Goal: Task Accomplishment & Management: Complete application form

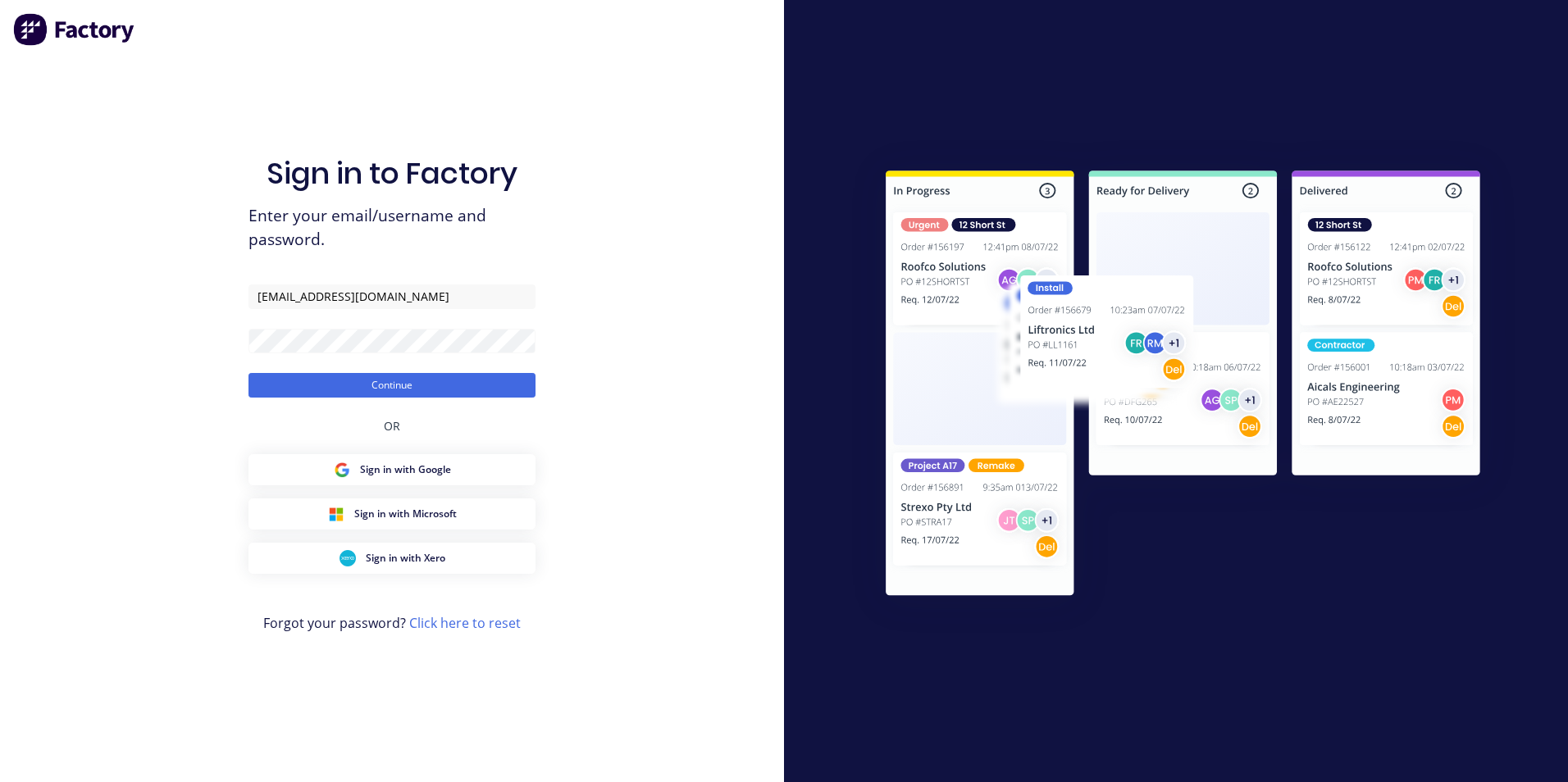
click at [249, 373] on button "Continue" at bounding box center [392, 385] width 287 height 24
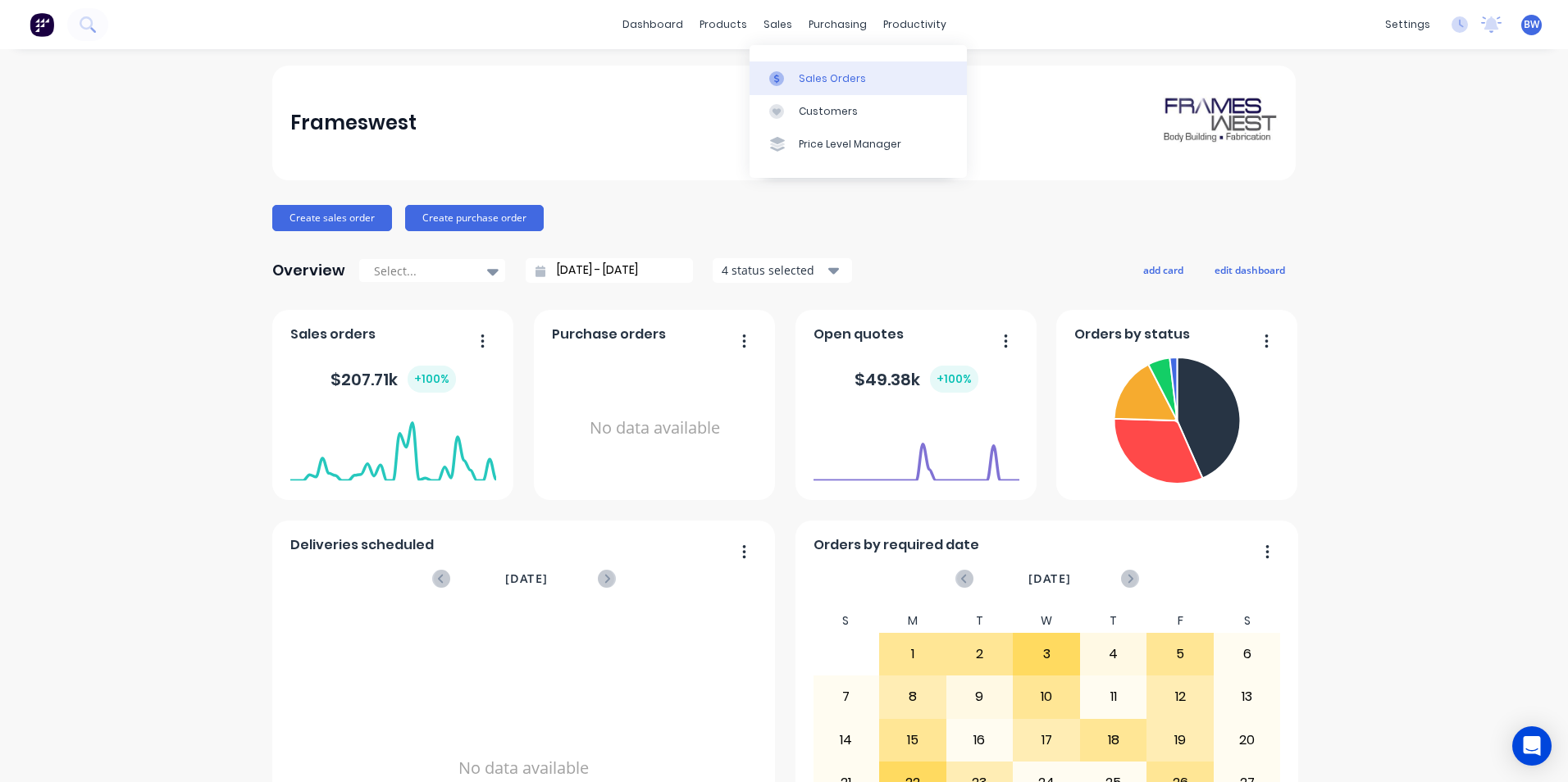
click at [773, 62] on link "Sales Orders" at bounding box center [858, 78] width 217 height 33
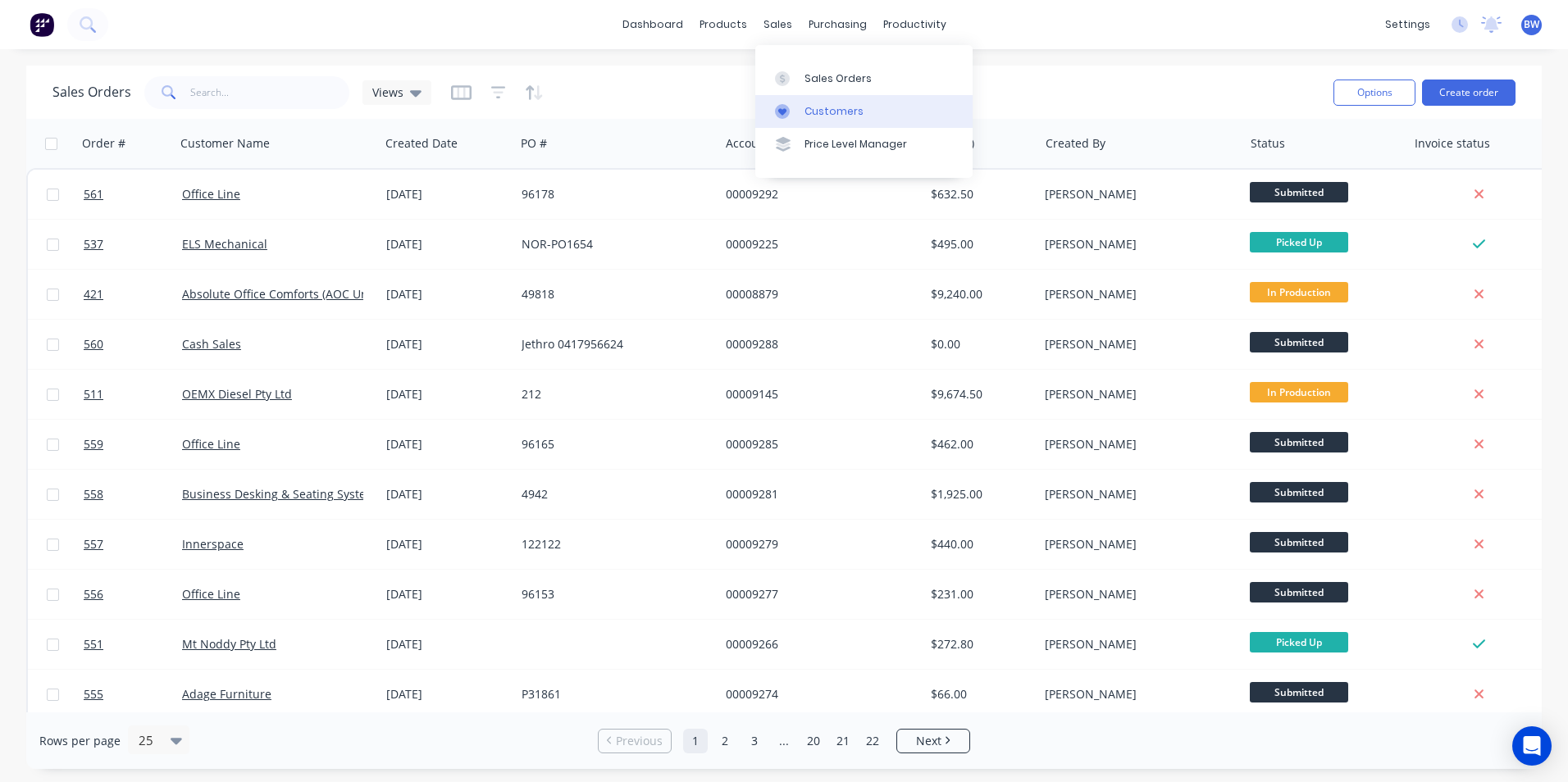
click at [804, 114] on div "Customers" at bounding box center [834, 112] width 59 height 15
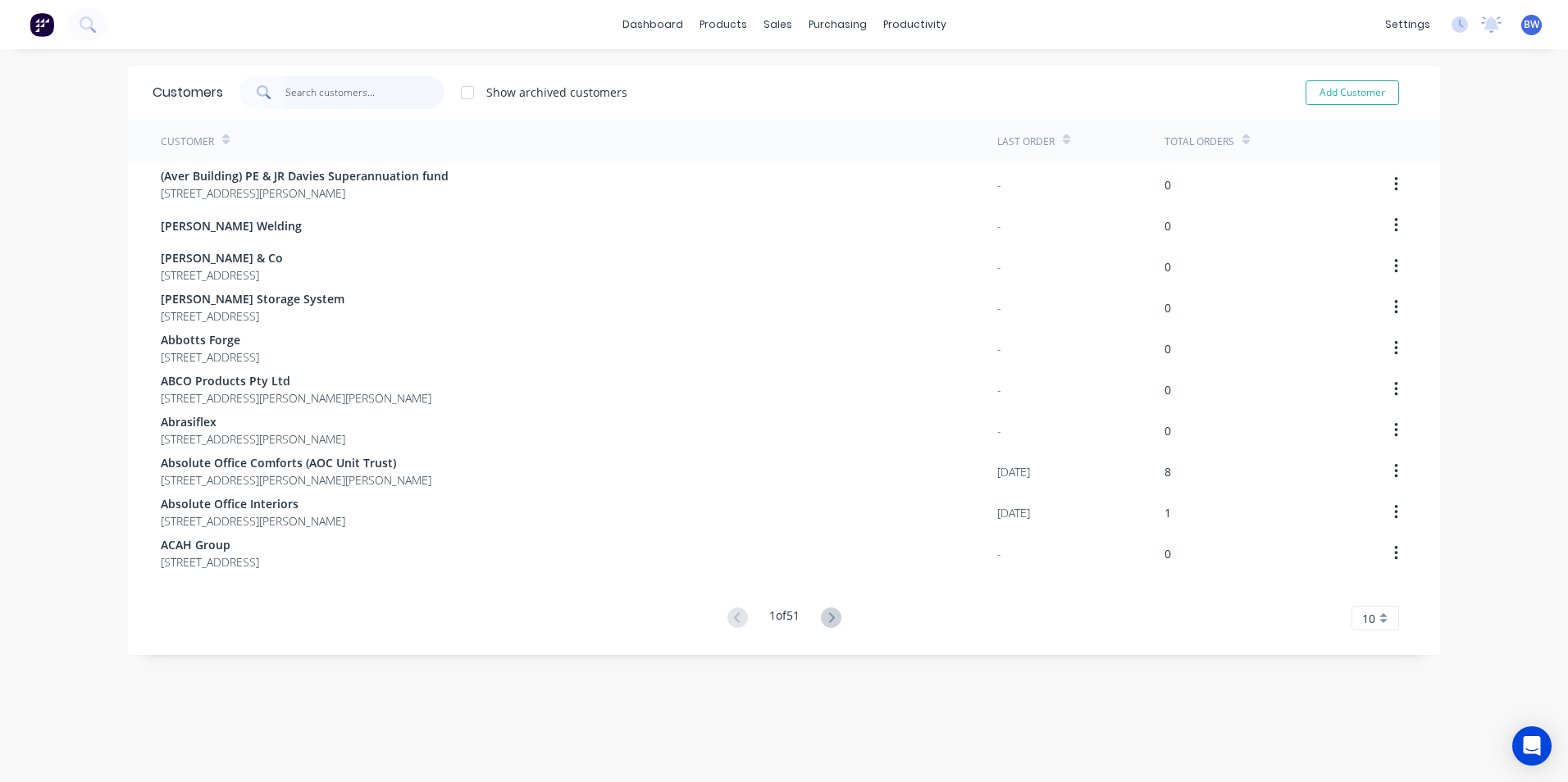
click at [371, 96] on input "text" at bounding box center [366, 92] width 160 height 33
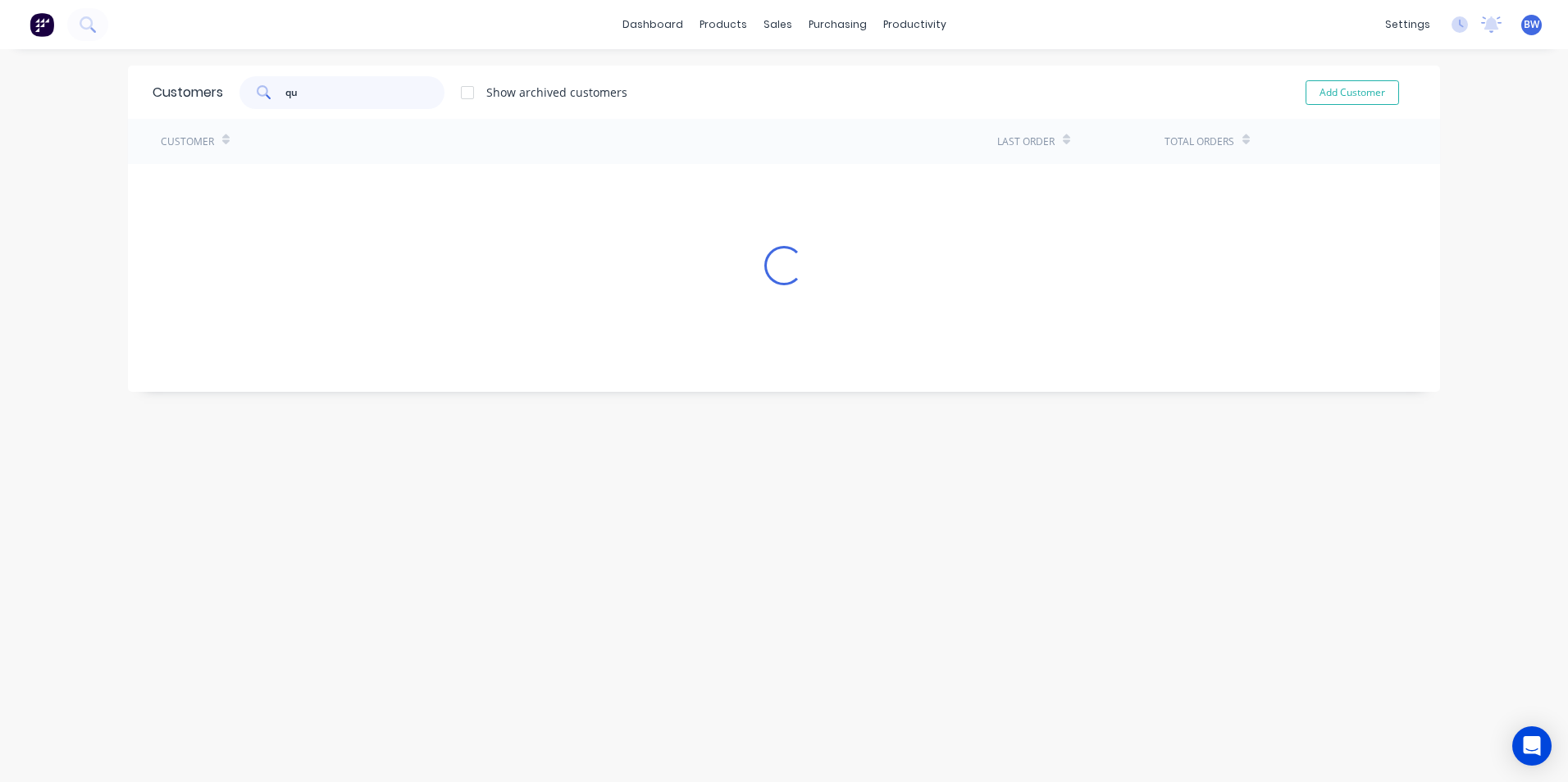
type input "q"
type input "c"
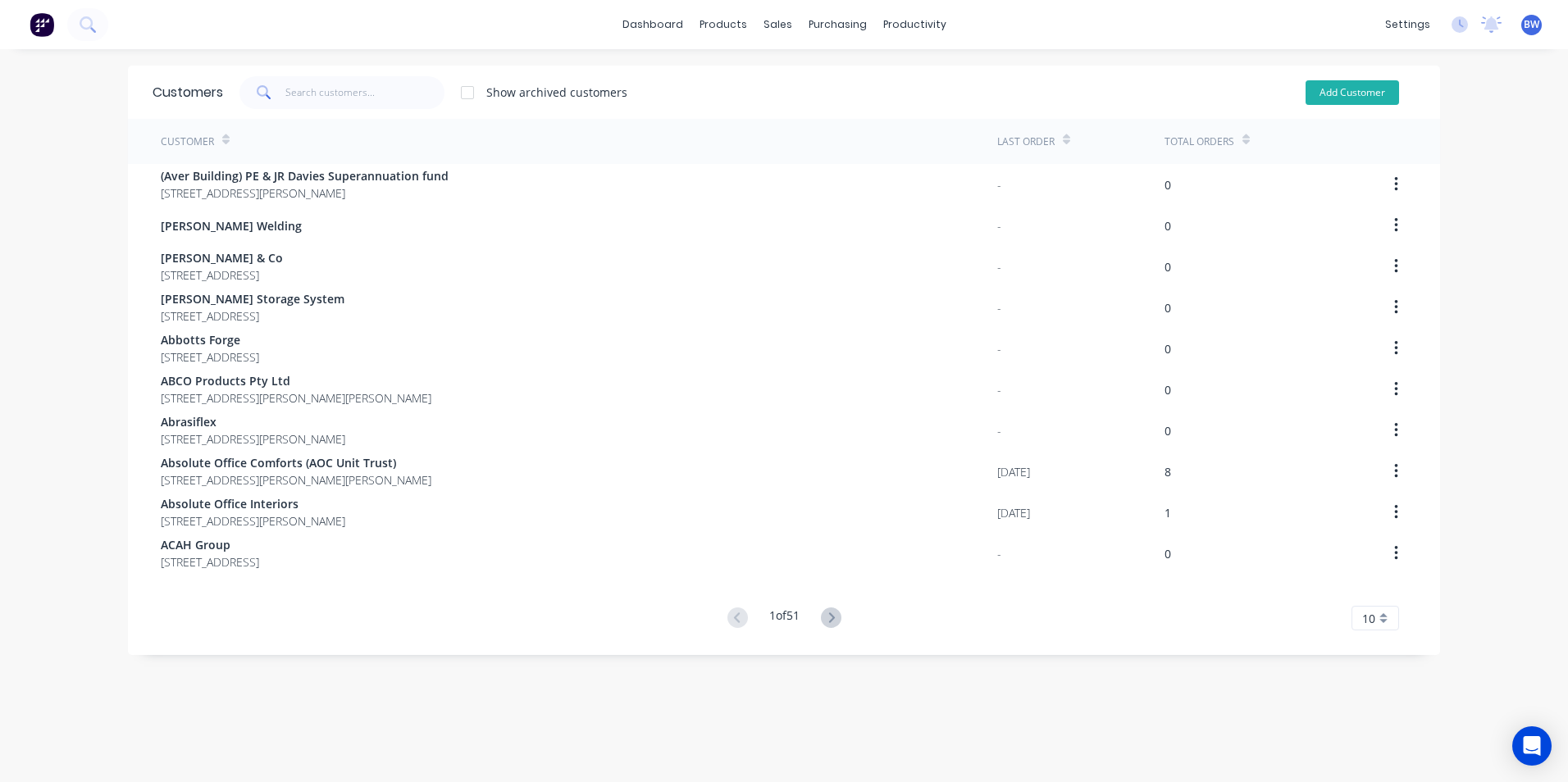
click at [1320, 88] on button "Add Customer" at bounding box center [1352, 92] width 94 height 24
select select "AU"
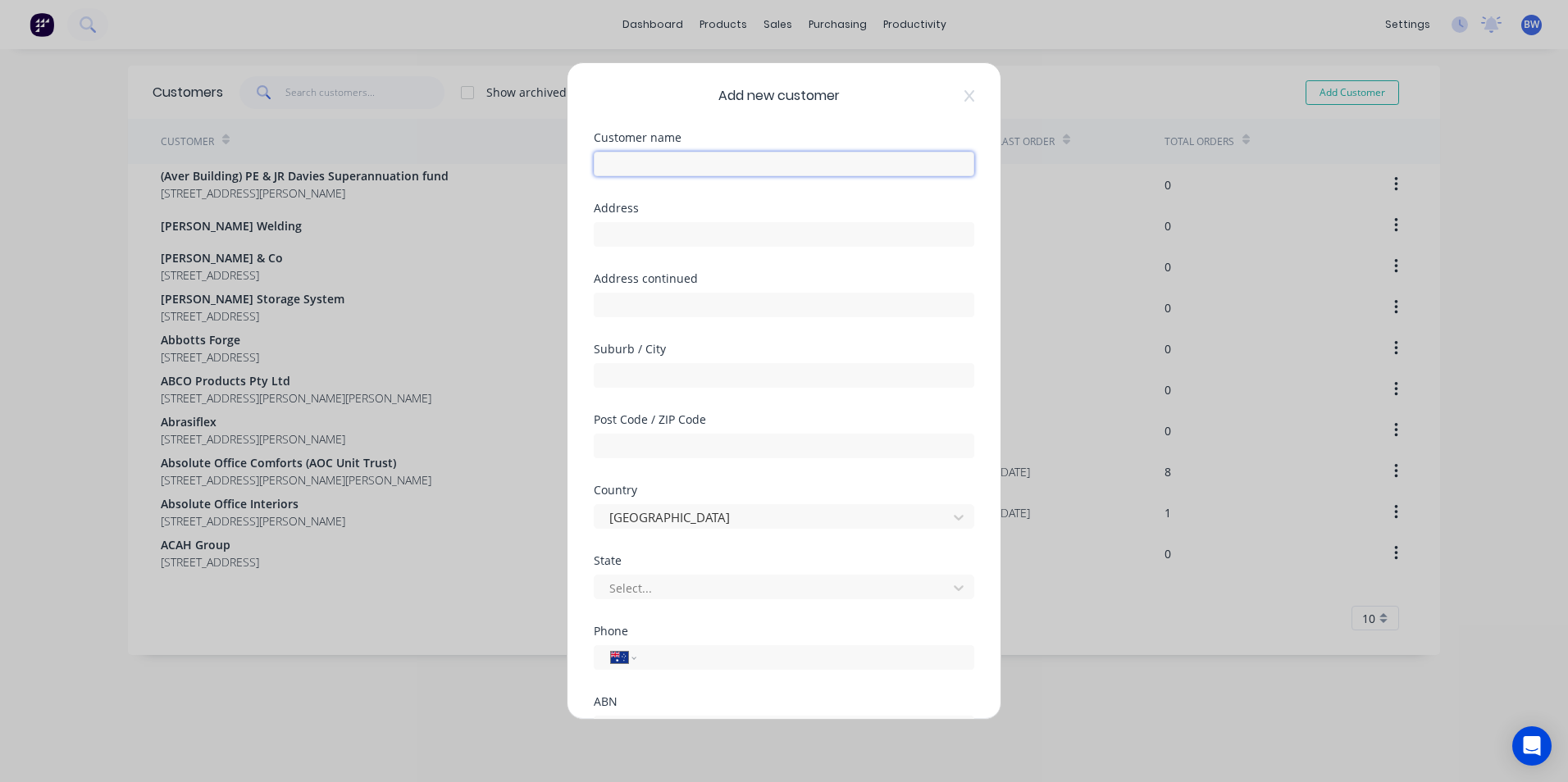
click at [664, 156] on input "text" at bounding box center [783, 163] width 380 height 24
type input "Qubic Wholesale"
click at [677, 224] on input "text" at bounding box center [783, 234] width 380 height 24
type input "[STREET_ADDRESS][PERSON_NAME]"
click at [645, 383] on input "text" at bounding box center [783, 375] width 380 height 24
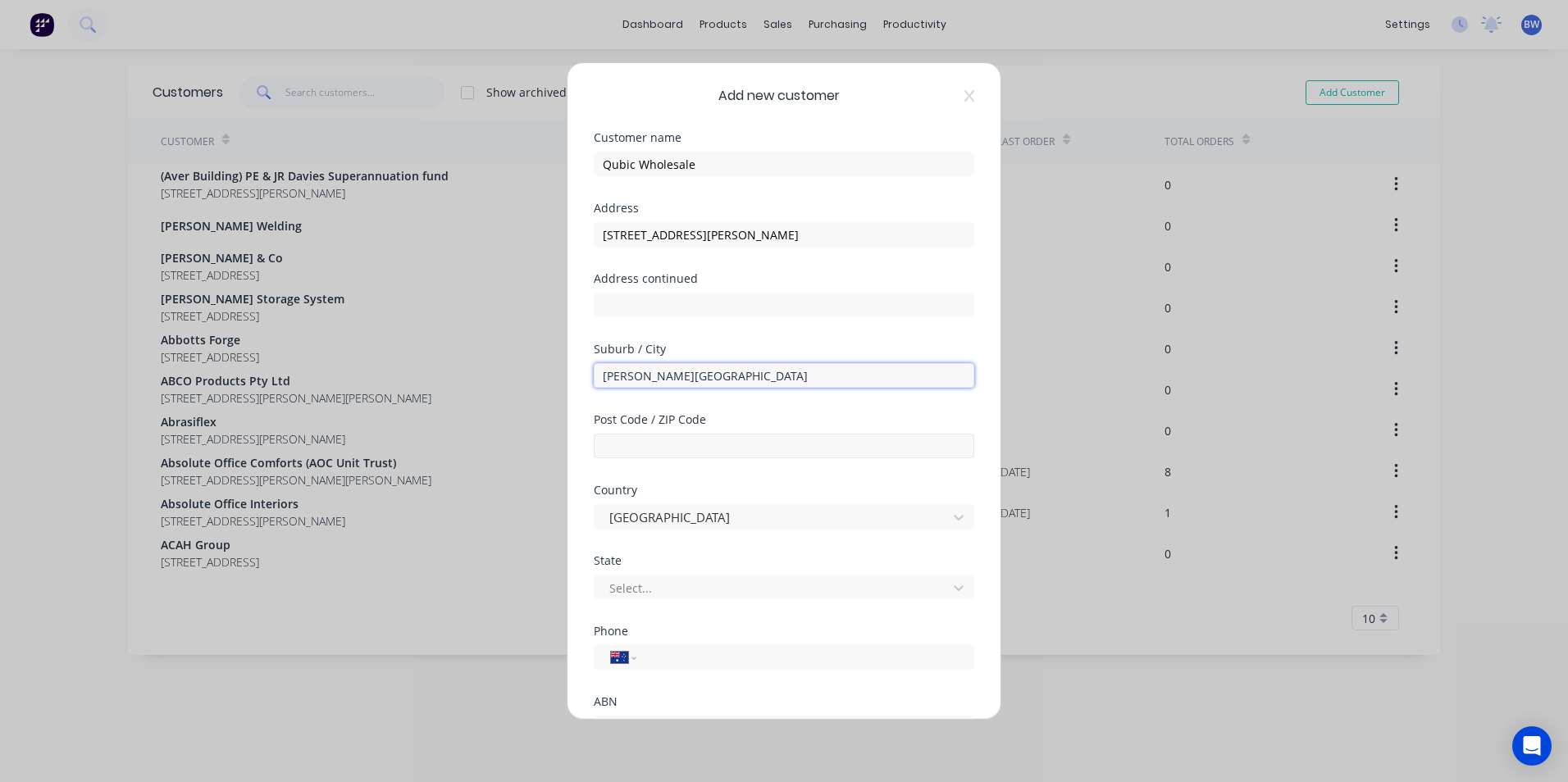
type input "[PERSON_NAME][GEOGRAPHIC_DATA]"
click at [649, 451] on input "text" at bounding box center [783, 446] width 380 height 24
type input "6017"
click at [664, 585] on div at bounding box center [773, 588] width 331 height 20
drag, startPoint x: 1560, startPoint y: 437, endPoint x: 1560, endPoint y: 492, distance: 55.0
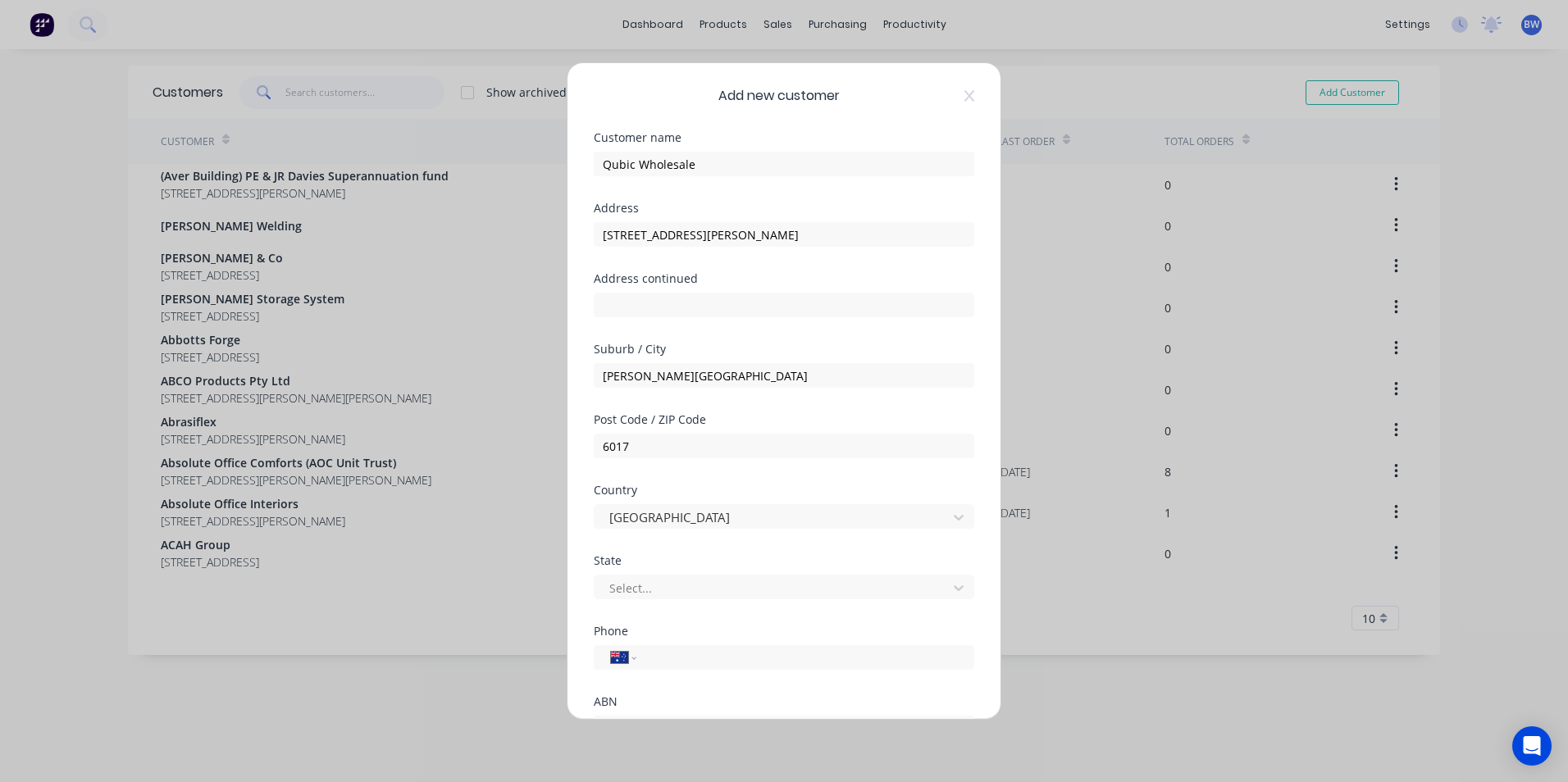
click at [1560, 492] on div "Add new customer Customer name Qubic Wholesale Address [STREET_ADDRESS][PERSON_…" at bounding box center [784, 391] width 1568 height 782
click at [742, 584] on div at bounding box center [773, 588] width 331 height 20
drag, startPoint x: 1558, startPoint y: 469, endPoint x: 1568, endPoint y: 537, distance: 68.7
click at [1567, 537] on html "dashboard products sales purchasing productivity dashboard products Product Cat…" at bounding box center [784, 391] width 1568 height 782
drag, startPoint x: 914, startPoint y: 83, endPoint x: 916, endPoint y: 25, distance: 58.0
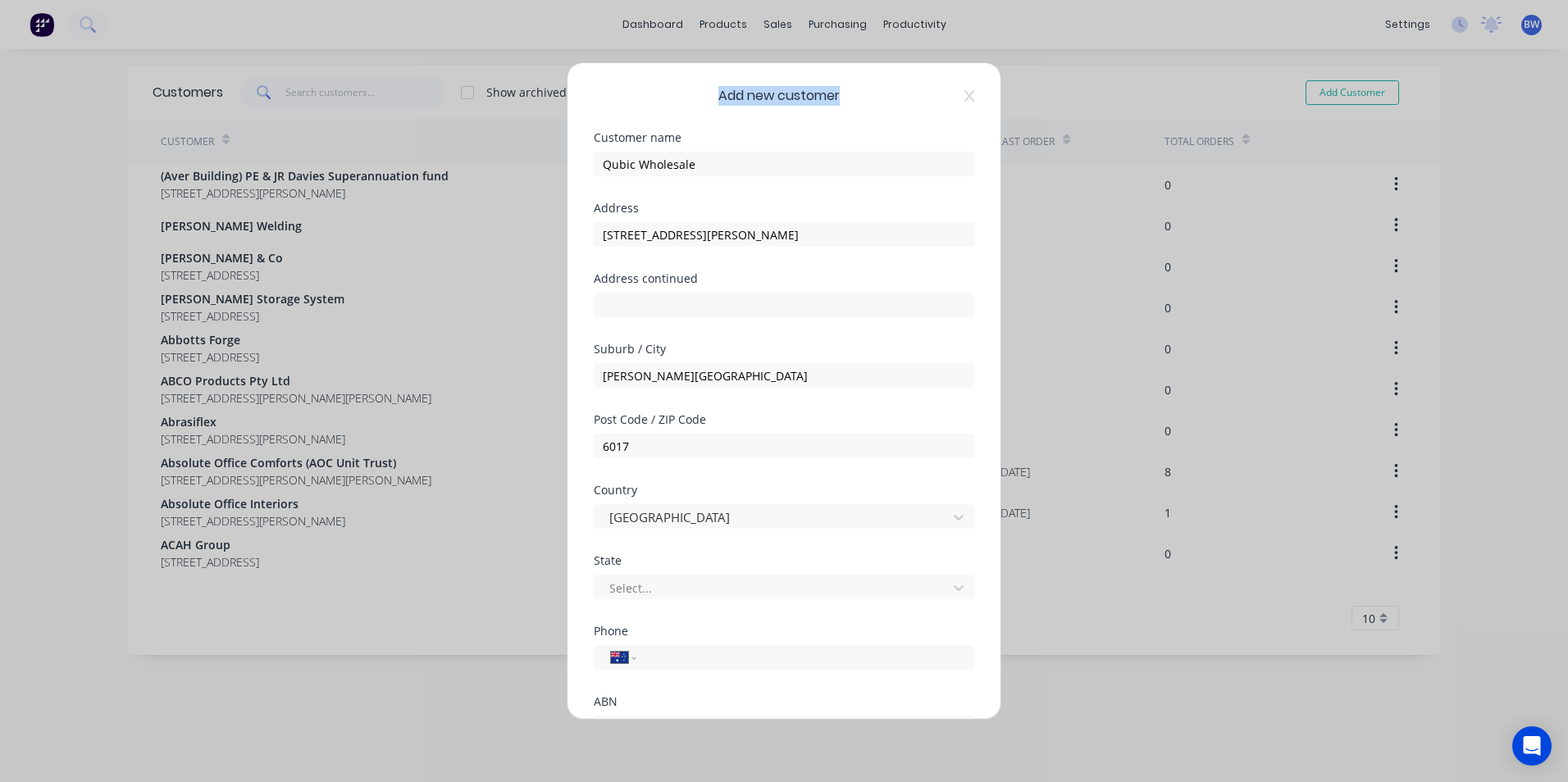
click at [916, 25] on div "Add new customer Customer name Qubic Wholesale Address [STREET_ADDRESS][PERSON_…" at bounding box center [784, 391] width 1568 height 782
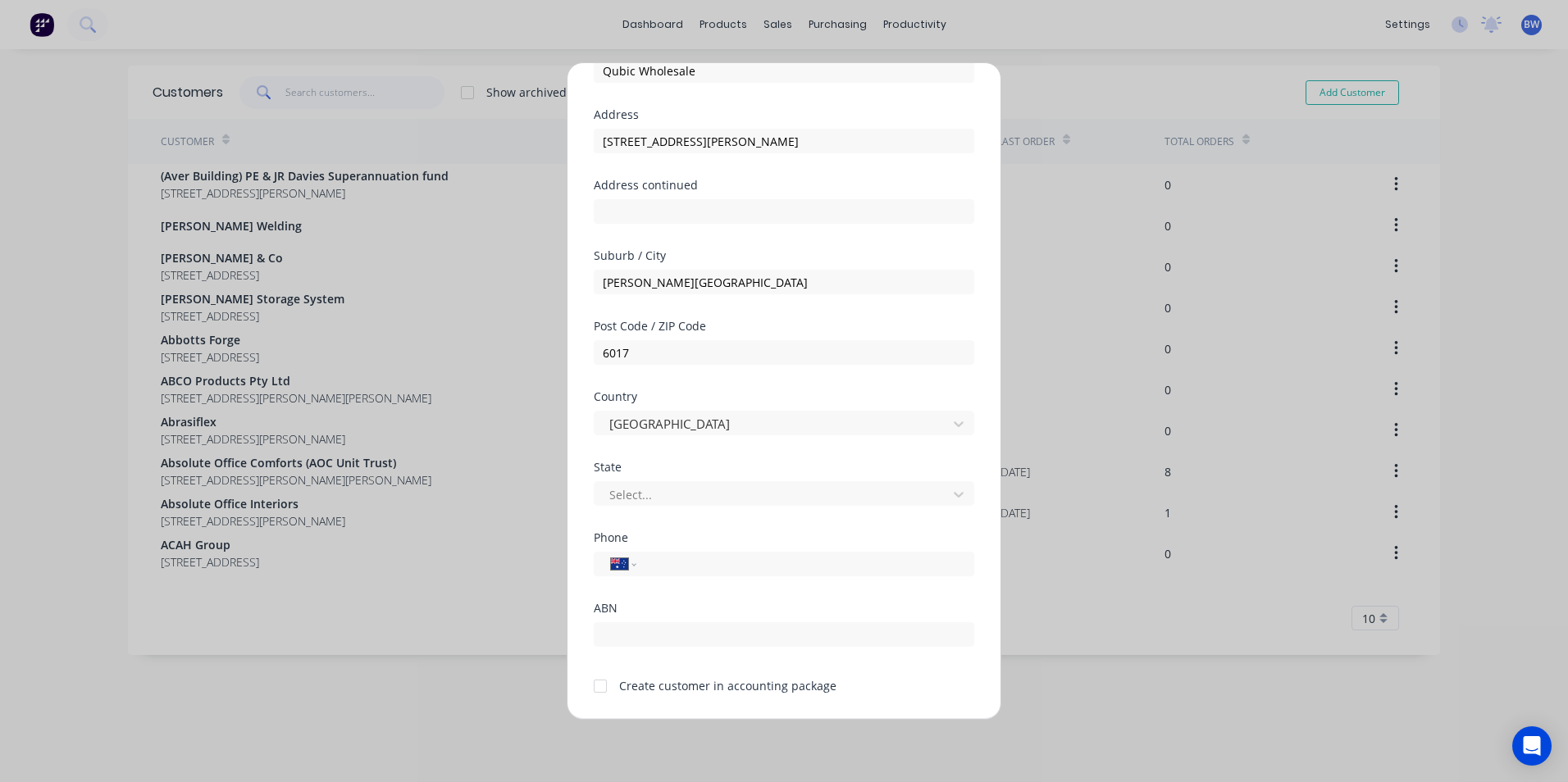
scroll to position [144, 0]
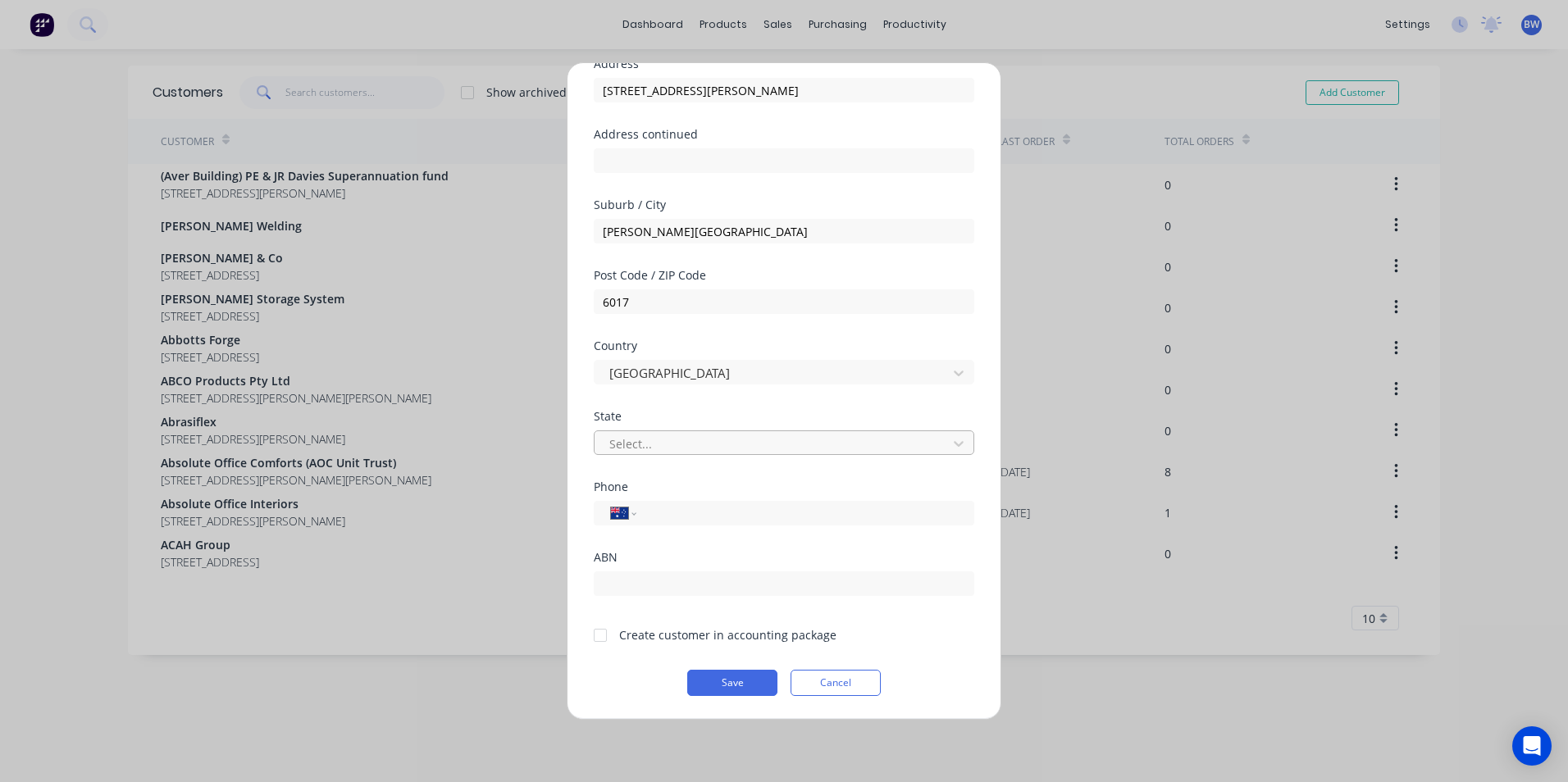
click at [667, 445] on div at bounding box center [773, 444] width 331 height 20
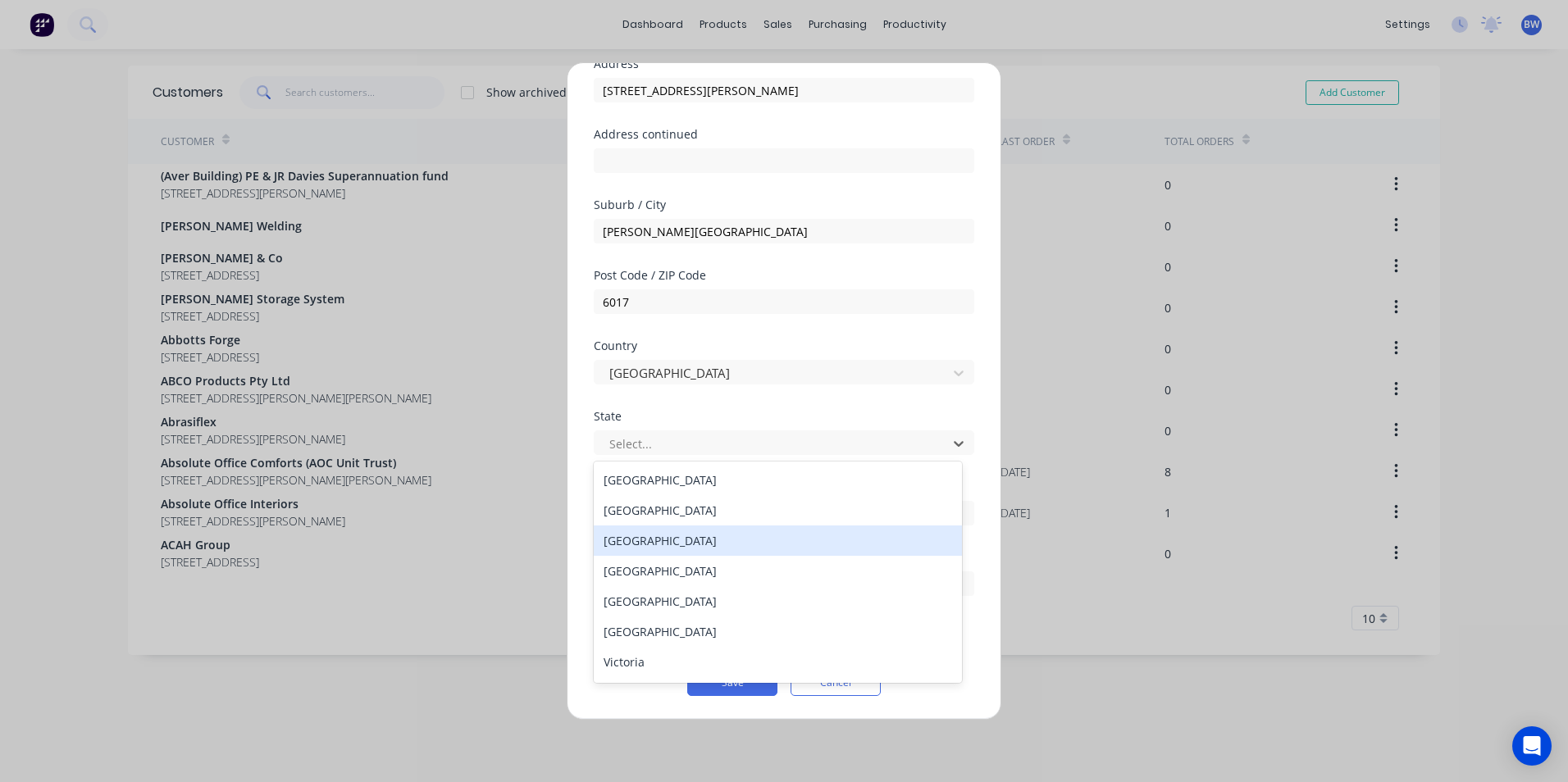
scroll to position [28, 0]
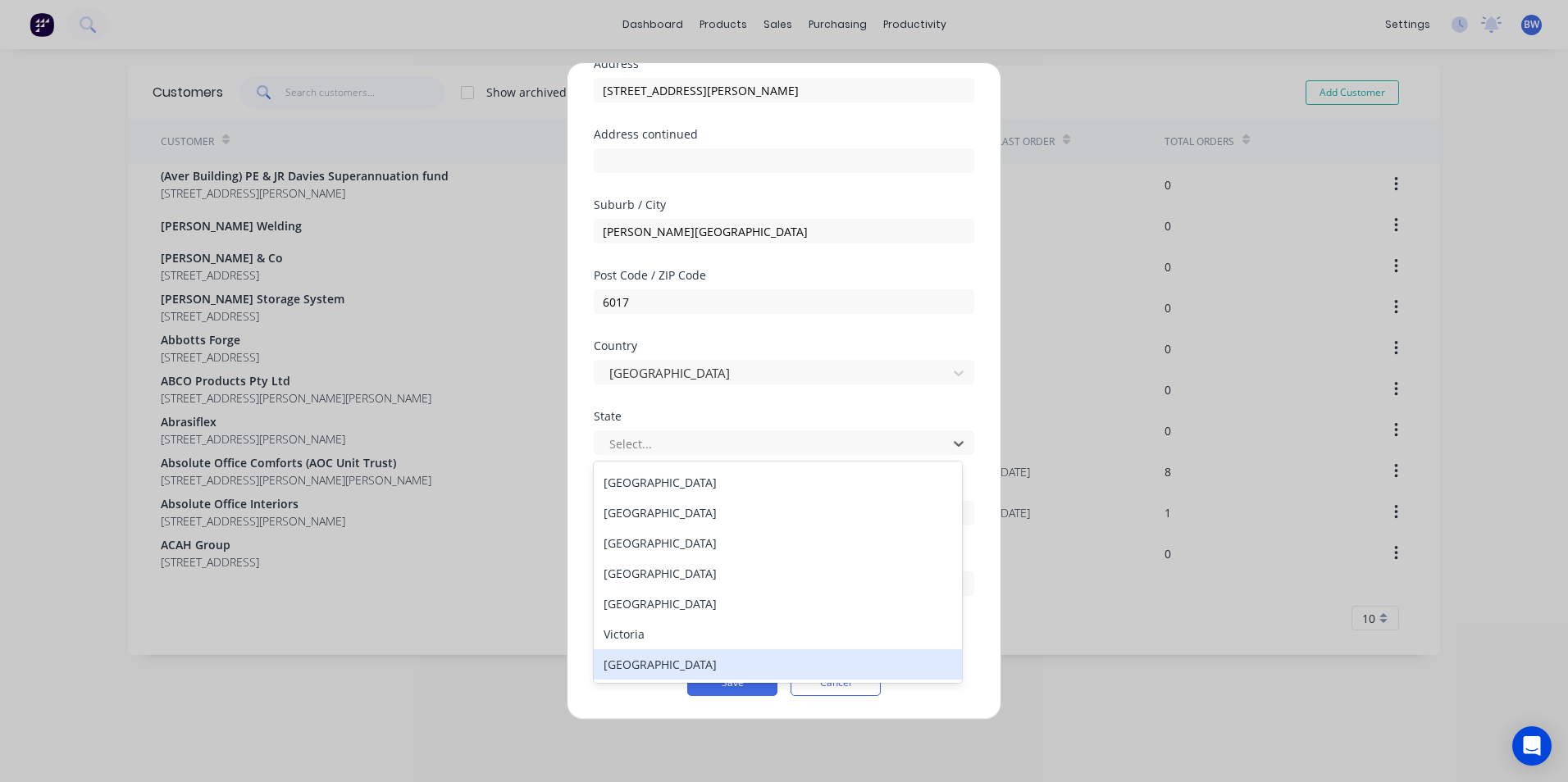
click at [663, 675] on div "[GEOGRAPHIC_DATA]" at bounding box center [777, 664] width 368 height 30
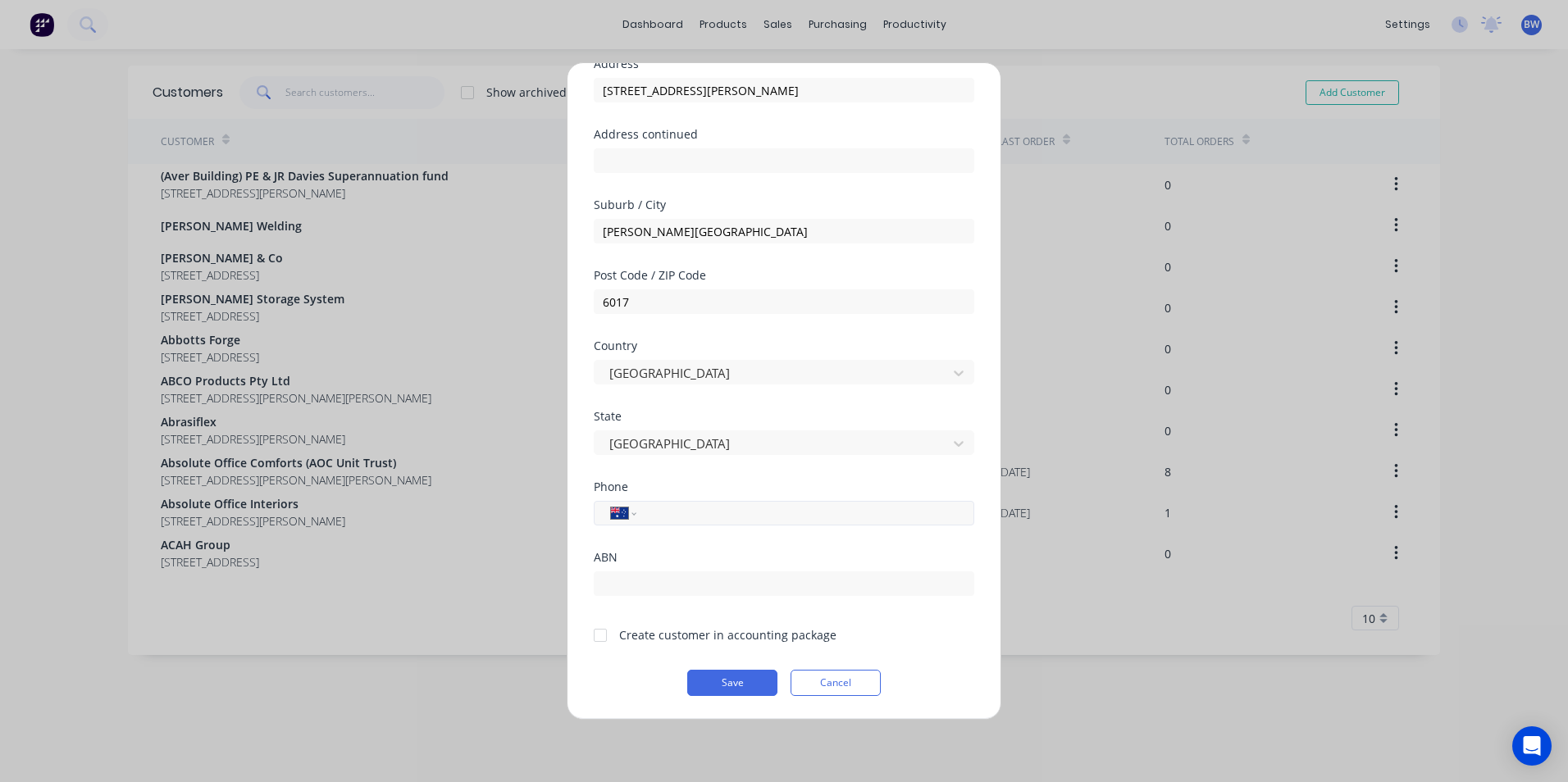
click at [708, 506] on input "tel" at bounding box center [803, 513] width 309 height 19
type input "4"
click at [625, 511] on select "International [GEOGRAPHIC_DATA] [GEOGRAPHIC_DATA] [GEOGRAPHIC_DATA] [GEOGRAPHIC…" at bounding box center [623, 512] width 24 height 23
click at [611, 501] on select "International [GEOGRAPHIC_DATA] [GEOGRAPHIC_DATA] [GEOGRAPHIC_DATA] [GEOGRAPHIC…" at bounding box center [623, 512] width 24 height 23
click at [649, 525] on div "International [GEOGRAPHIC_DATA] [GEOGRAPHIC_DATA] [GEOGRAPHIC_DATA] [GEOGRAPHIC…" at bounding box center [783, 512] width 380 height 24
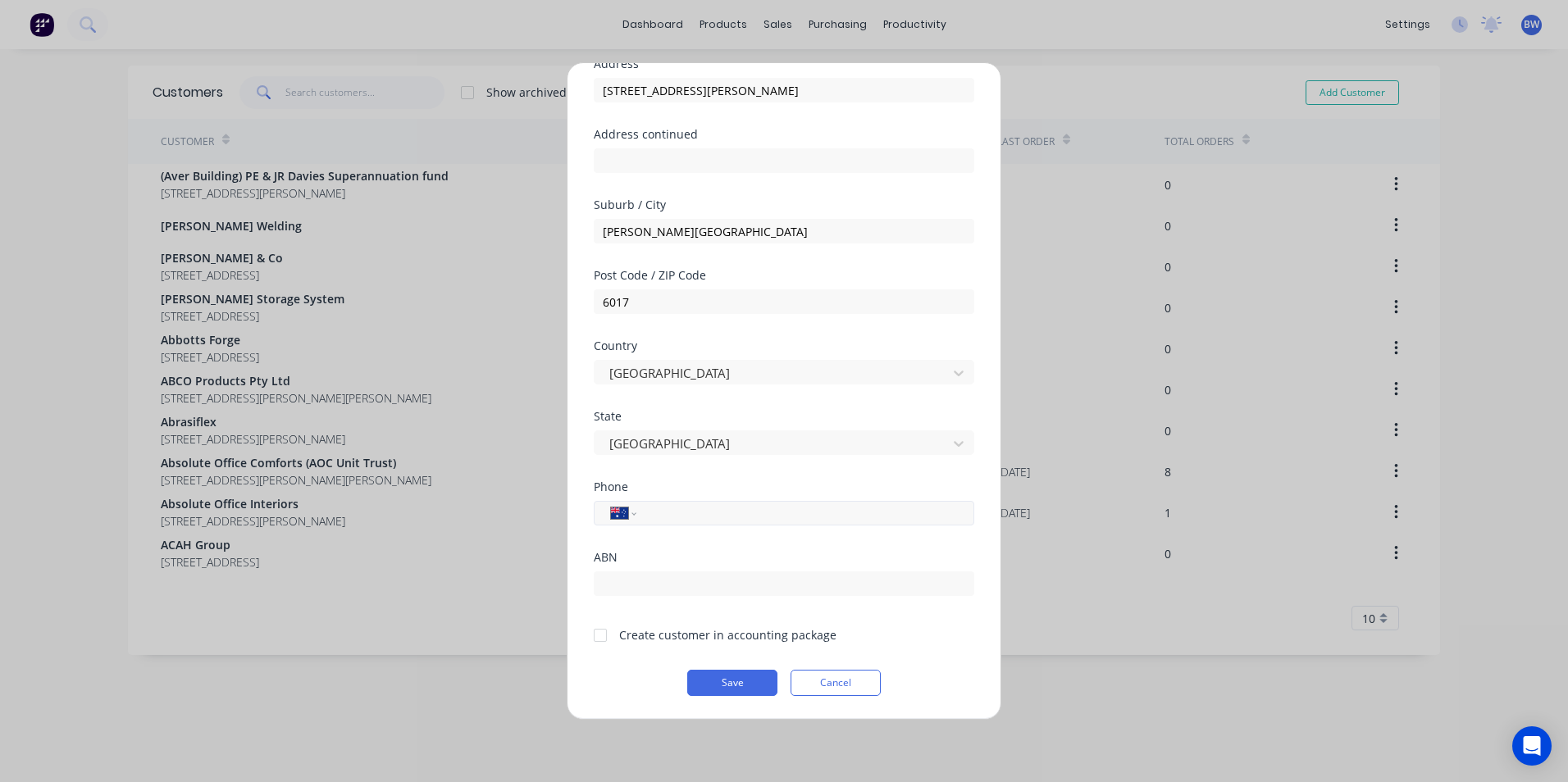
click at [653, 518] on input "tel" at bounding box center [803, 513] width 309 height 19
type input "0448 028 217"
click at [663, 576] on input "text" at bounding box center [783, 583] width 380 height 24
type input "37 596 588 708"
click at [598, 632] on div at bounding box center [600, 635] width 33 height 33
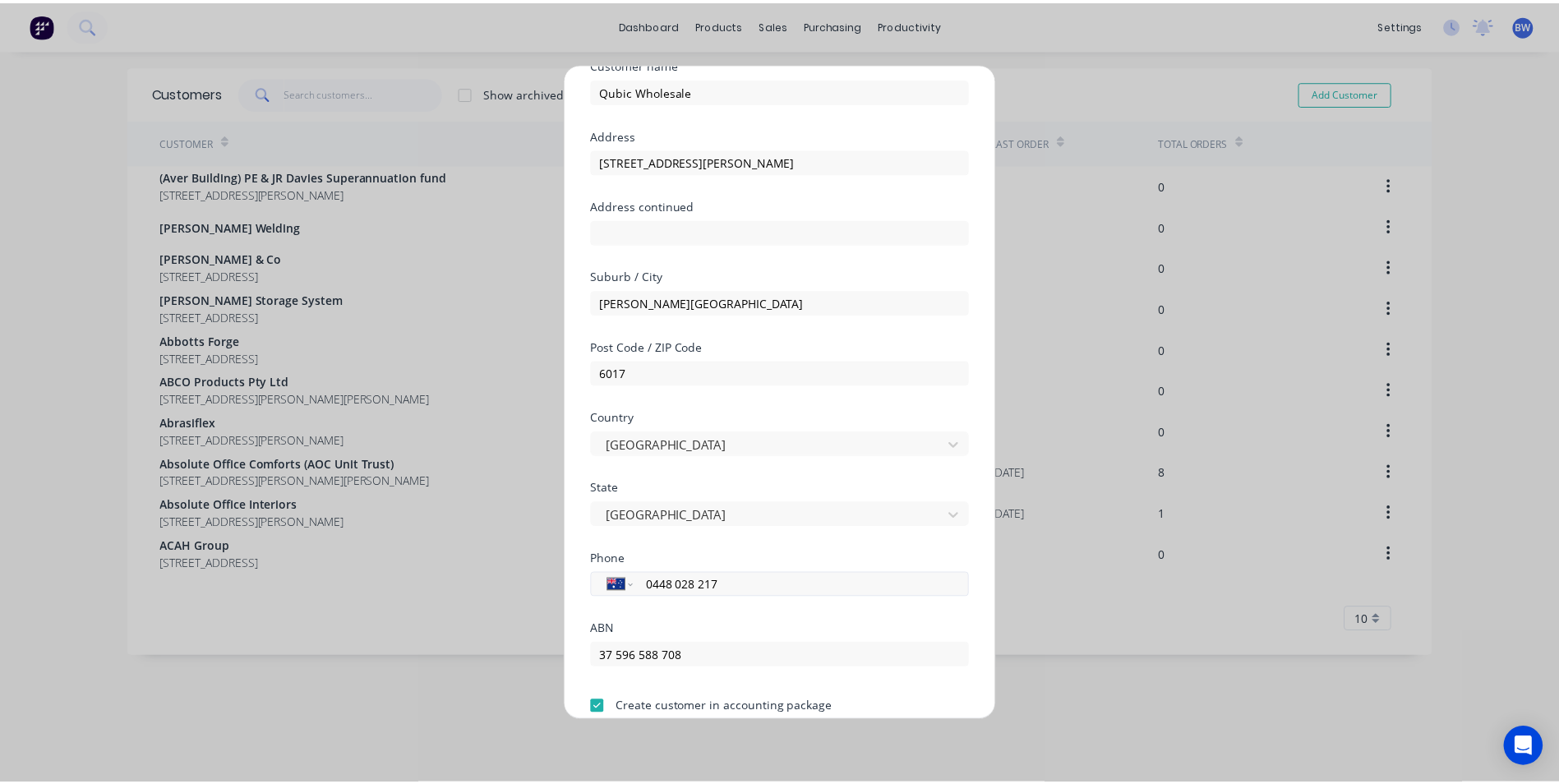
scroll to position [144, 0]
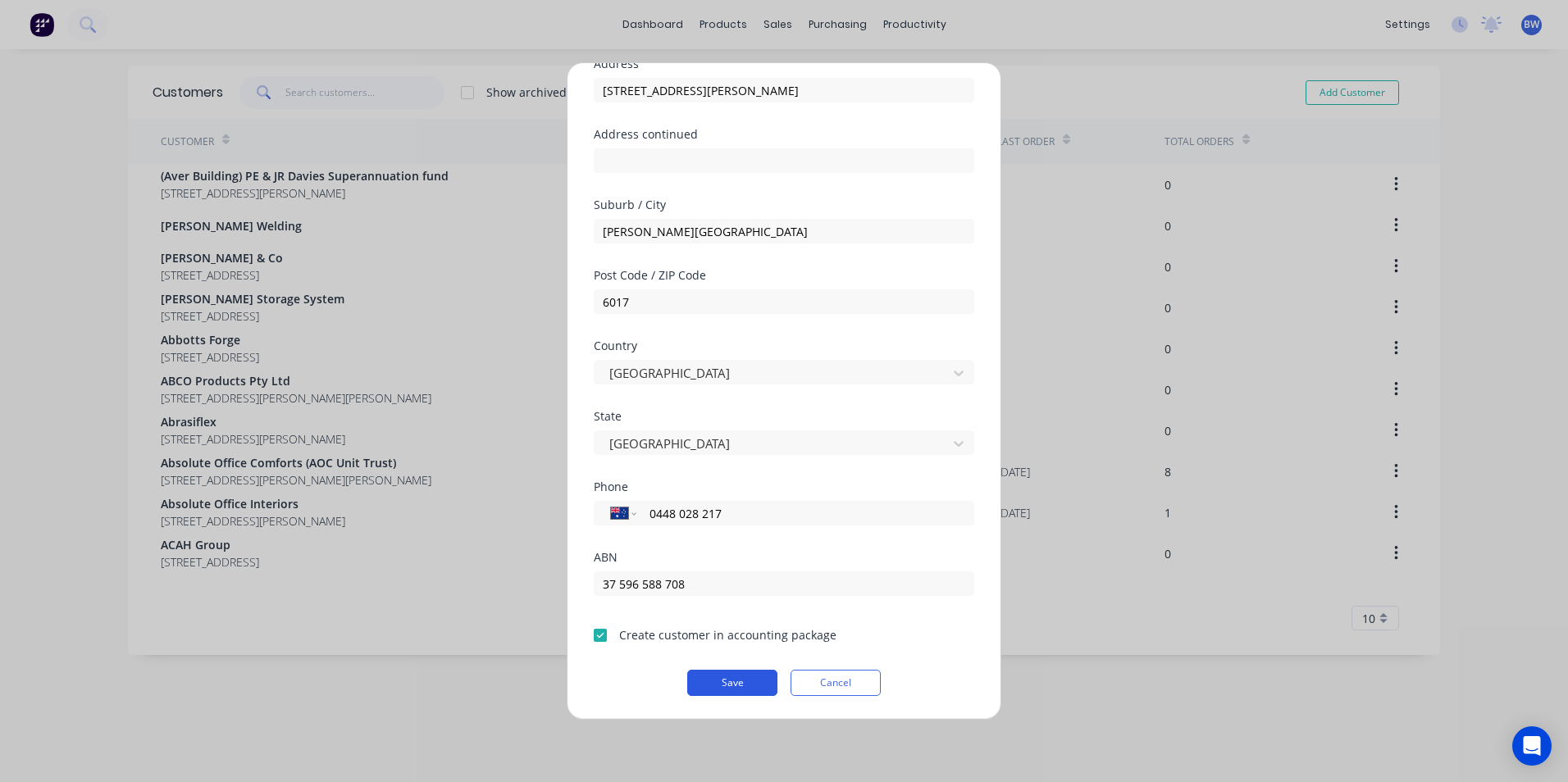
click at [721, 680] on button "Save" at bounding box center [732, 683] width 90 height 26
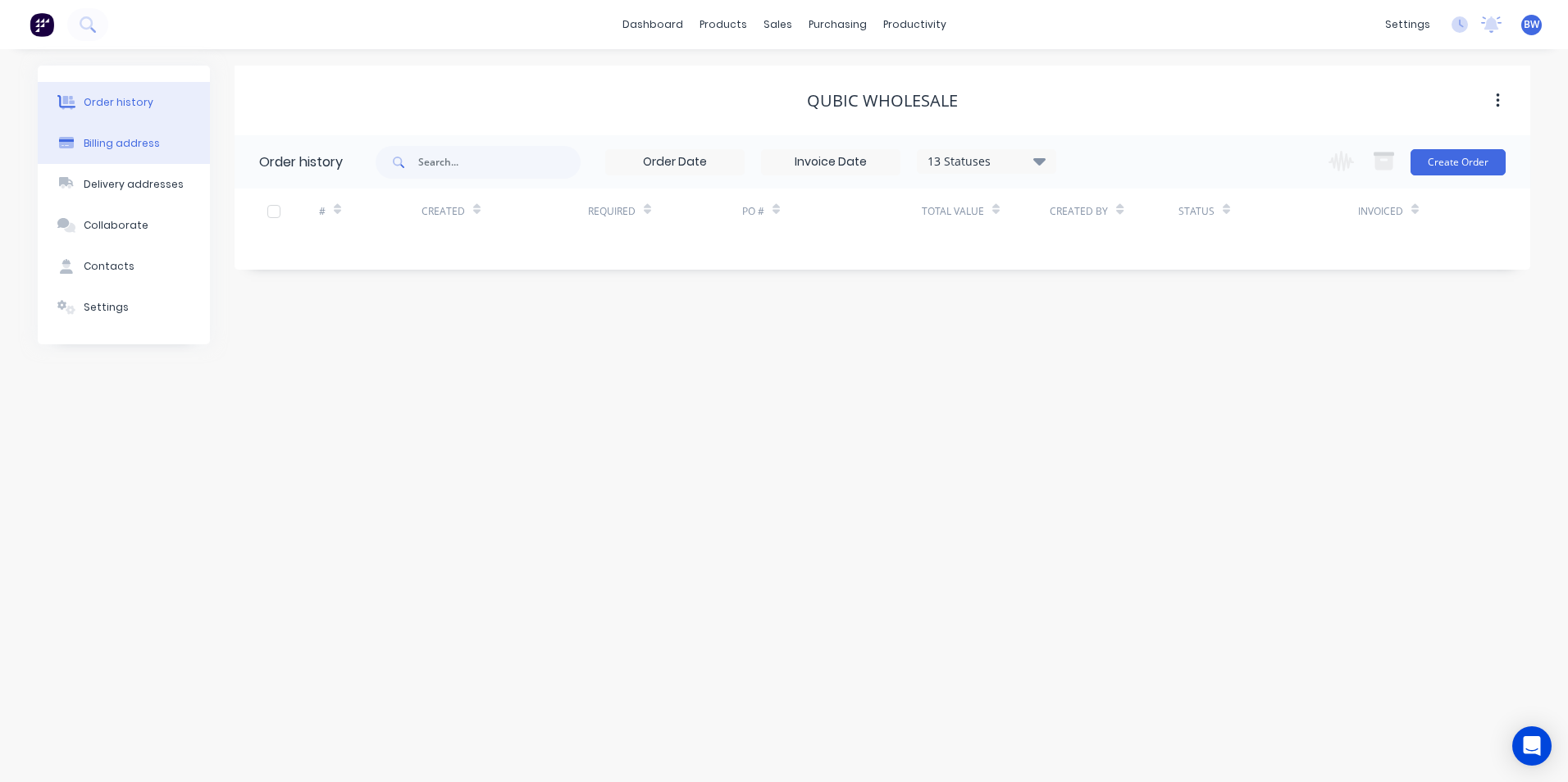
click at [105, 144] on div "Billing address" at bounding box center [121, 143] width 76 height 15
select select "AU"
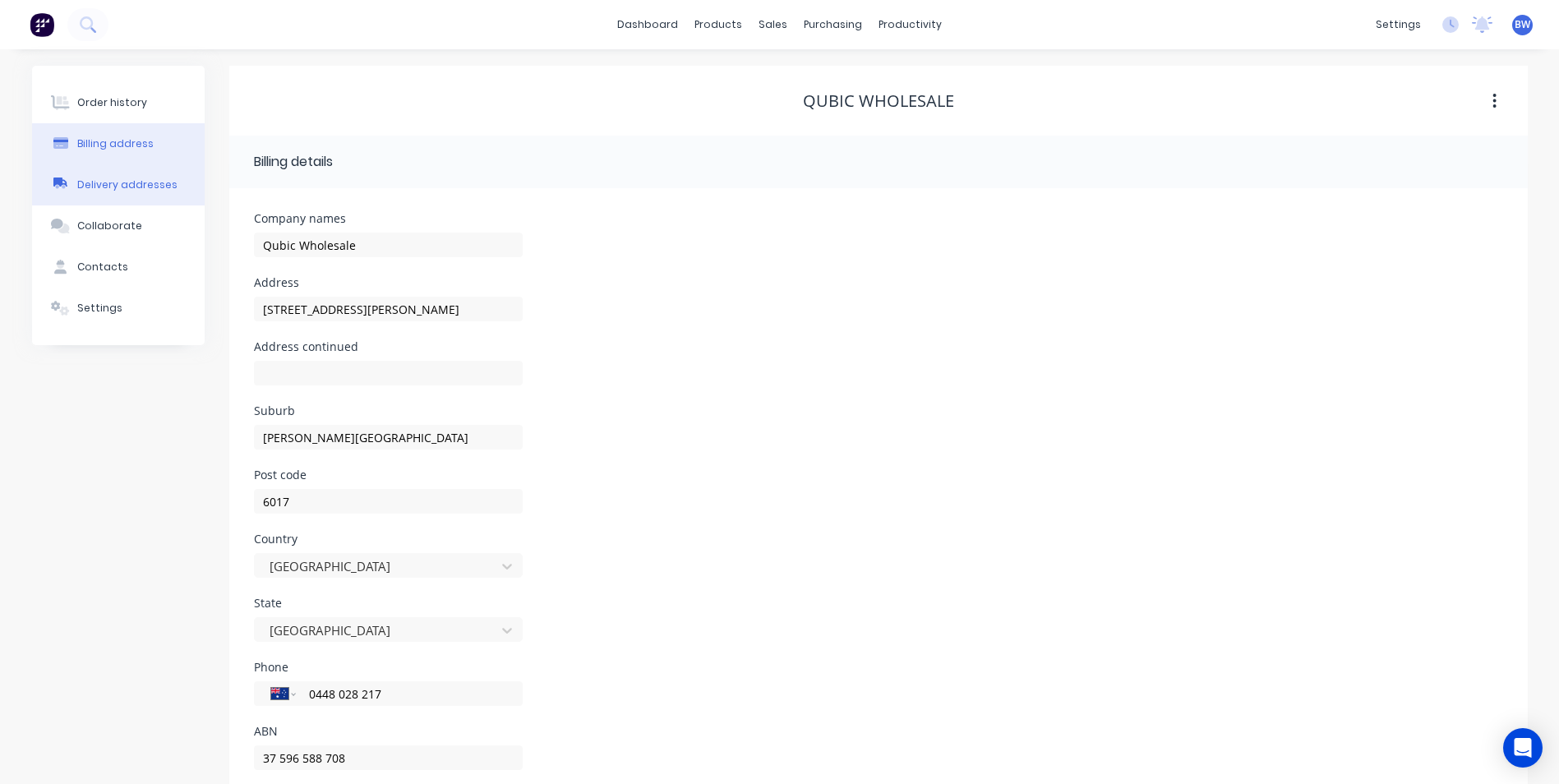
click at [133, 191] on div "Delivery addresses" at bounding box center [127, 185] width 101 height 15
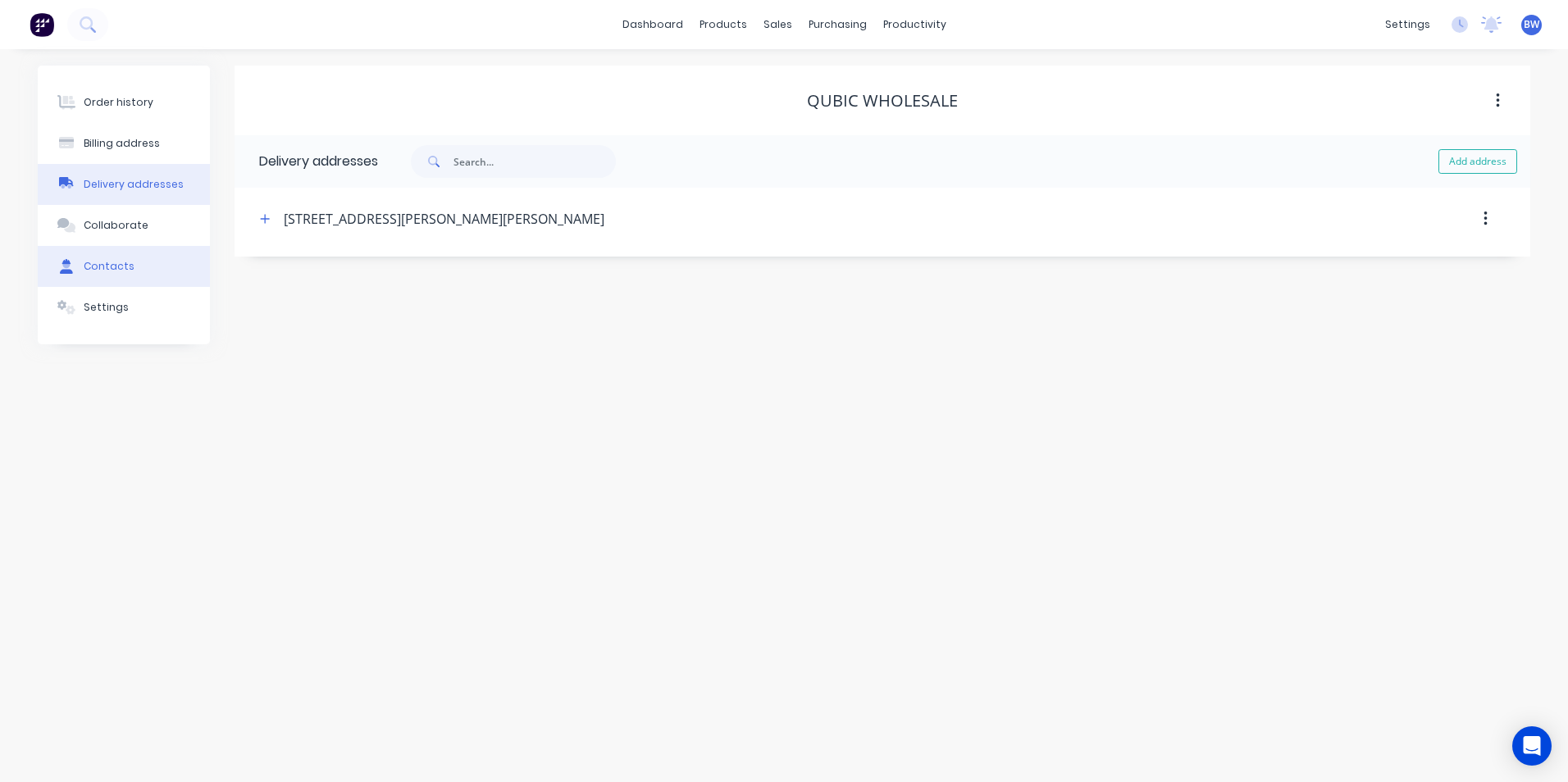
click at [128, 266] on div "Contacts" at bounding box center [109, 266] width 51 height 15
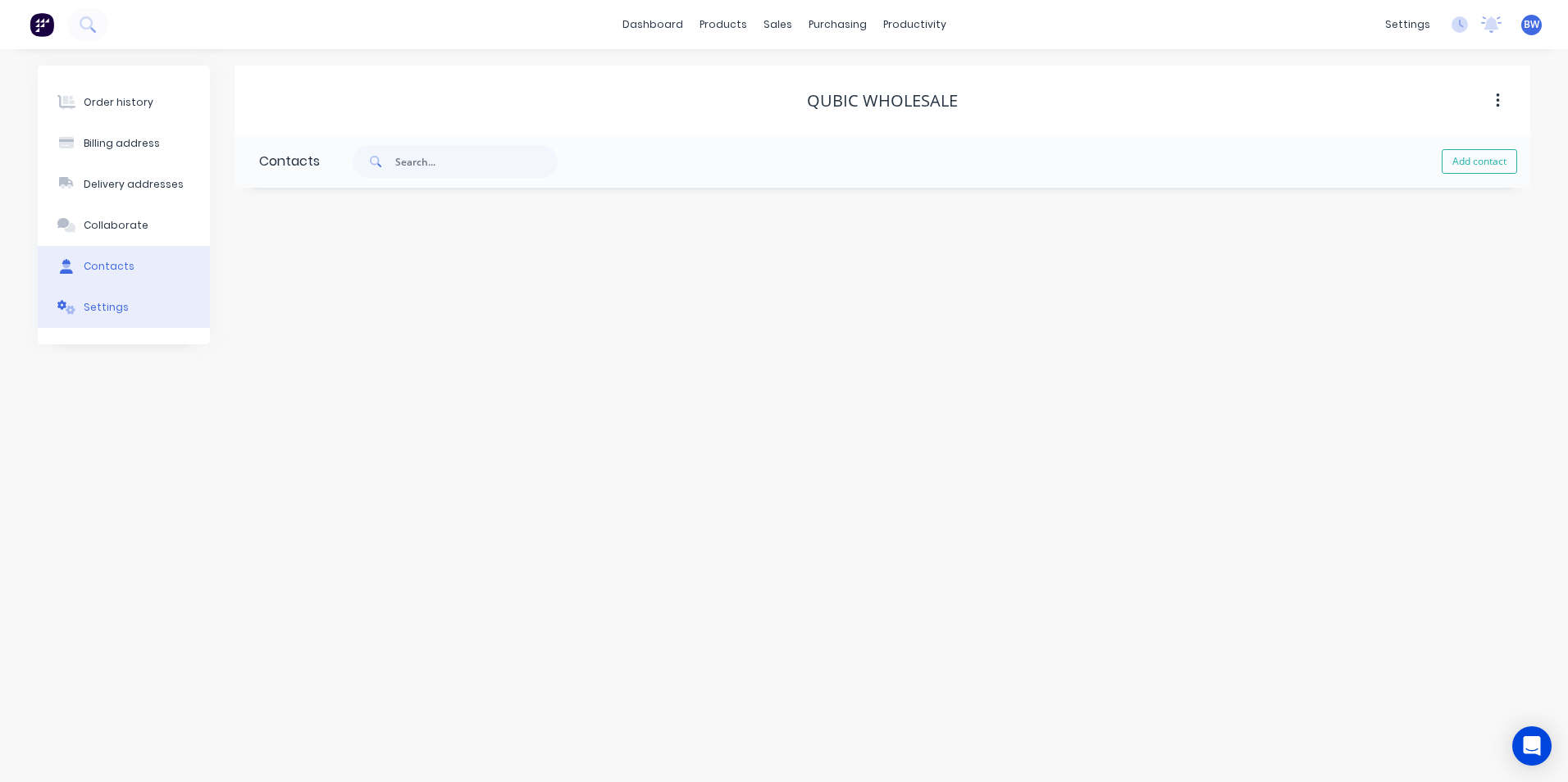
click at [126, 305] on button "Settings" at bounding box center [124, 307] width 172 height 41
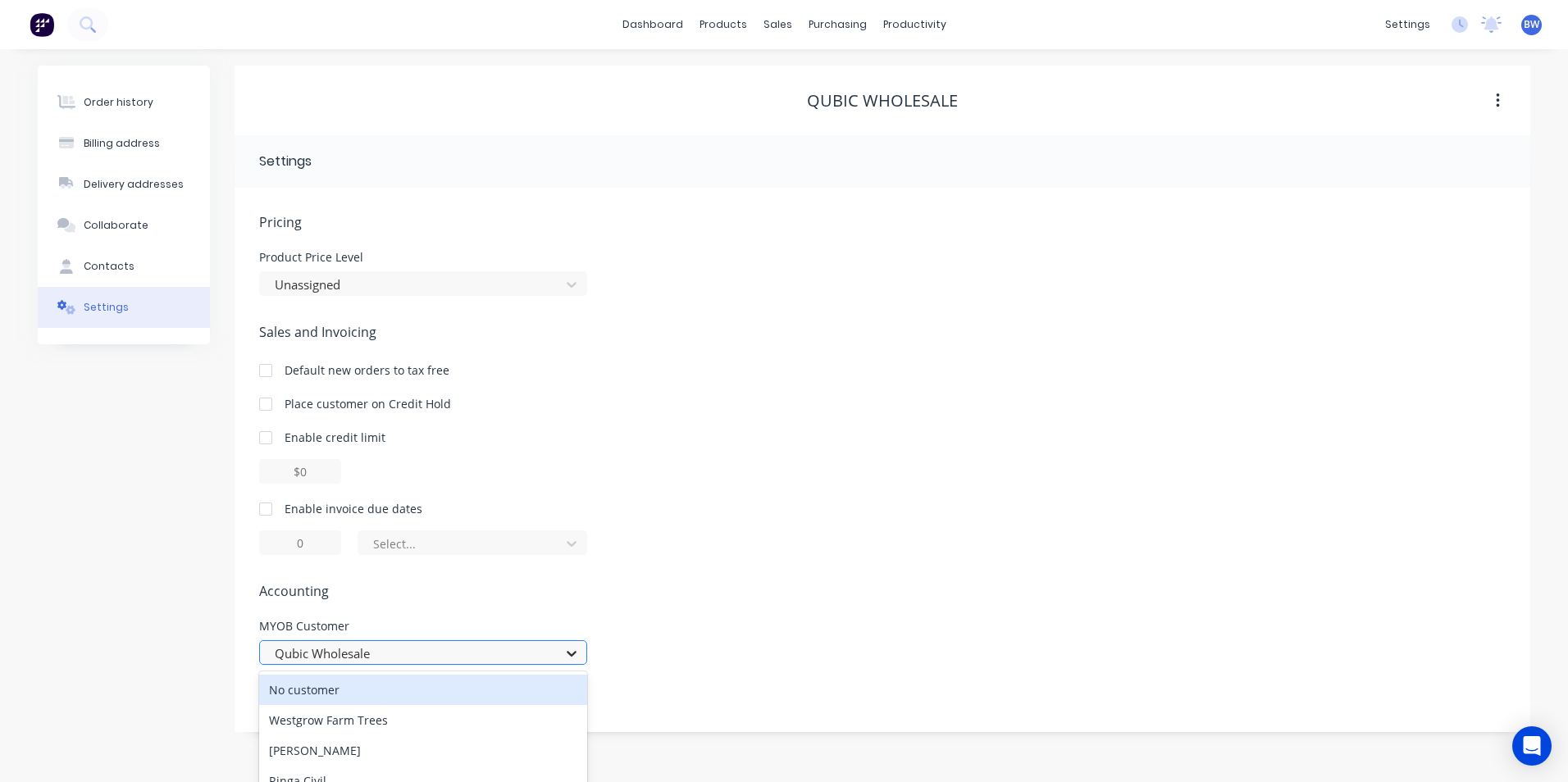
click at [580, 656] on div "526 results available. Use Up and Down to choose options, press Enter to select…" at bounding box center [422, 652] width 328 height 24
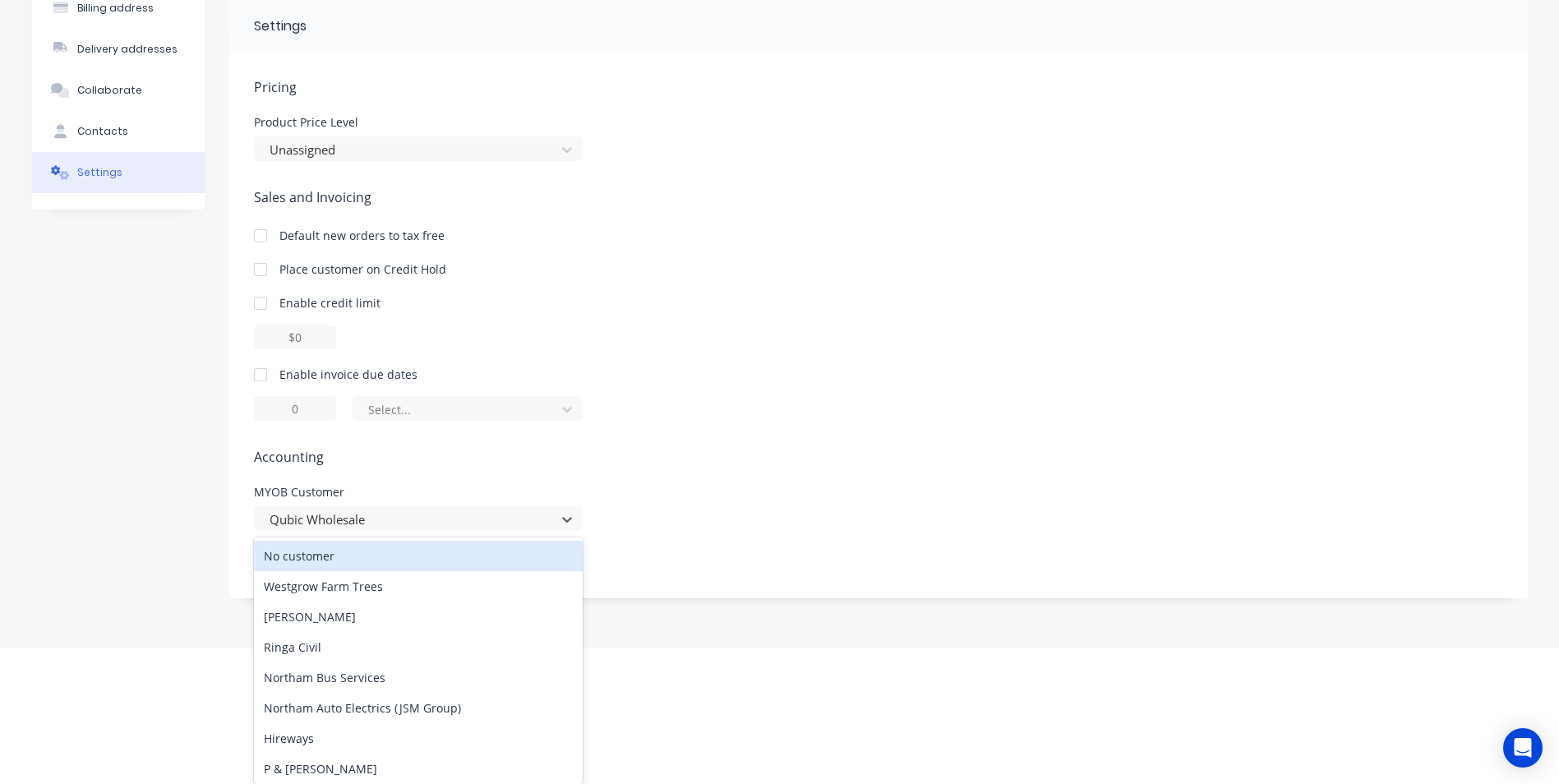
click at [657, 477] on div "Pricing Product Price Level Unassigned Sales and Invoicing Default new orders t…" at bounding box center [879, 337] width 1250 height 521
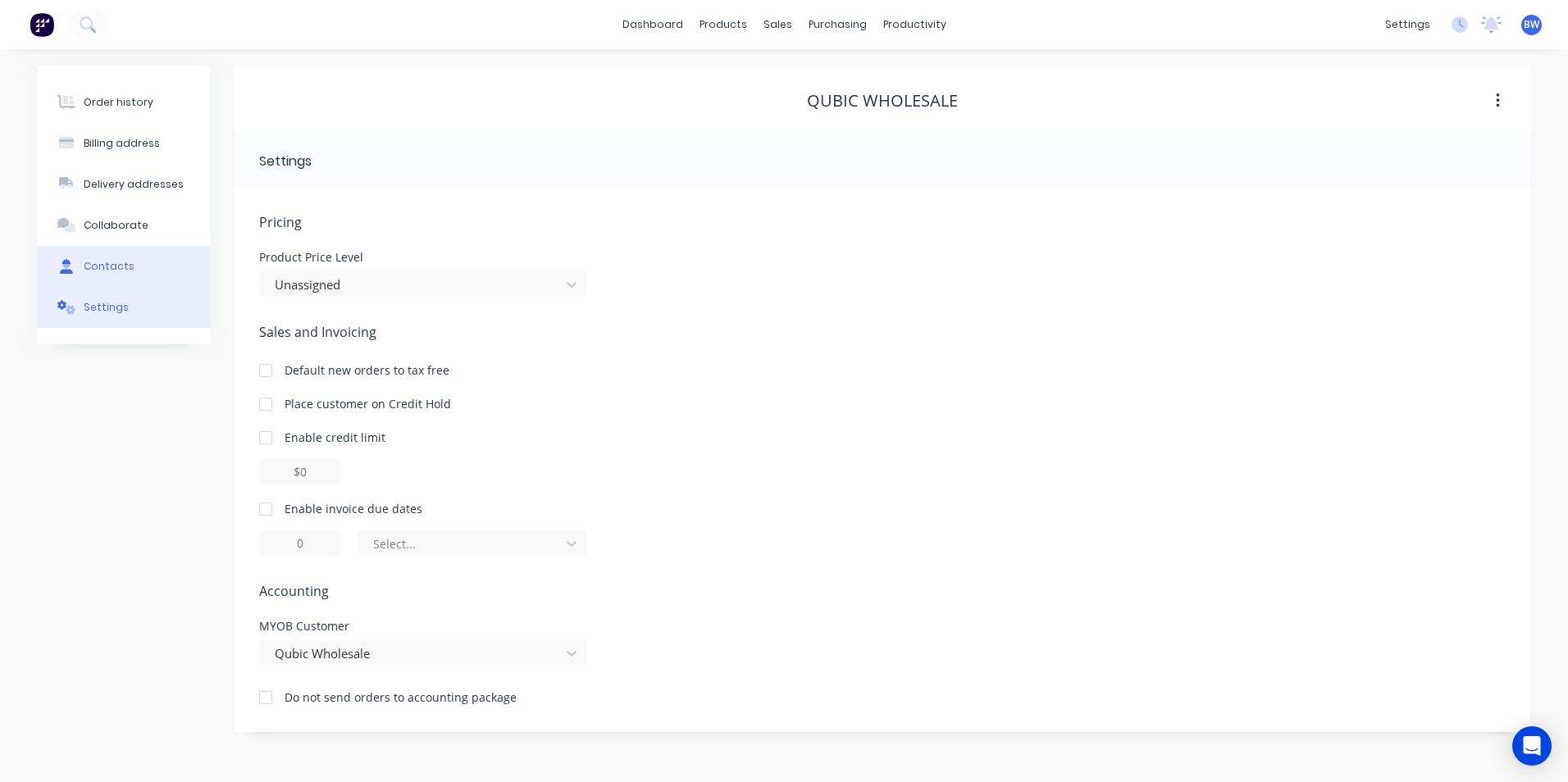
click at [109, 265] on div "Contacts" at bounding box center [109, 266] width 51 height 15
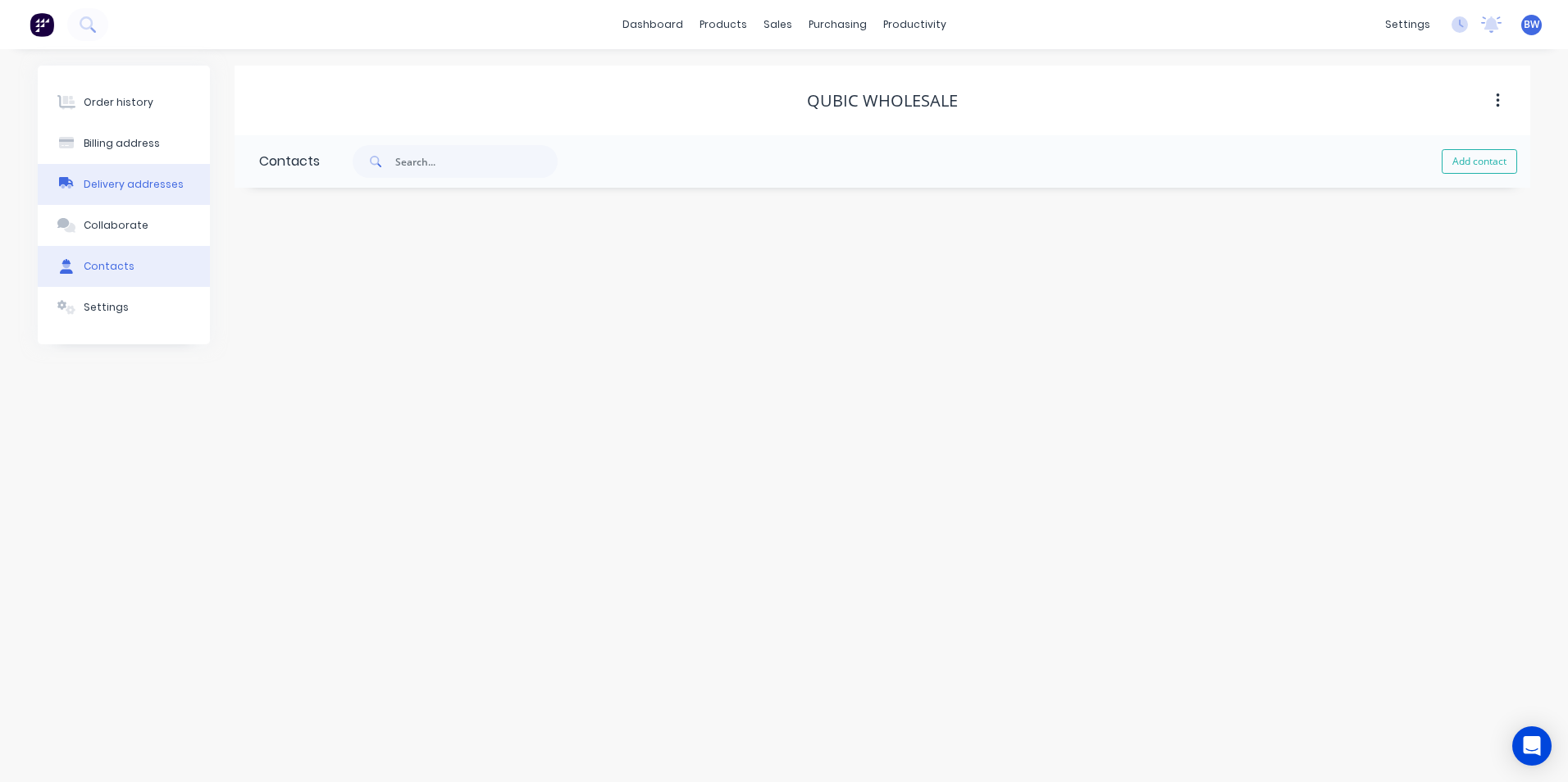
click at [134, 192] on button "Delivery addresses" at bounding box center [124, 185] width 172 height 41
click at [271, 222] on button "button" at bounding box center [266, 218] width 20 height 20
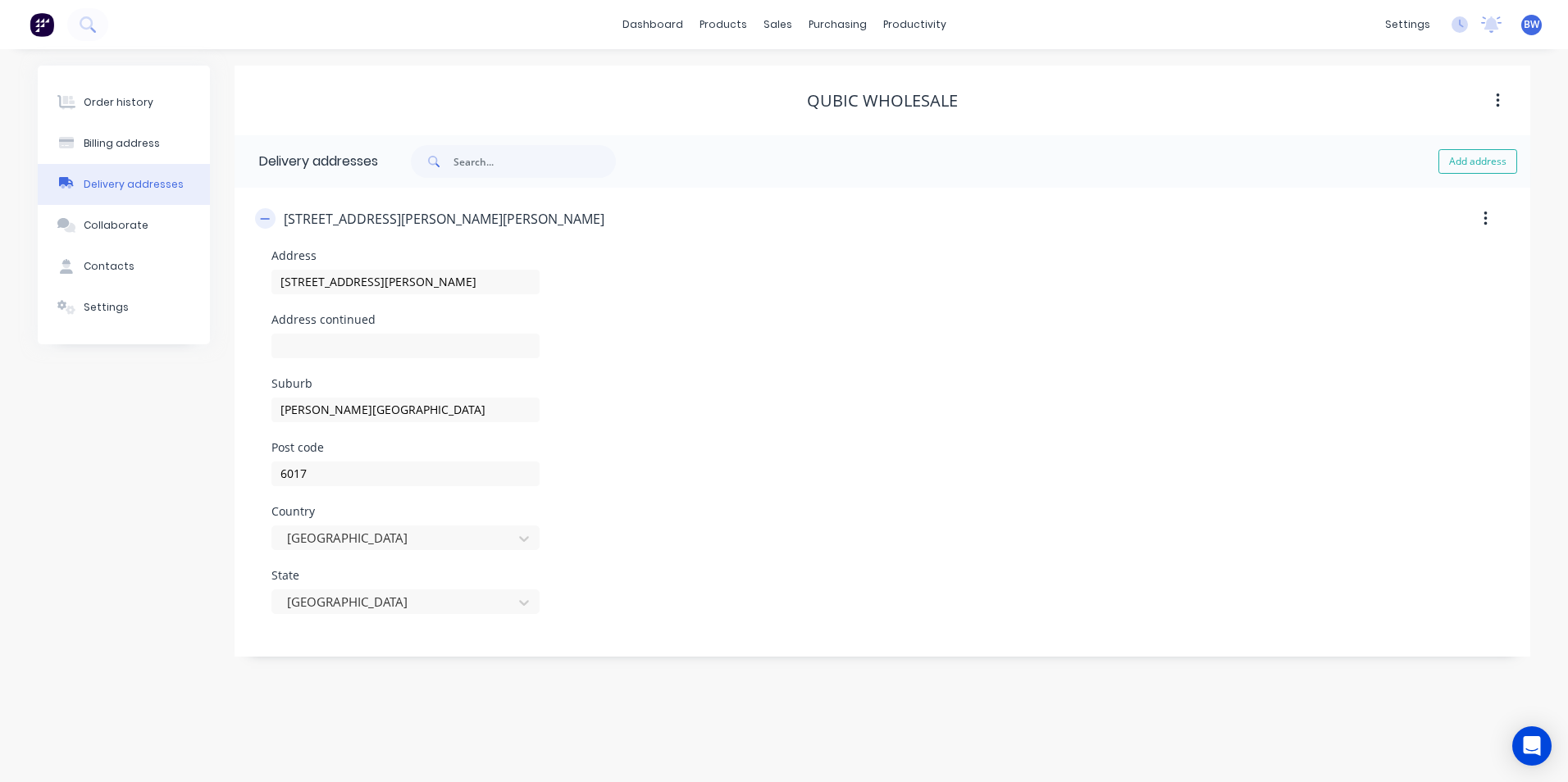
click at [271, 222] on button "button" at bounding box center [266, 218] width 20 height 20
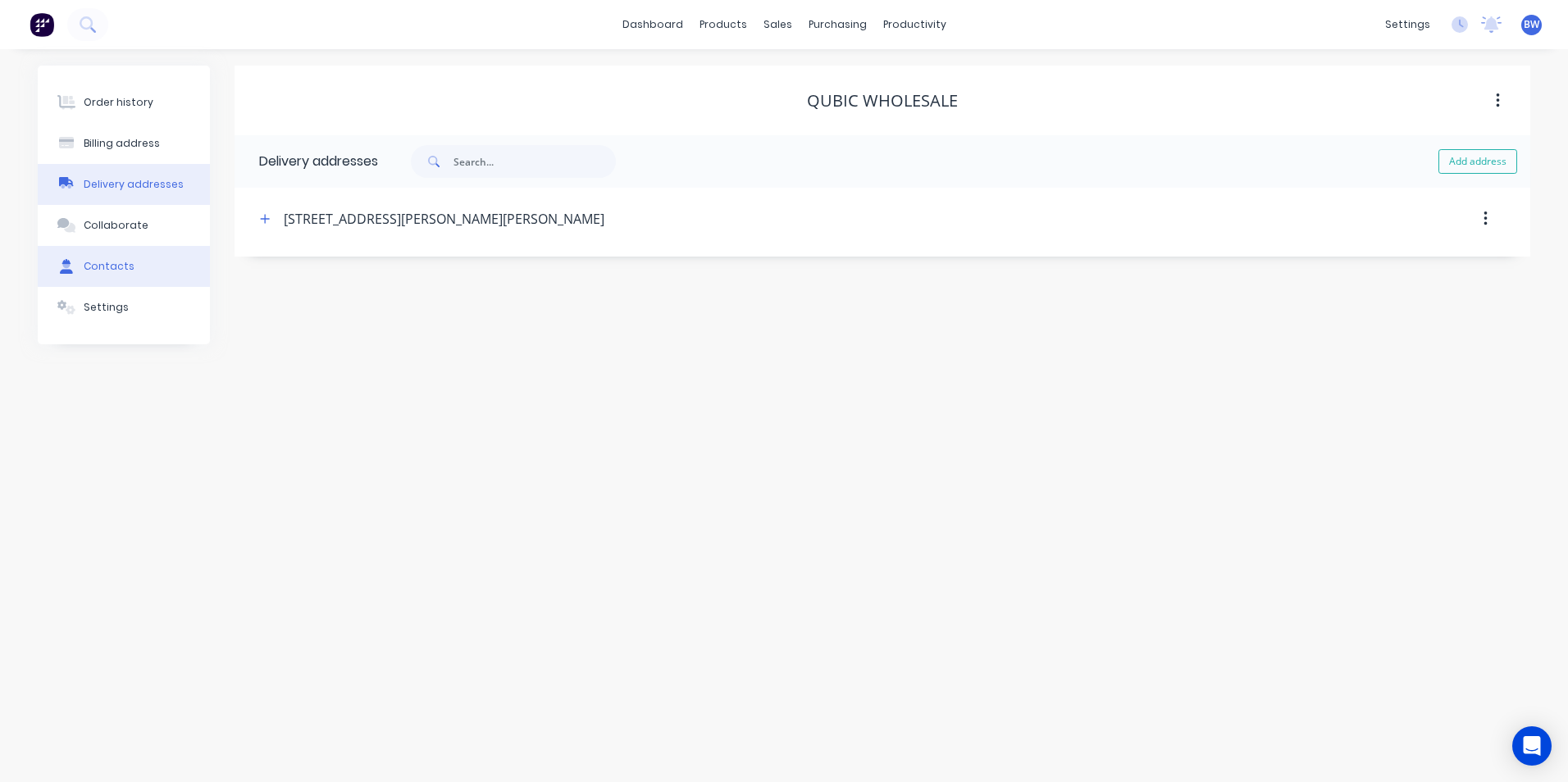
click at [116, 258] on button "Contacts" at bounding box center [124, 266] width 172 height 41
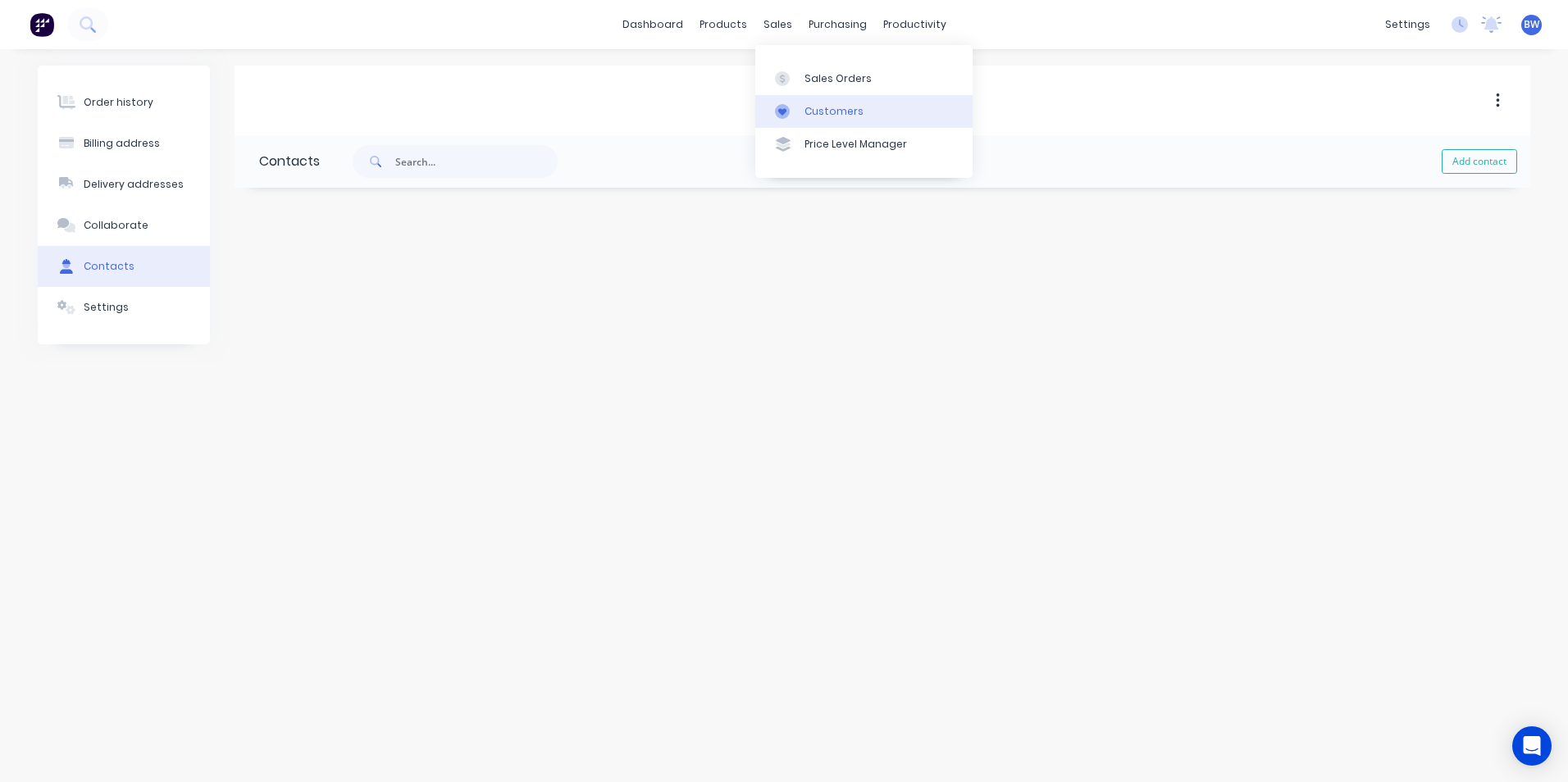
click at [781, 99] on link "Customers" at bounding box center [864, 111] width 217 height 33
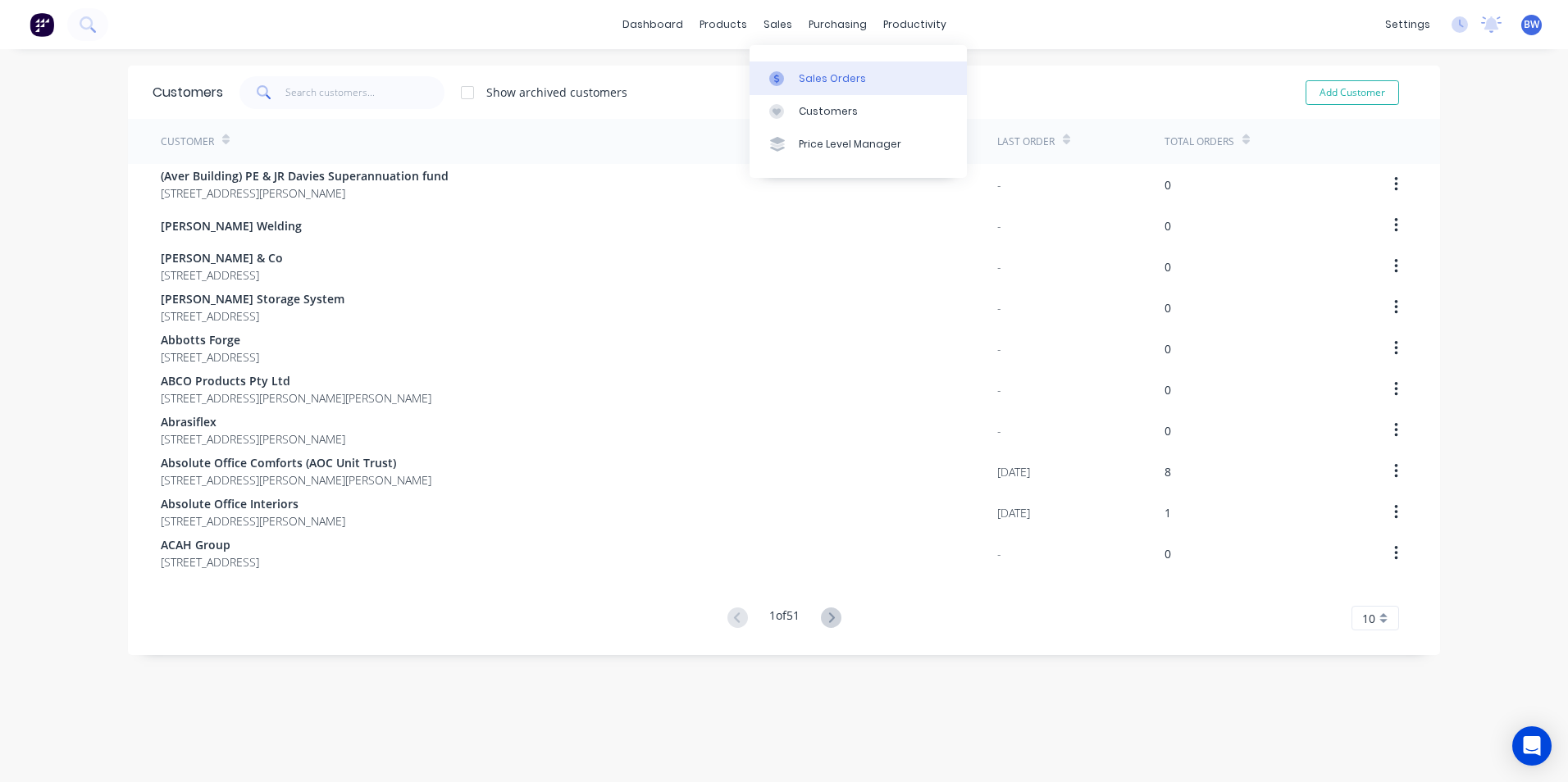
click at [782, 70] on link "Sales Orders" at bounding box center [858, 78] width 217 height 33
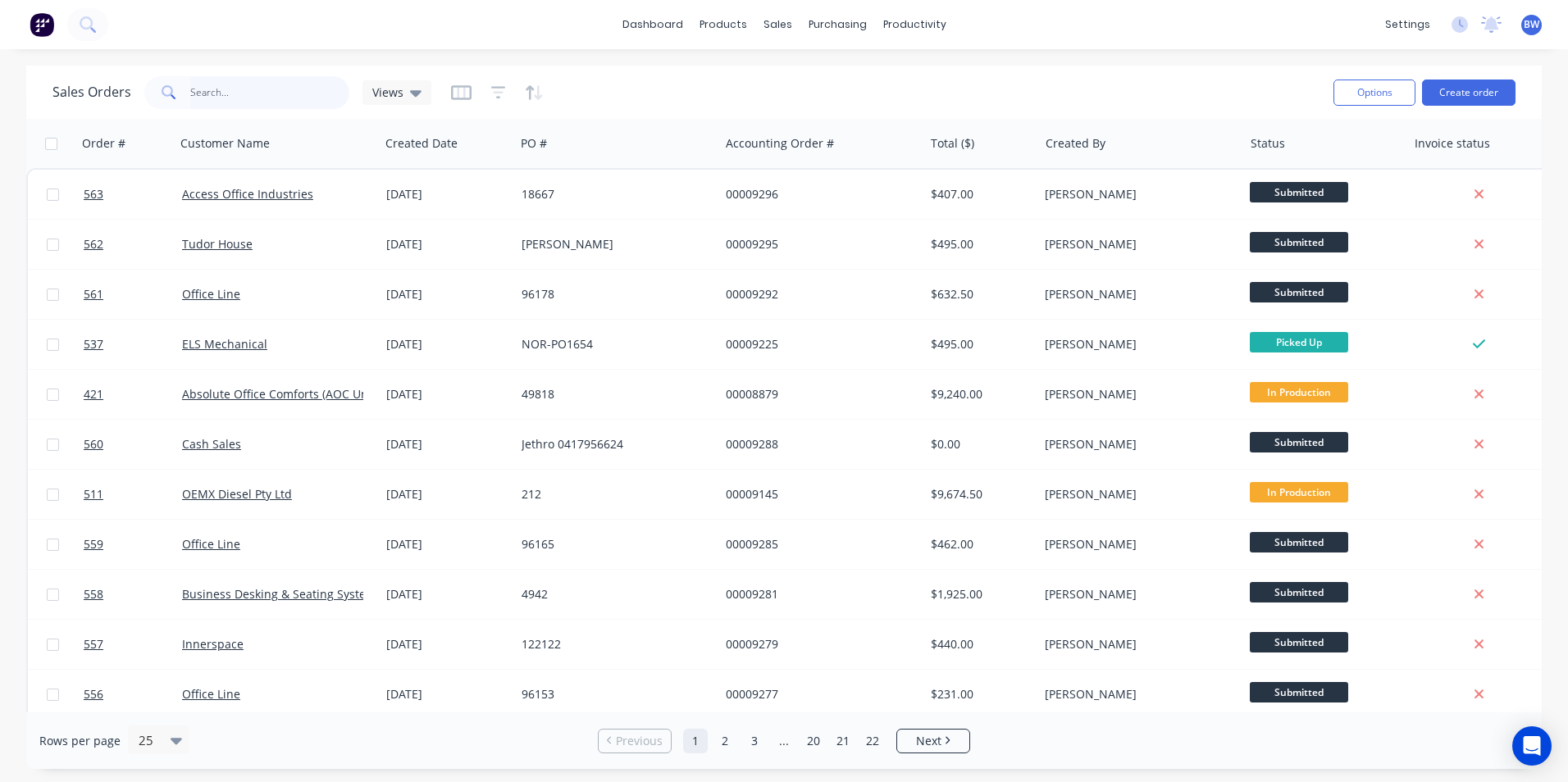
click at [284, 100] on input "text" at bounding box center [271, 92] width 160 height 33
type input "oemx"
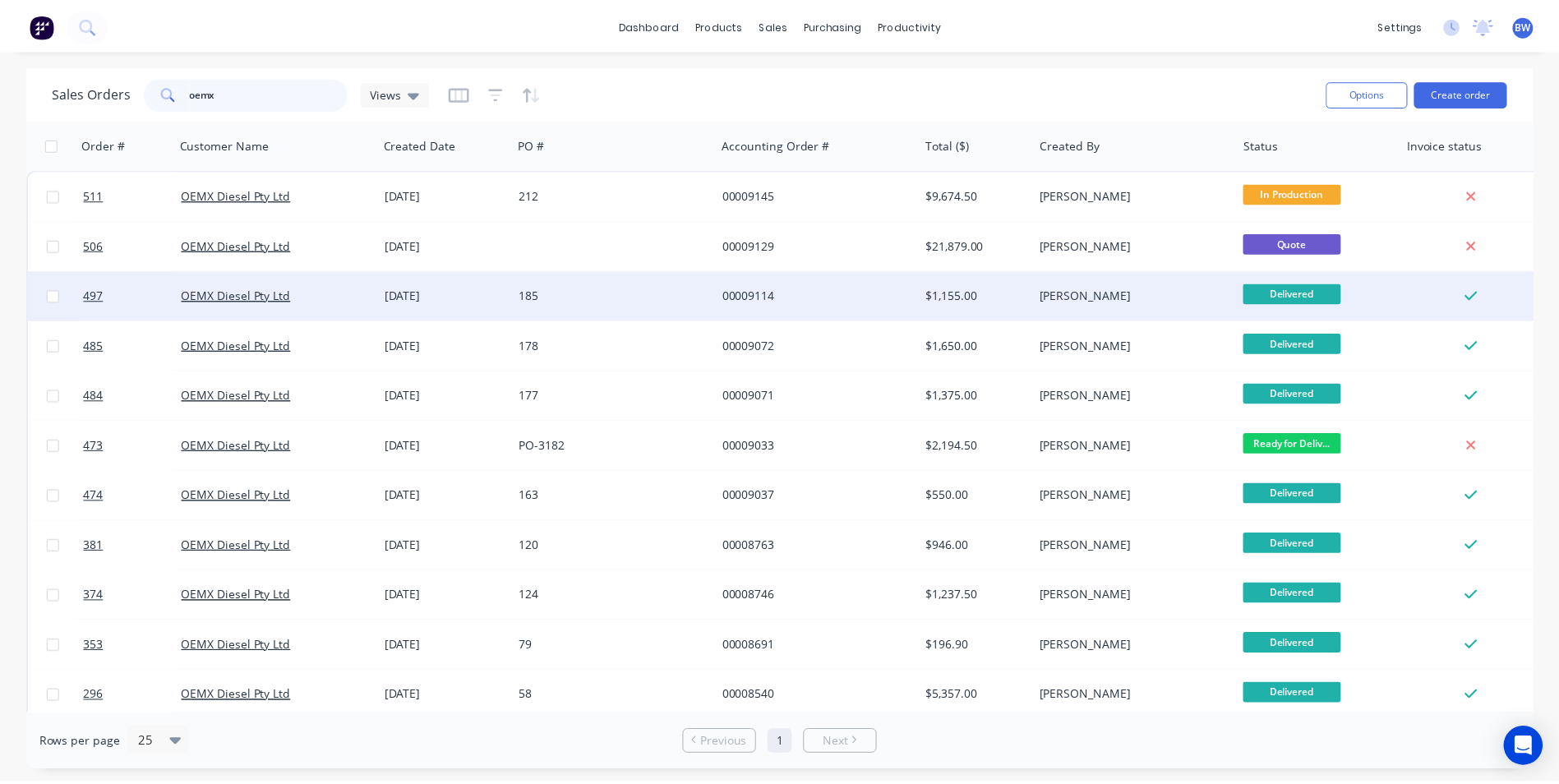
scroll to position [82, 0]
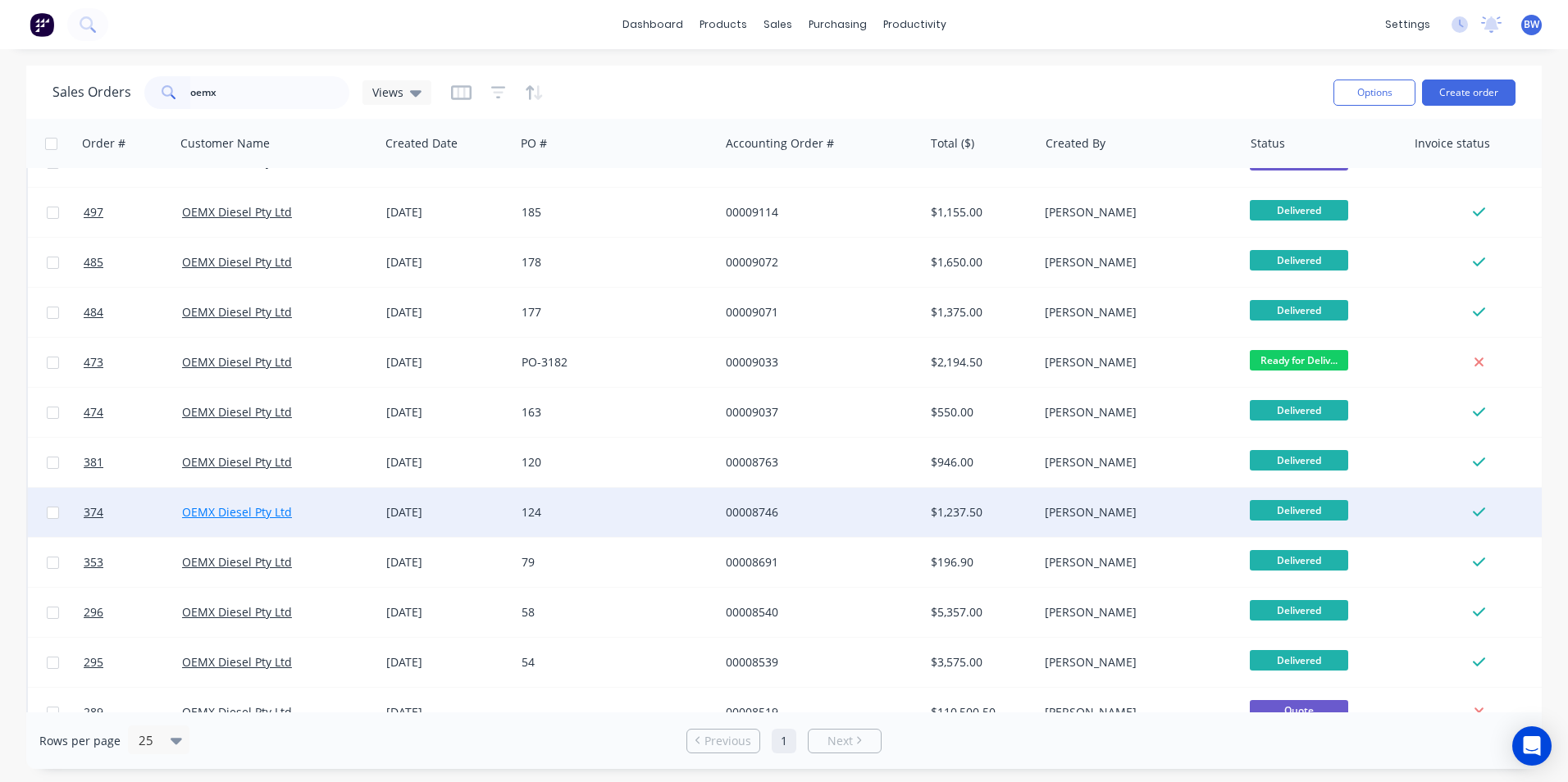
click at [265, 511] on link "OEMX Diesel Pty Ltd" at bounding box center [237, 512] width 110 height 15
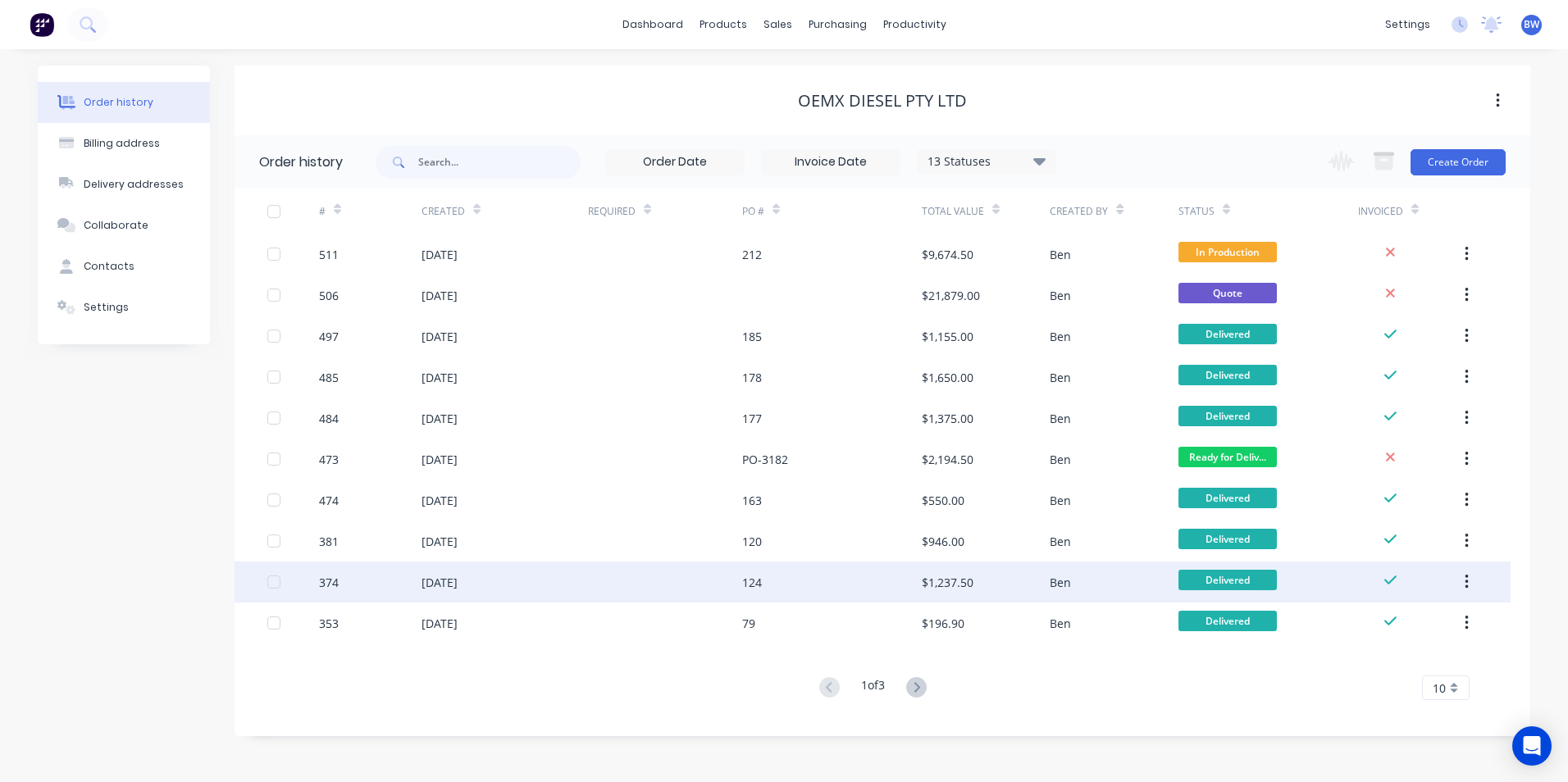
click at [446, 576] on div "[DATE]" at bounding box center [439, 582] width 36 height 17
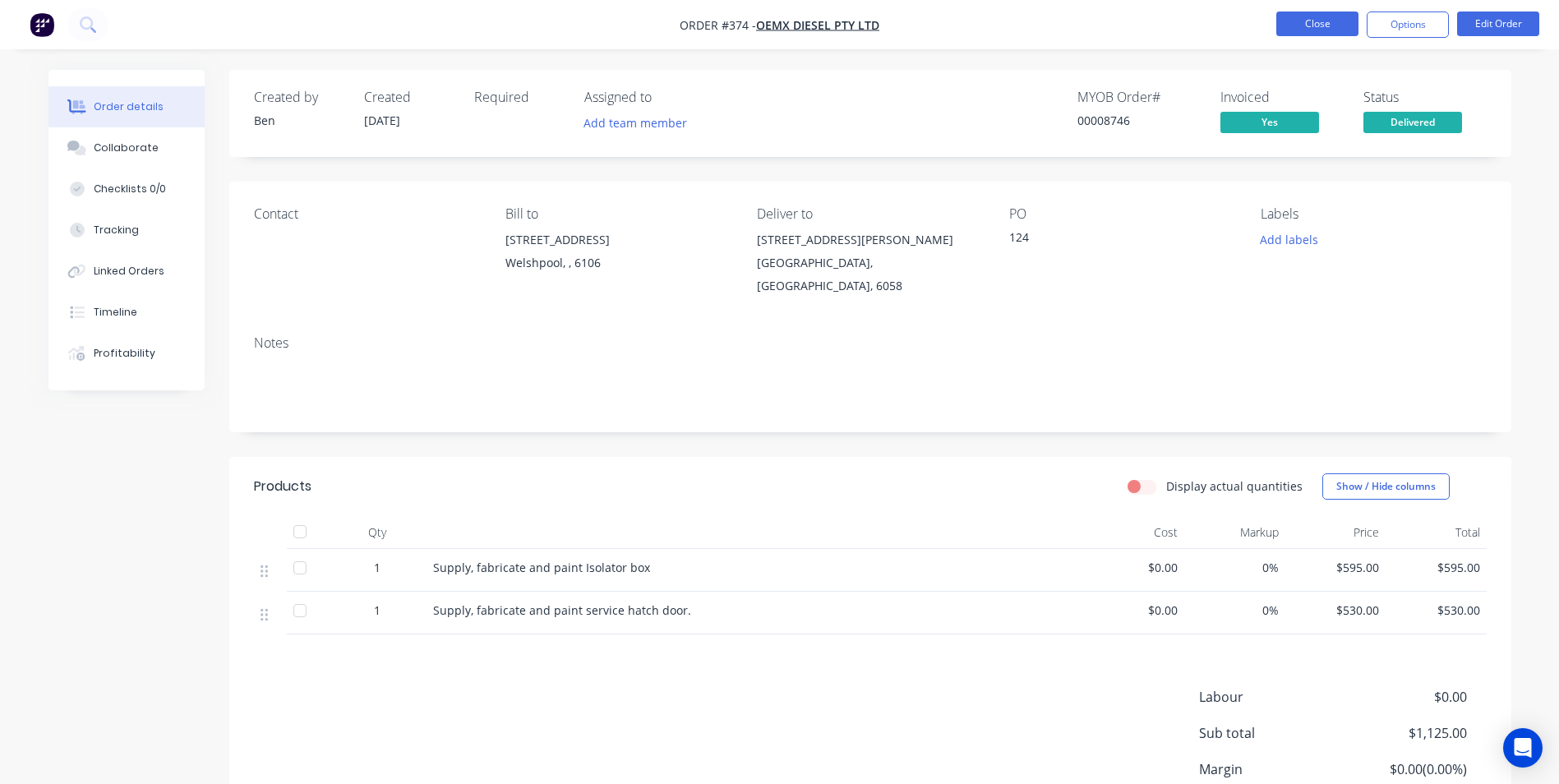
click at [1302, 23] on button "Close" at bounding box center [1317, 24] width 82 height 24
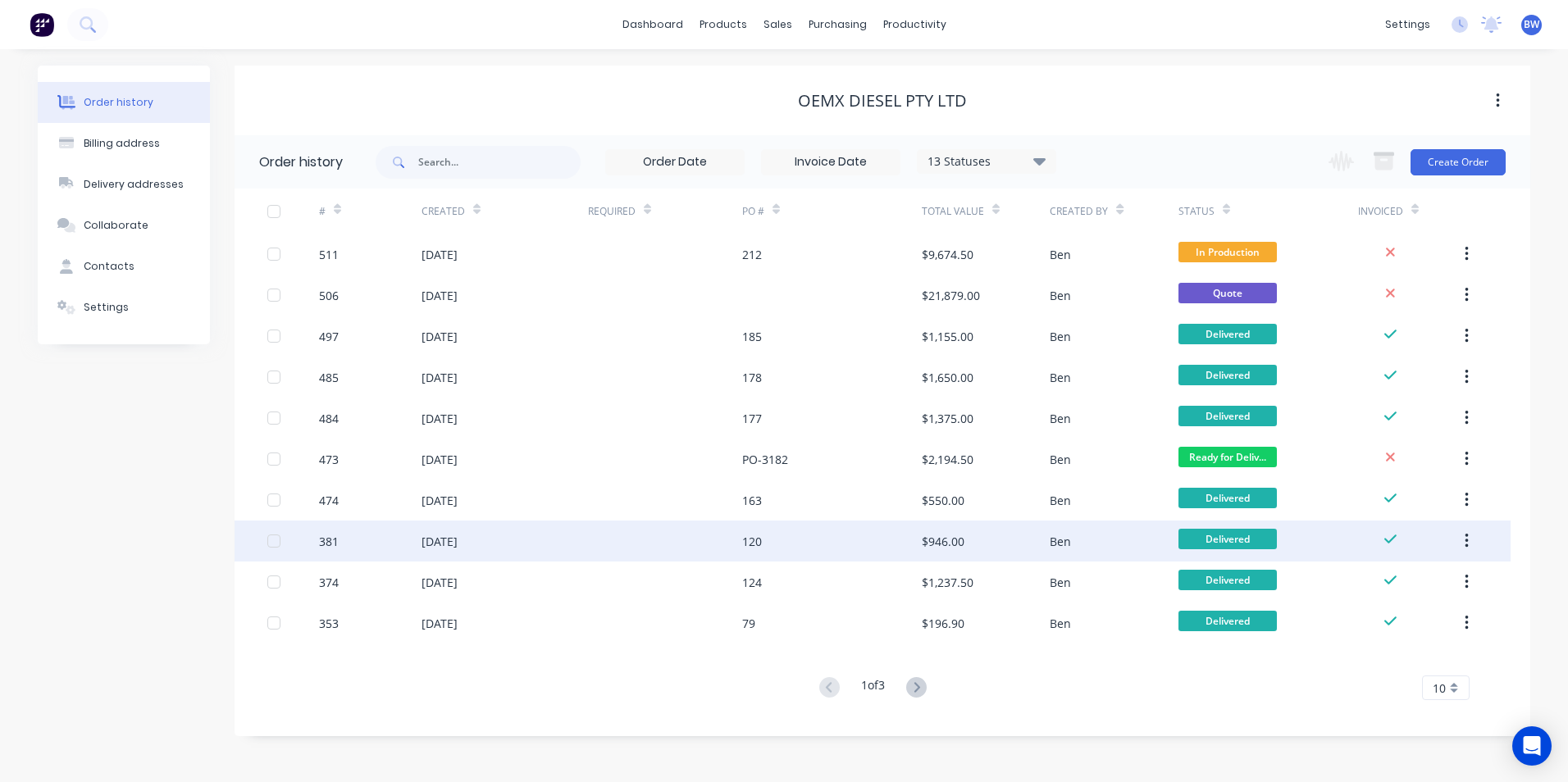
click at [458, 545] on div "[DATE]" at bounding box center [439, 541] width 36 height 17
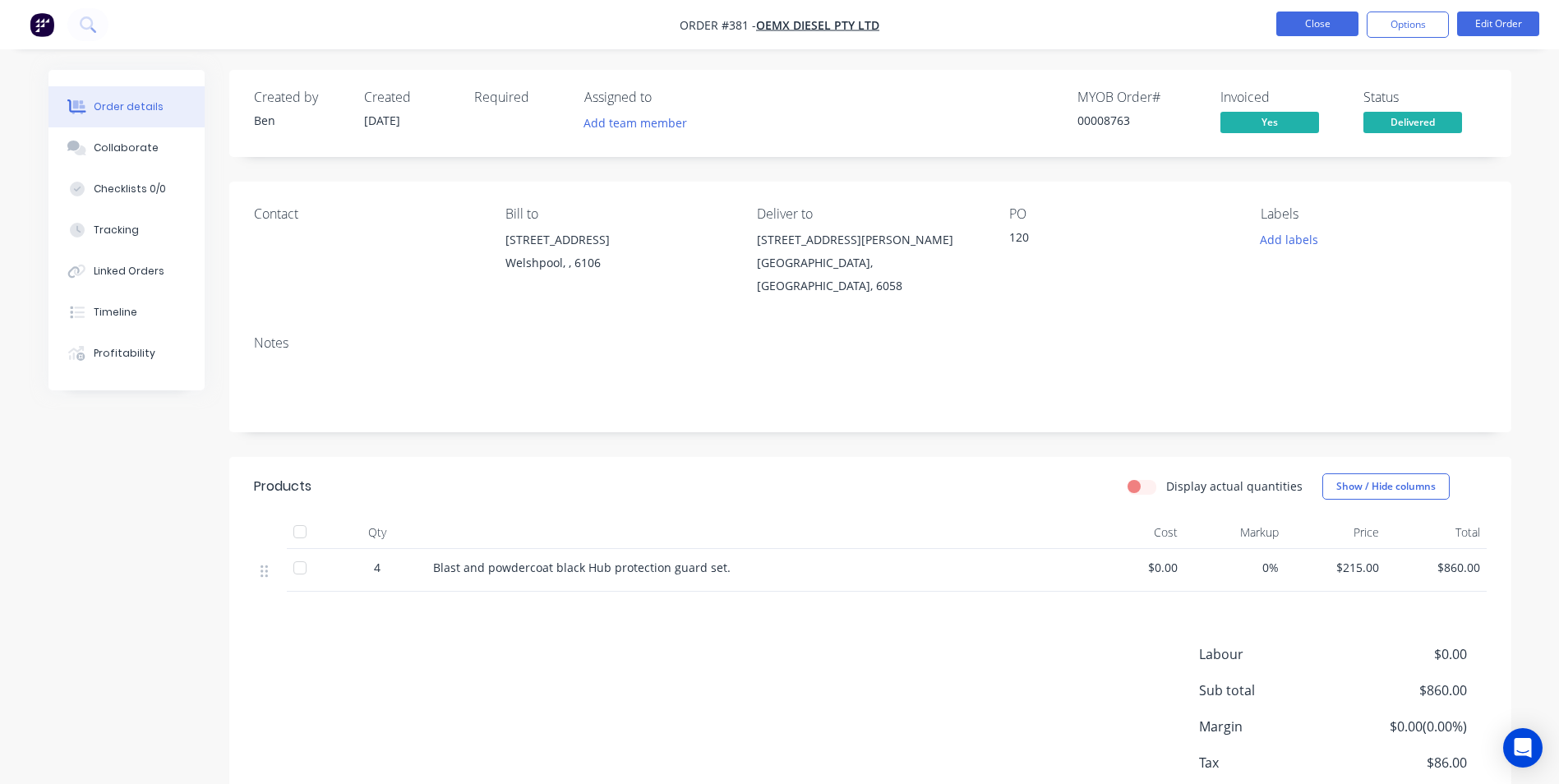
click at [1317, 28] on button "Close" at bounding box center [1317, 24] width 82 height 24
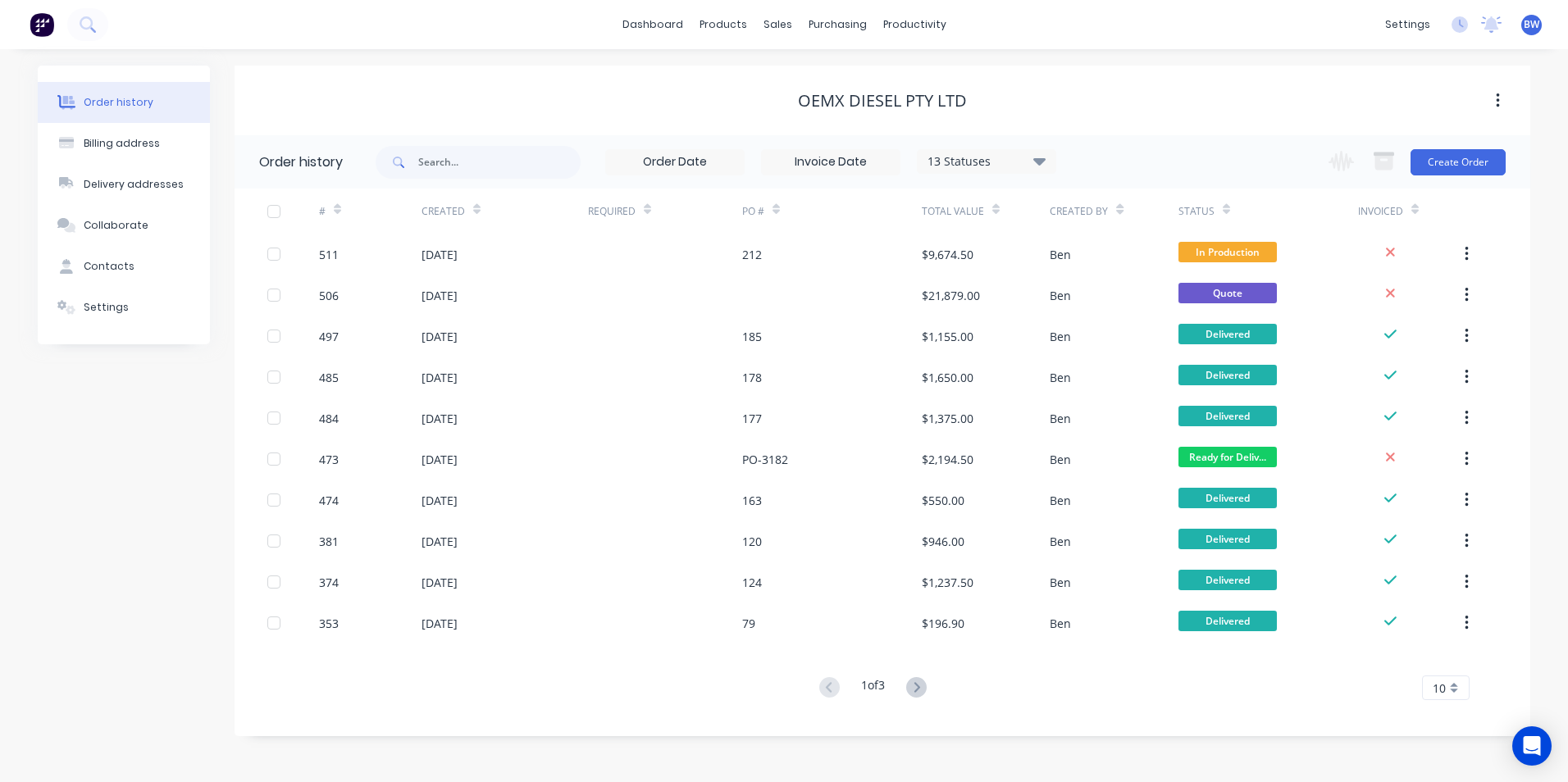
click at [1461, 685] on div "10" at bounding box center [1446, 688] width 47 height 24
click at [1459, 581] on div "20" at bounding box center [1446, 574] width 46 height 29
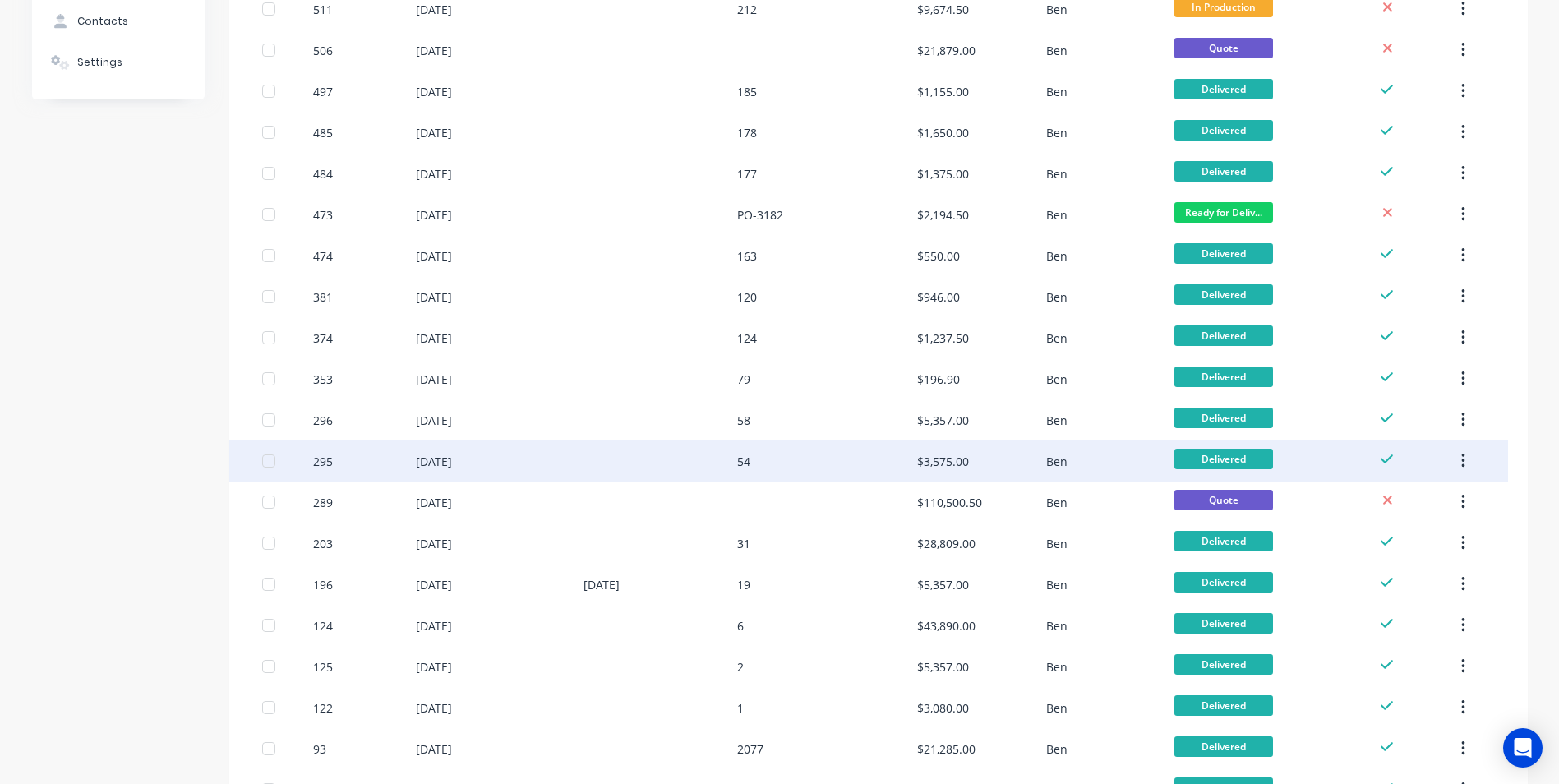
scroll to position [217, 0]
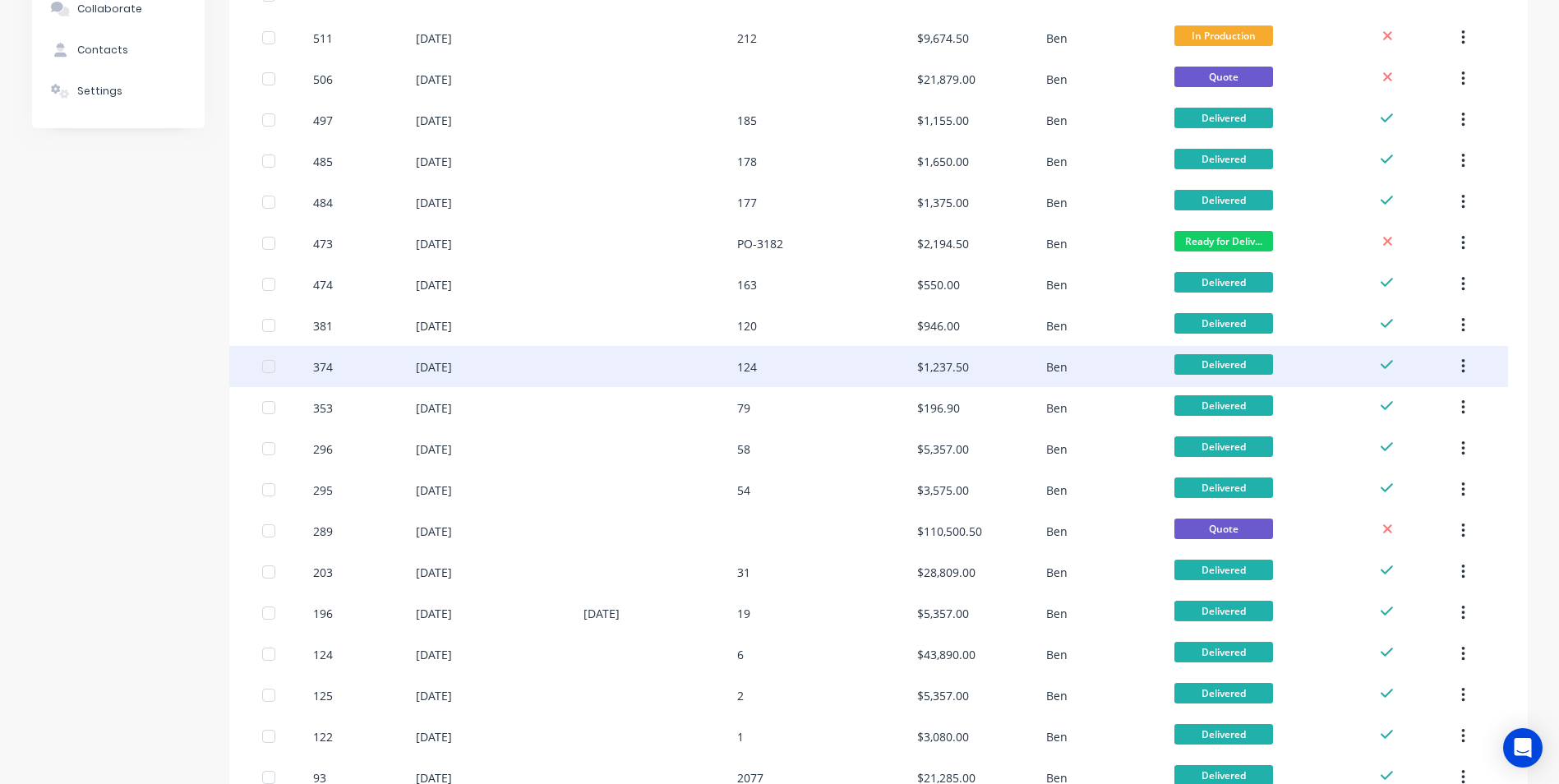
click at [629, 373] on div at bounding box center [661, 367] width 155 height 41
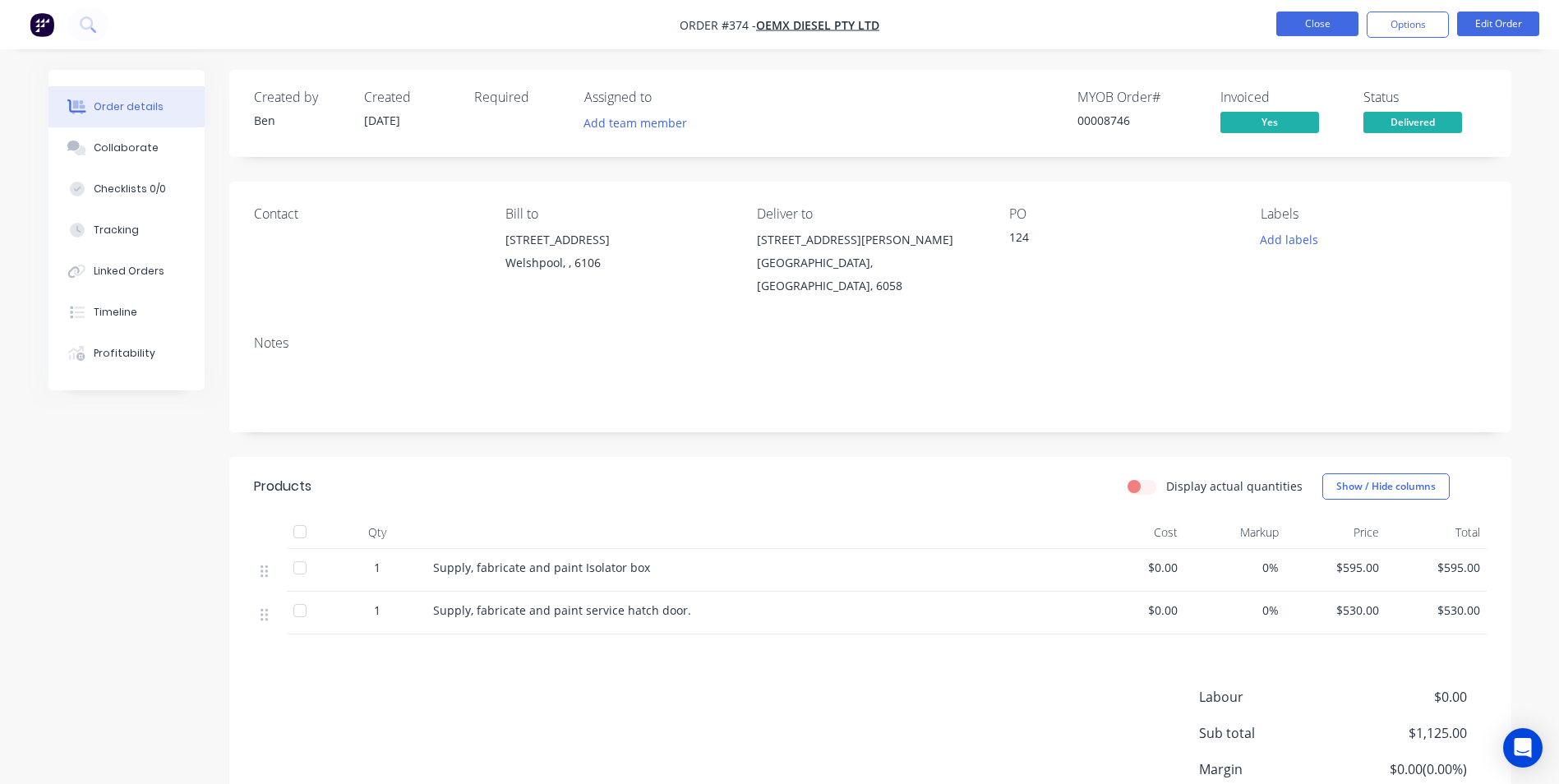
click at [1327, 29] on button "Close" at bounding box center [1317, 24] width 82 height 24
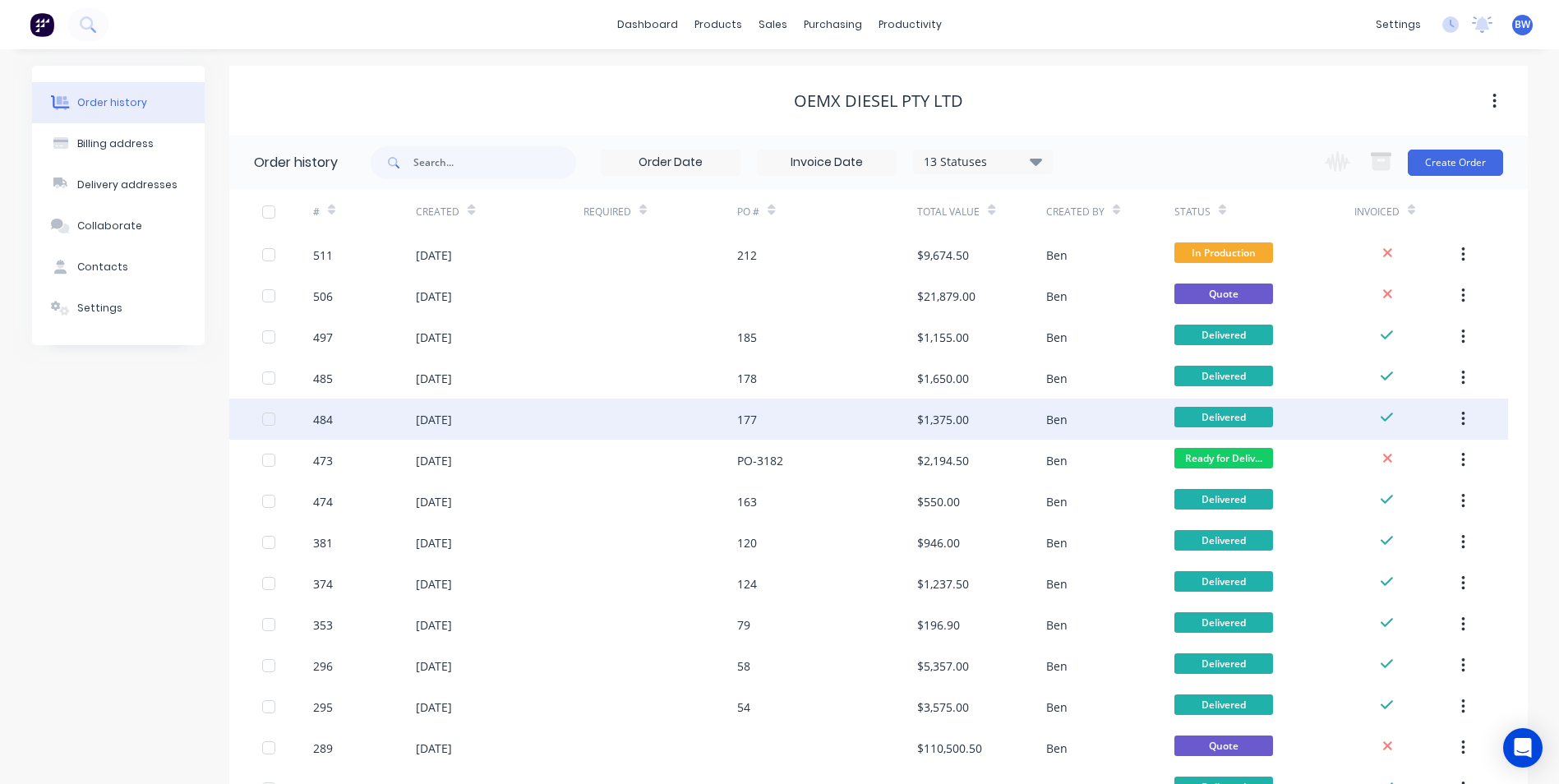
click at [659, 421] on div at bounding box center [661, 419] width 155 height 41
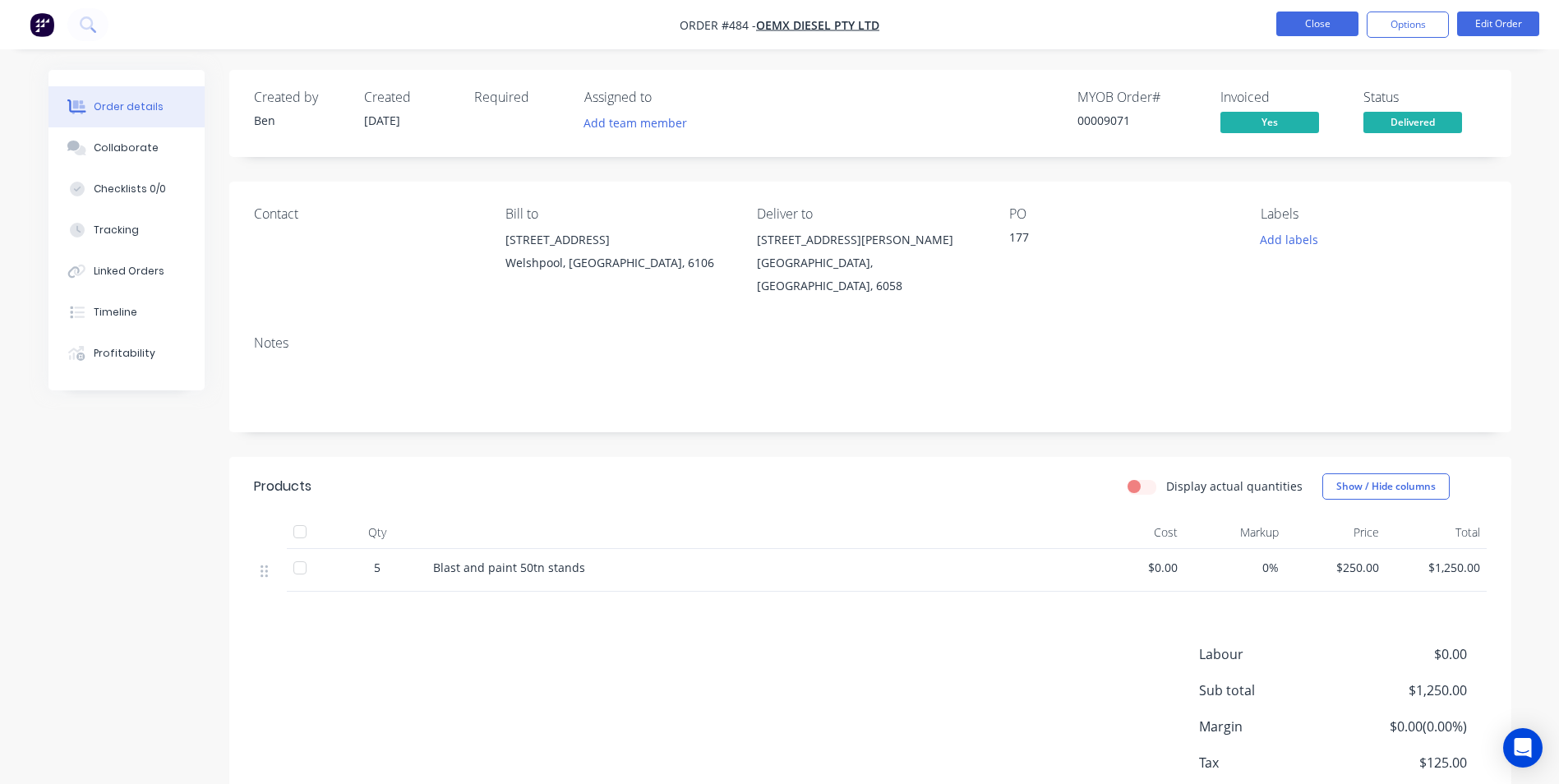
click at [1292, 19] on button "Close" at bounding box center [1317, 24] width 82 height 24
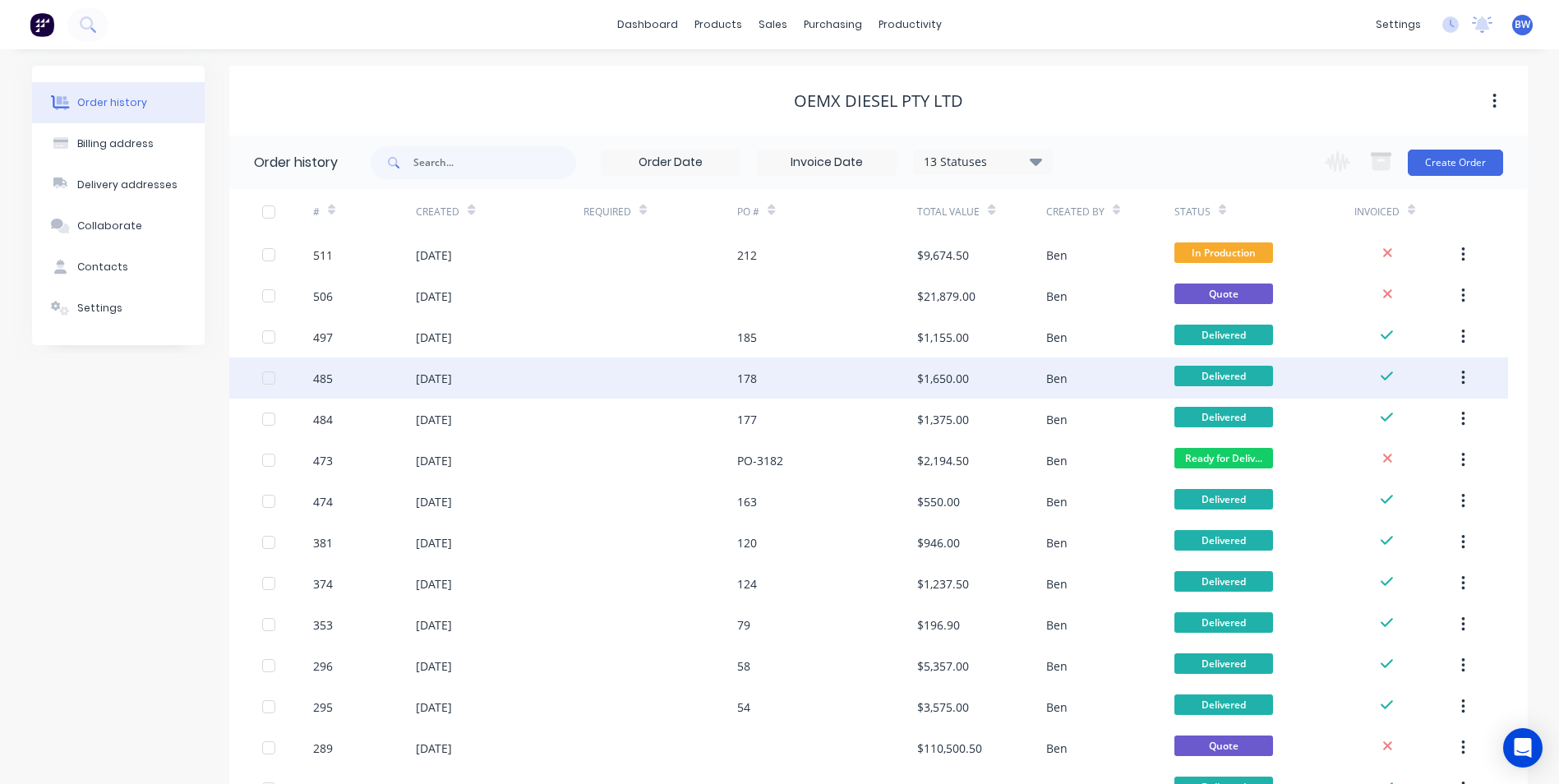
click at [748, 372] on div "178" at bounding box center [747, 378] width 19 height 17
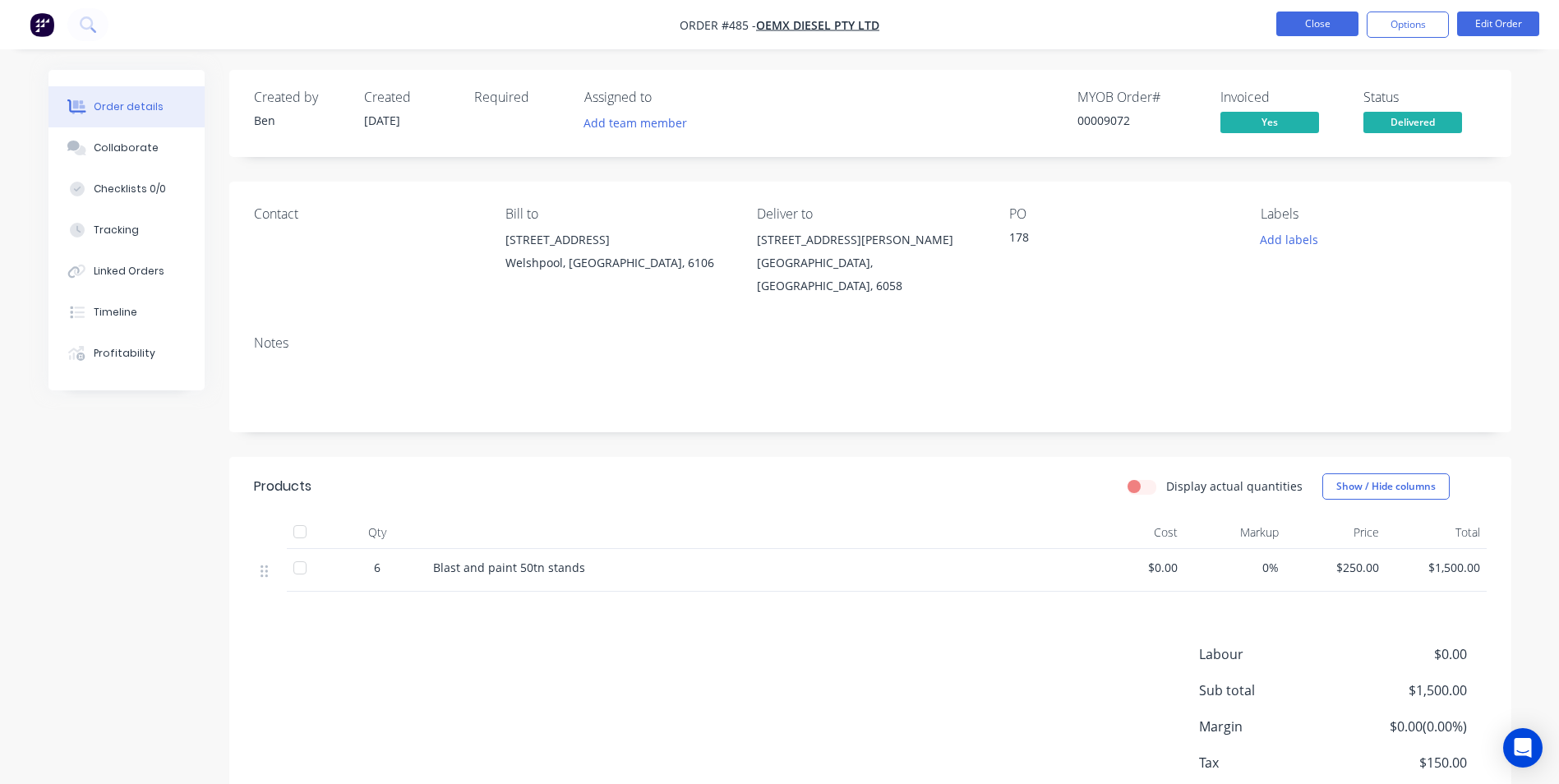
click at [1306, 22] on button "Close" at bounding box center [1317, 24] width 82 height 24
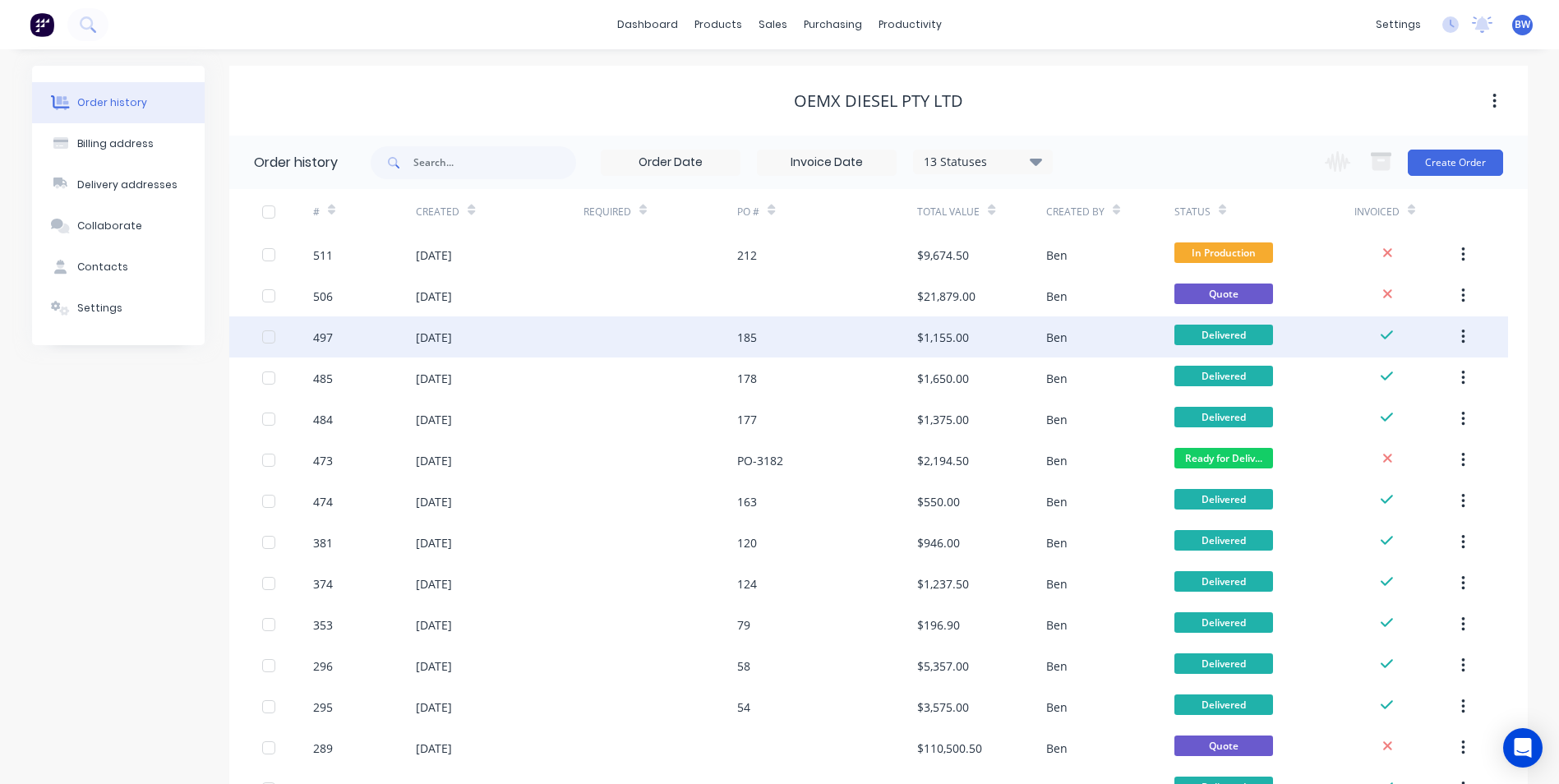
click at [766, 337] on div "185" at bounding box center [827, 337] width 180 height 41
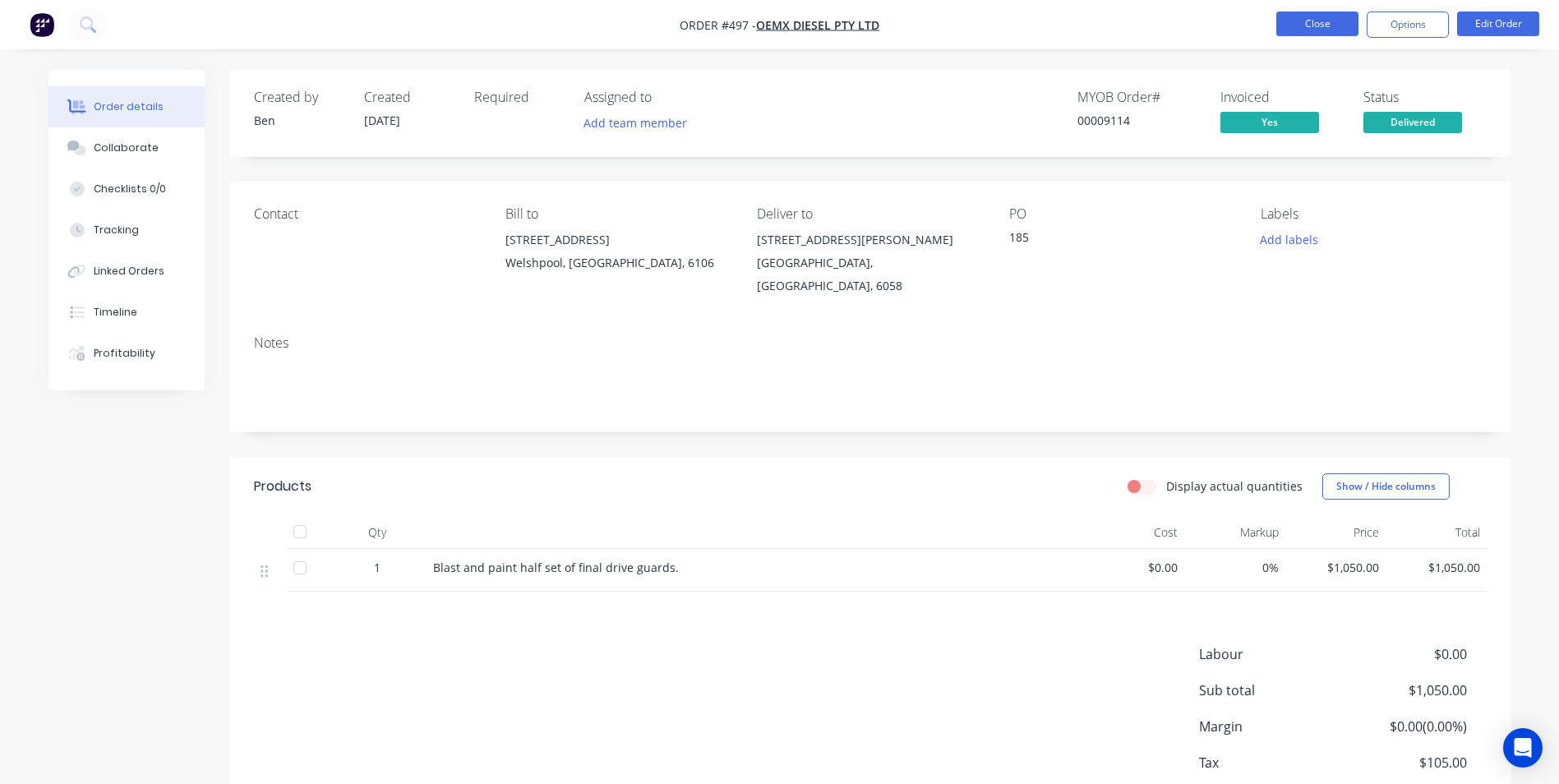
click at [1322, 19] on button "Close" at bounding box center [1317, 24] width 82 height 24
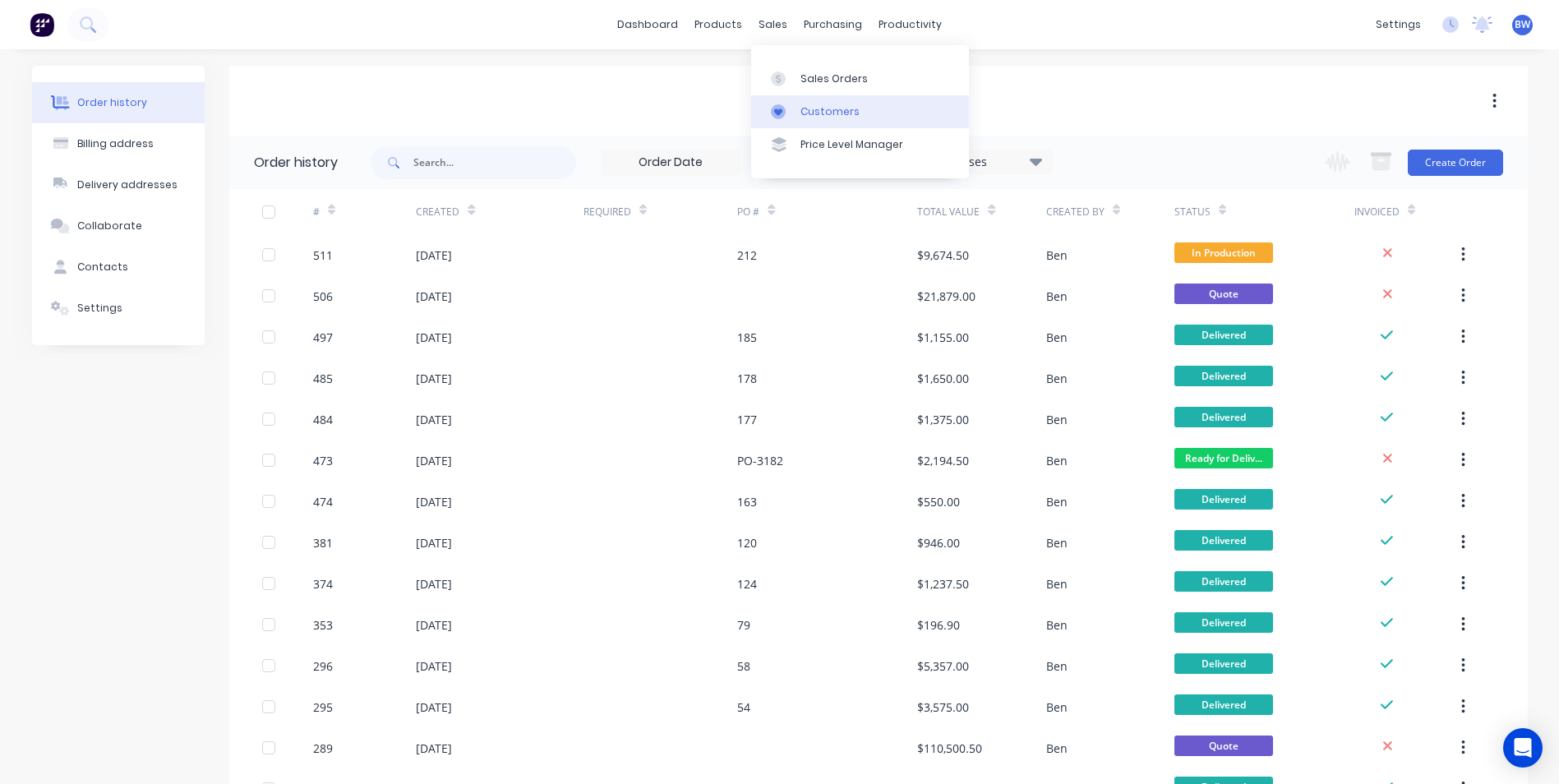
click at [804, 105] on div "Customers" at bounding box center [831, 112] width 59 height 15
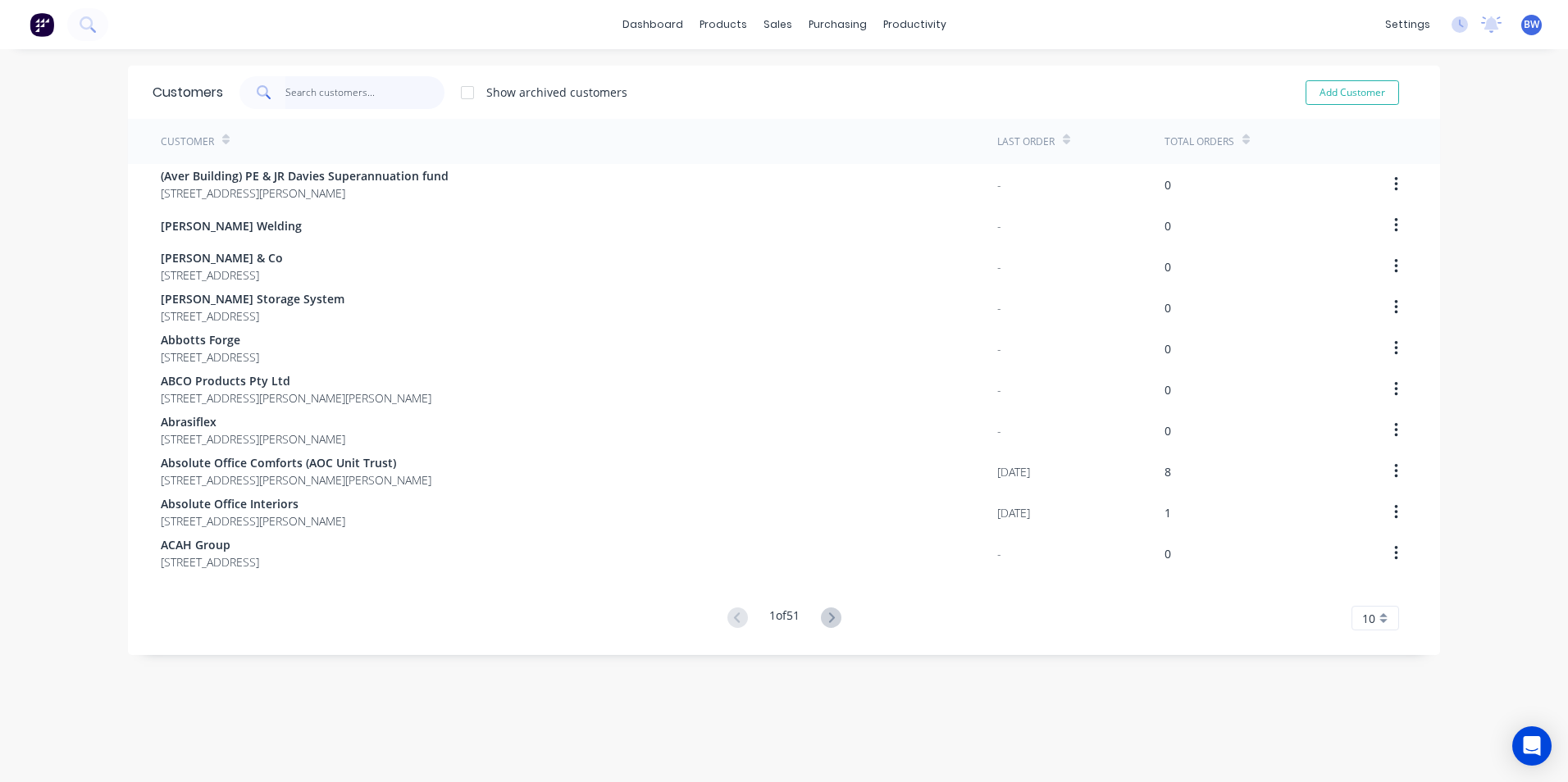
click at [367, 103] on input "text" at bounding box center [366, 92] width 160 height 33
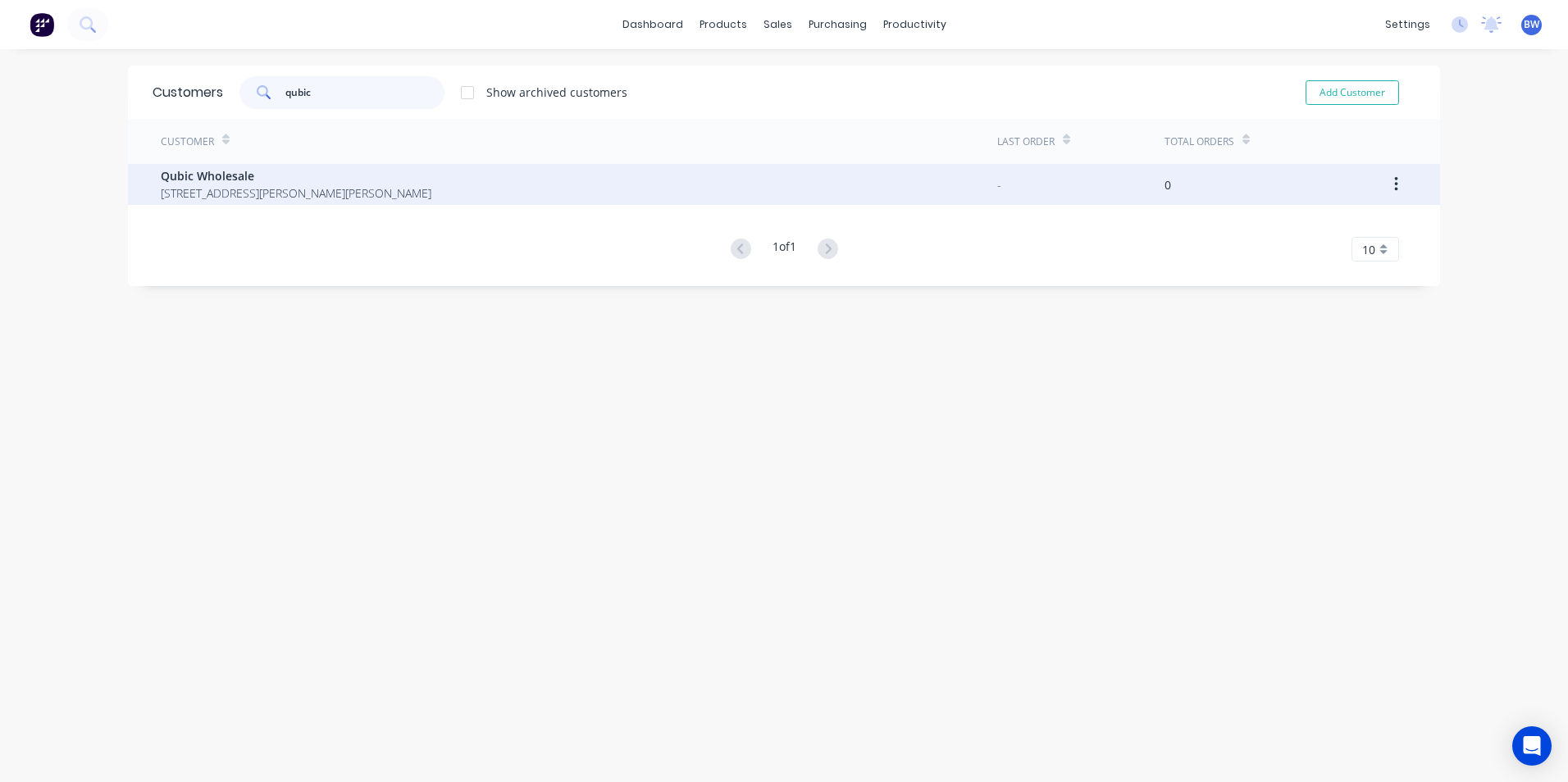
type input "qubic"
click at [293, 183] on span "Qubic Wholesale" at bounding box center [296, 175] width 271 height 17
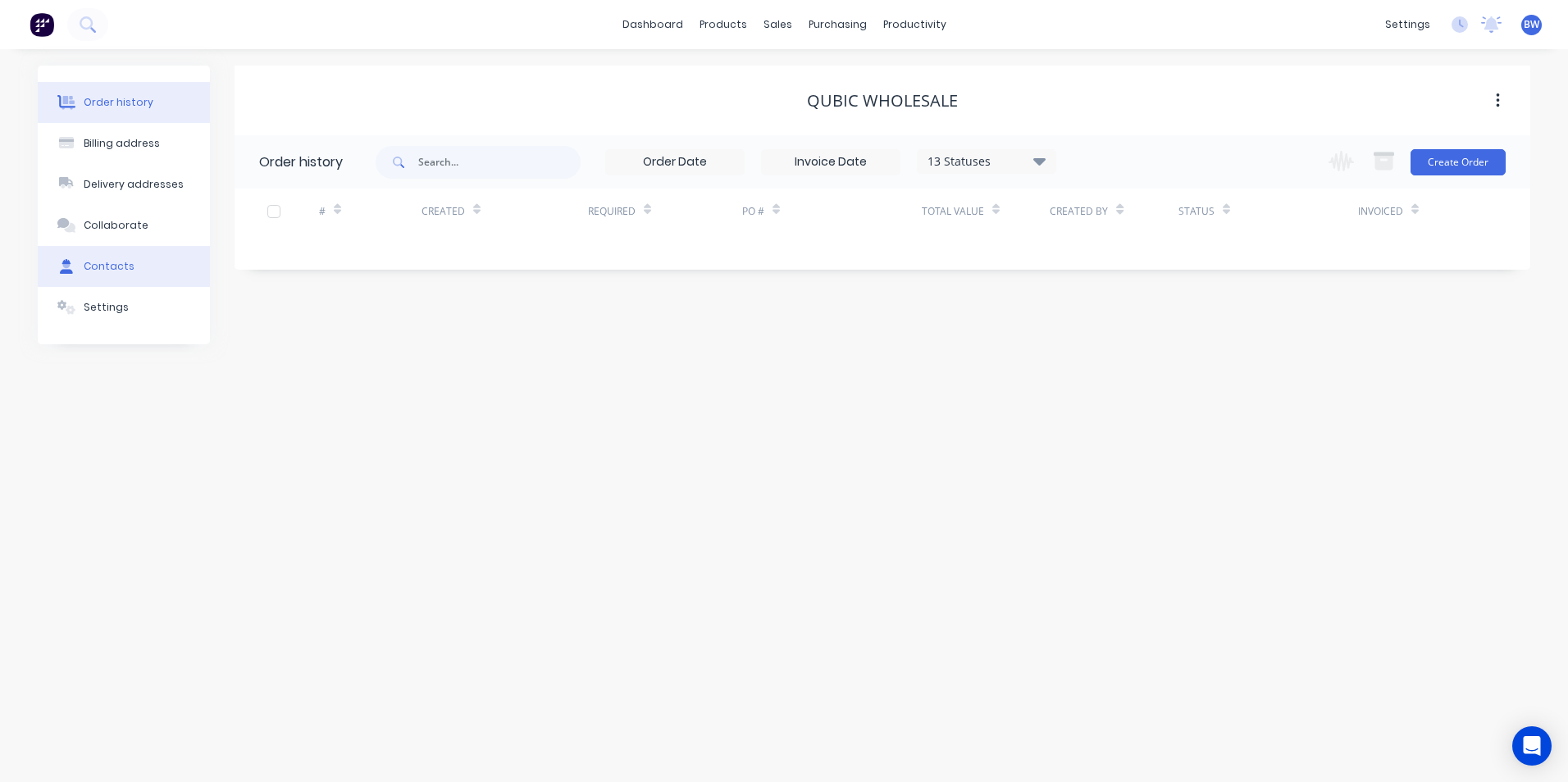
click at [130, 263] on button "Contacts" at bounding box center [124, 266] width 172 height 41
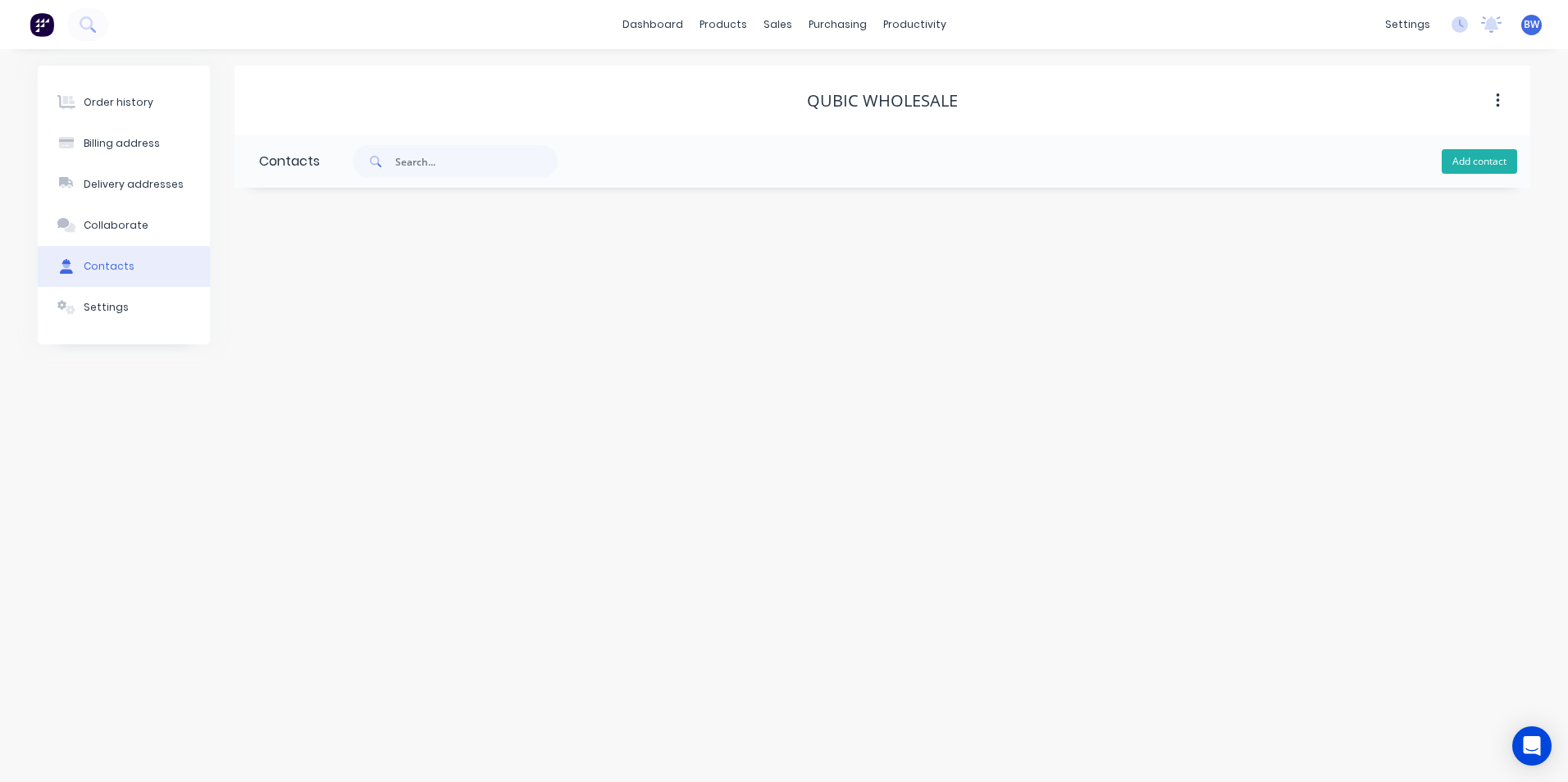
click at [1458, 168] on button "Add contact" at bounding box center [1479, 161] width 75 height 24
select select "AU"
click at [322, 276] on input "text" at bounding box center [393, 281] width 268 height 24
type input "Accounts"
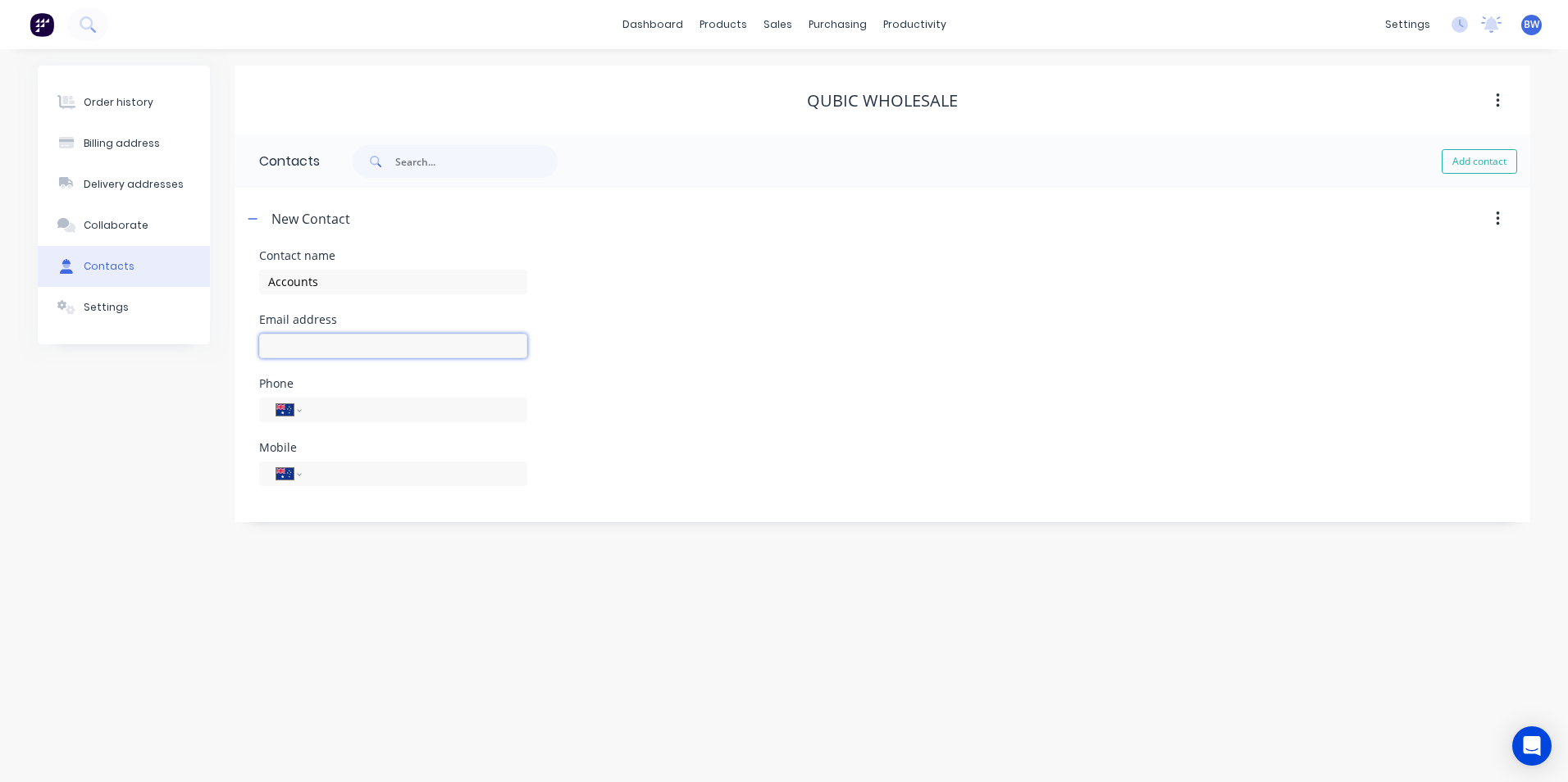
click at [309, 351] on input "text" at bounding box center [393, 345] width 268 height 24
select select "AU"
click at [309, 351] on input "text" at bounding box center [393, 345] width 268 height 24
click at [460, 348] on input "[EMAIL_ADDRESS][DOMAIN_NAME]" at bounding box center [393, 345] width 268 height 24
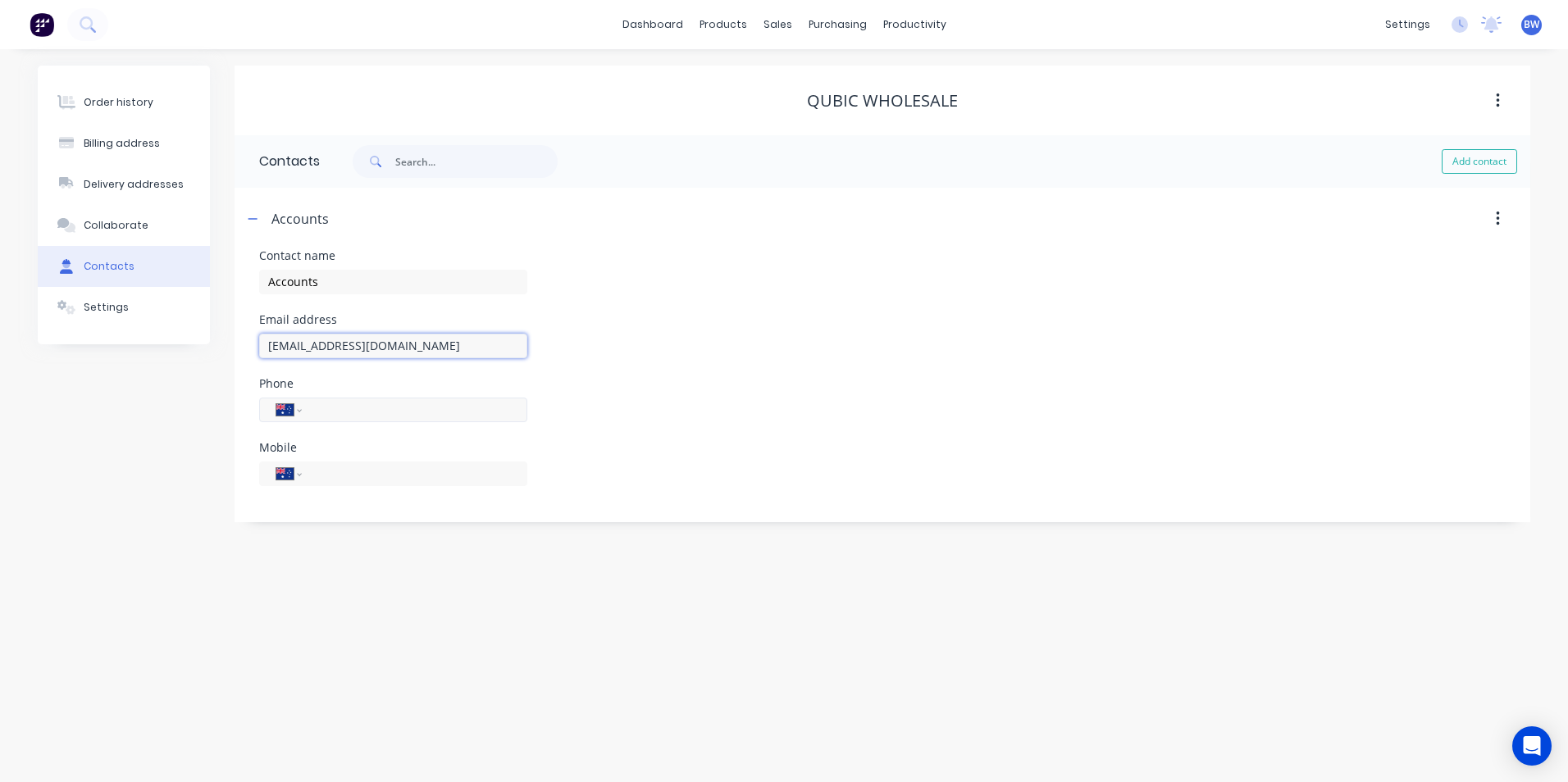
type input "[EMAIL_ADDRESS][DOMAIN_NAME]"
click at [365, 410] on input "tel" at bounding box center [411, 410] width 196 height 19
click at [256, 215] on icon "button" at bounding box center [253, 219] width 10 height 12
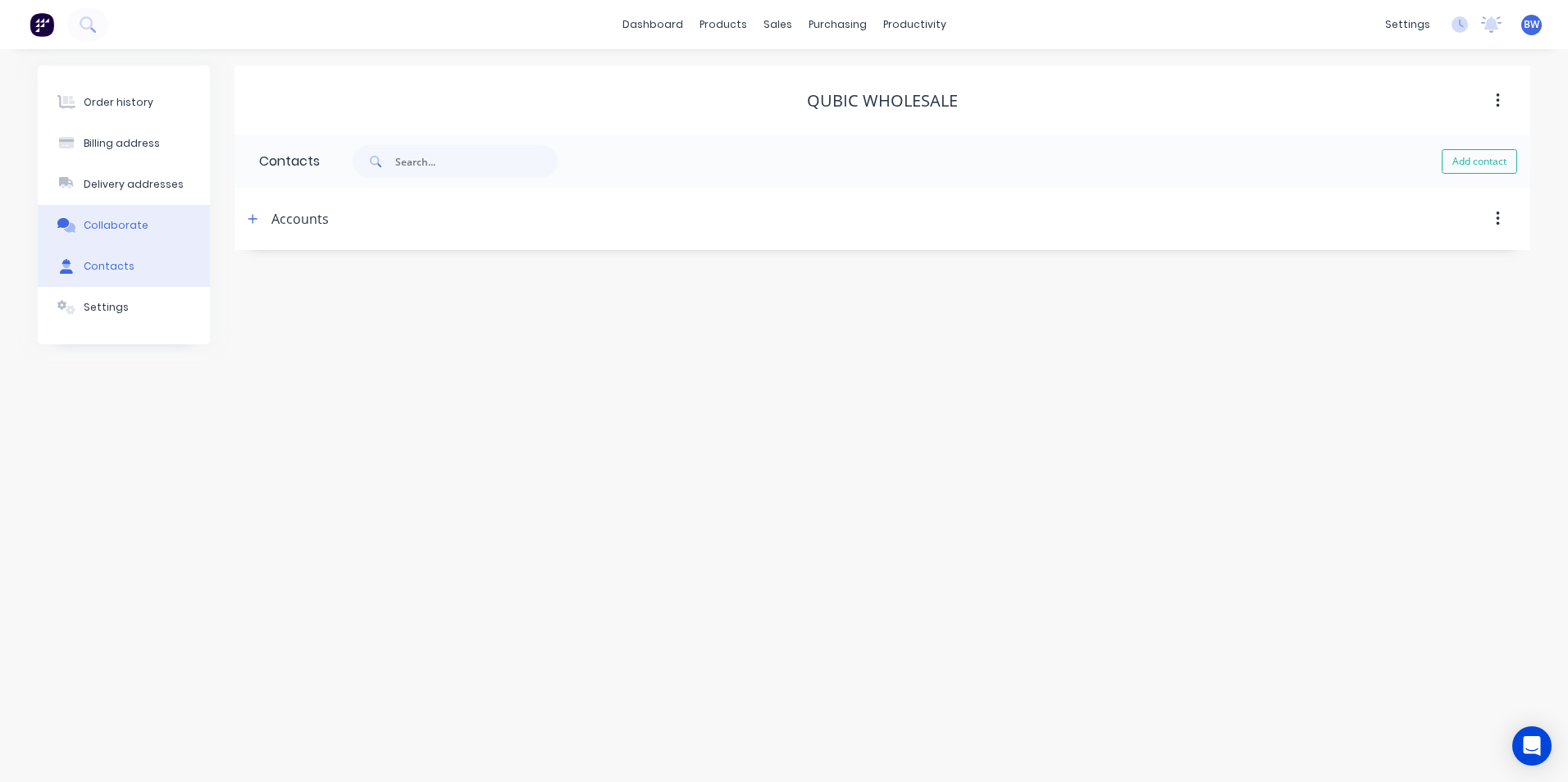
click at [130, 238] on button "Collaborate" at bounding box center [124, 225] width 172 height 41
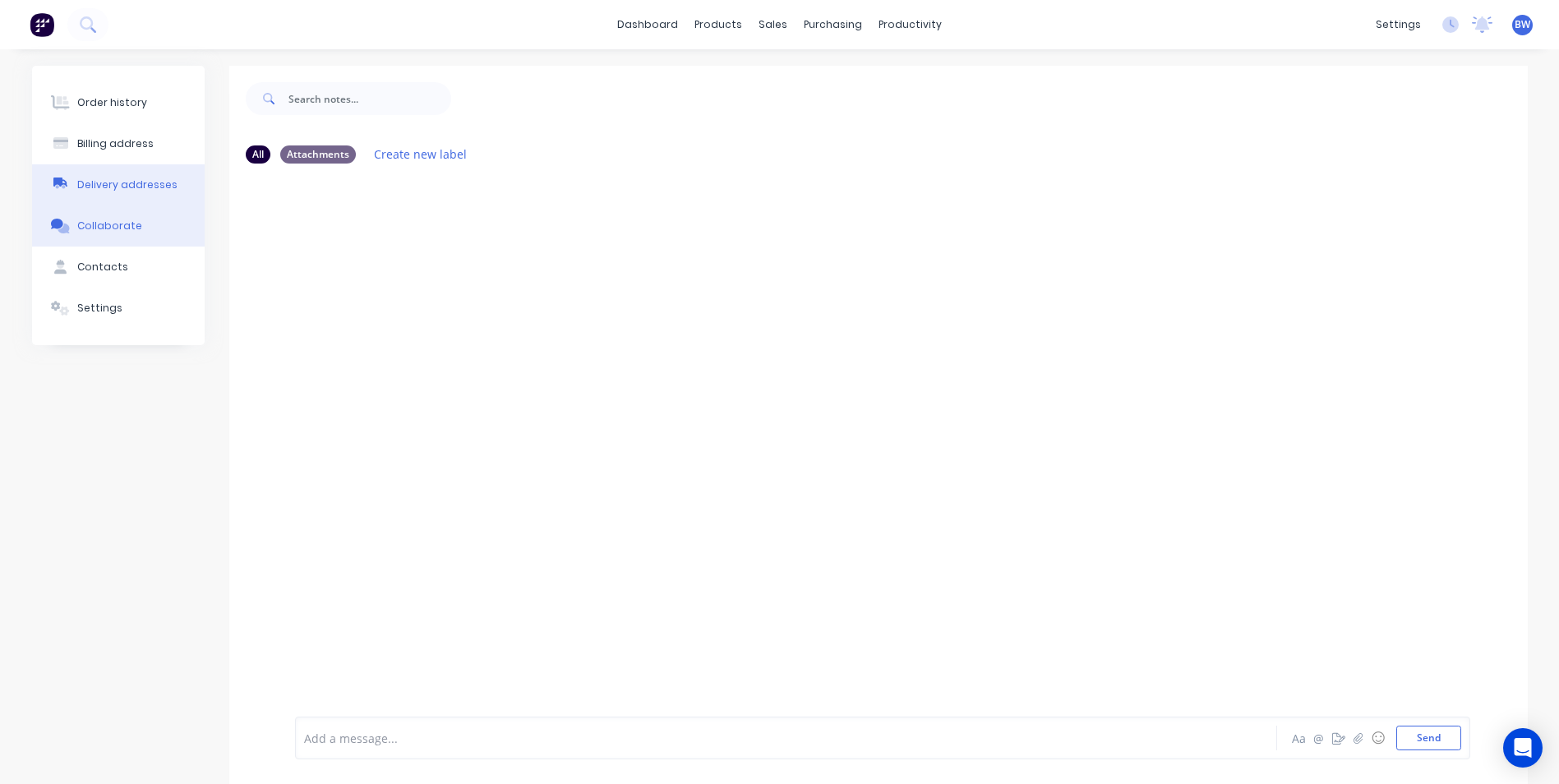
click at [129, 172] on button "Delivery addresses" at bounding box center [118, 185] width 172 height 41
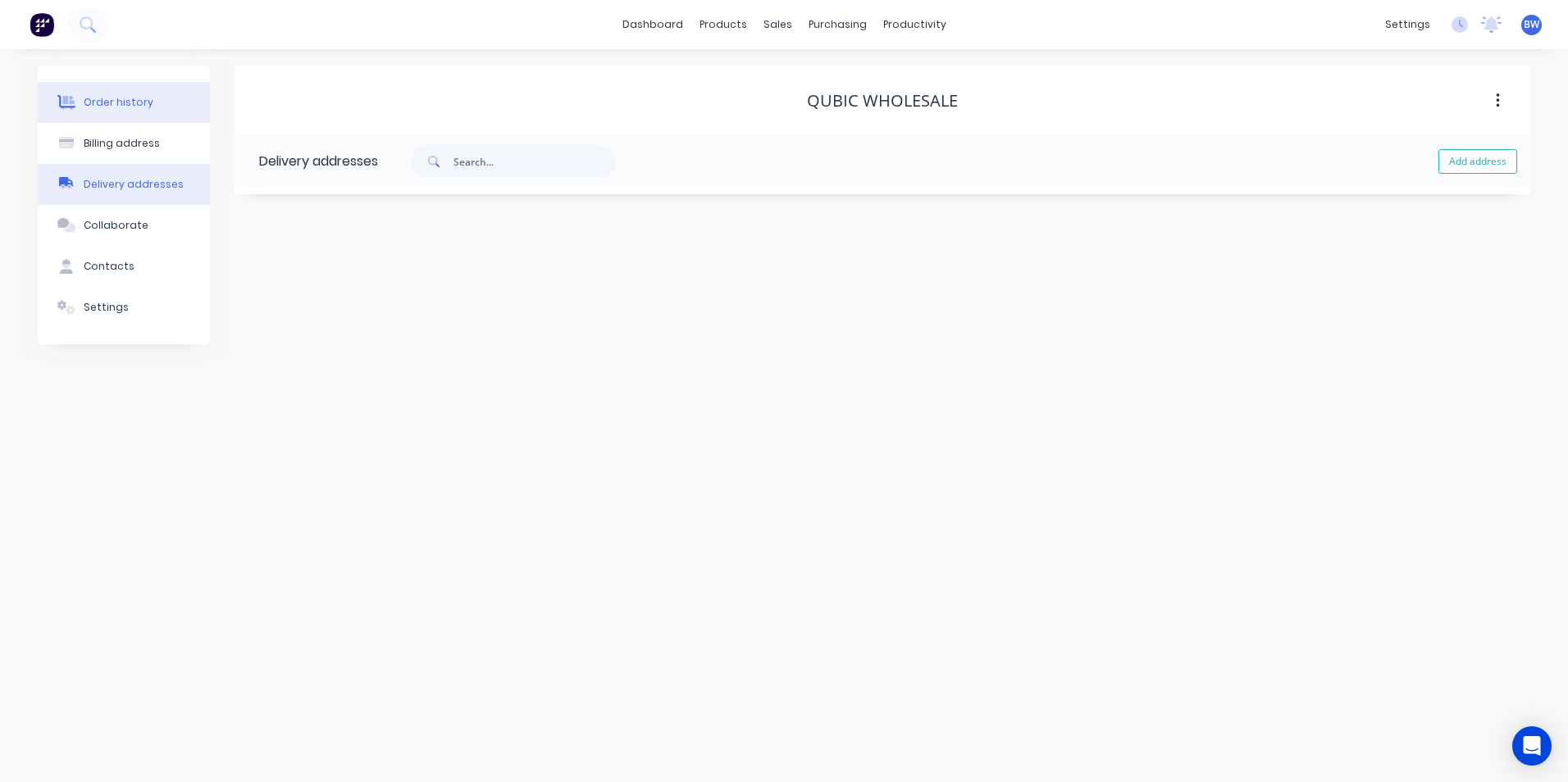
click at [135, 107] on div "Order history" at bounding box center [118, 103] width 70 height 15
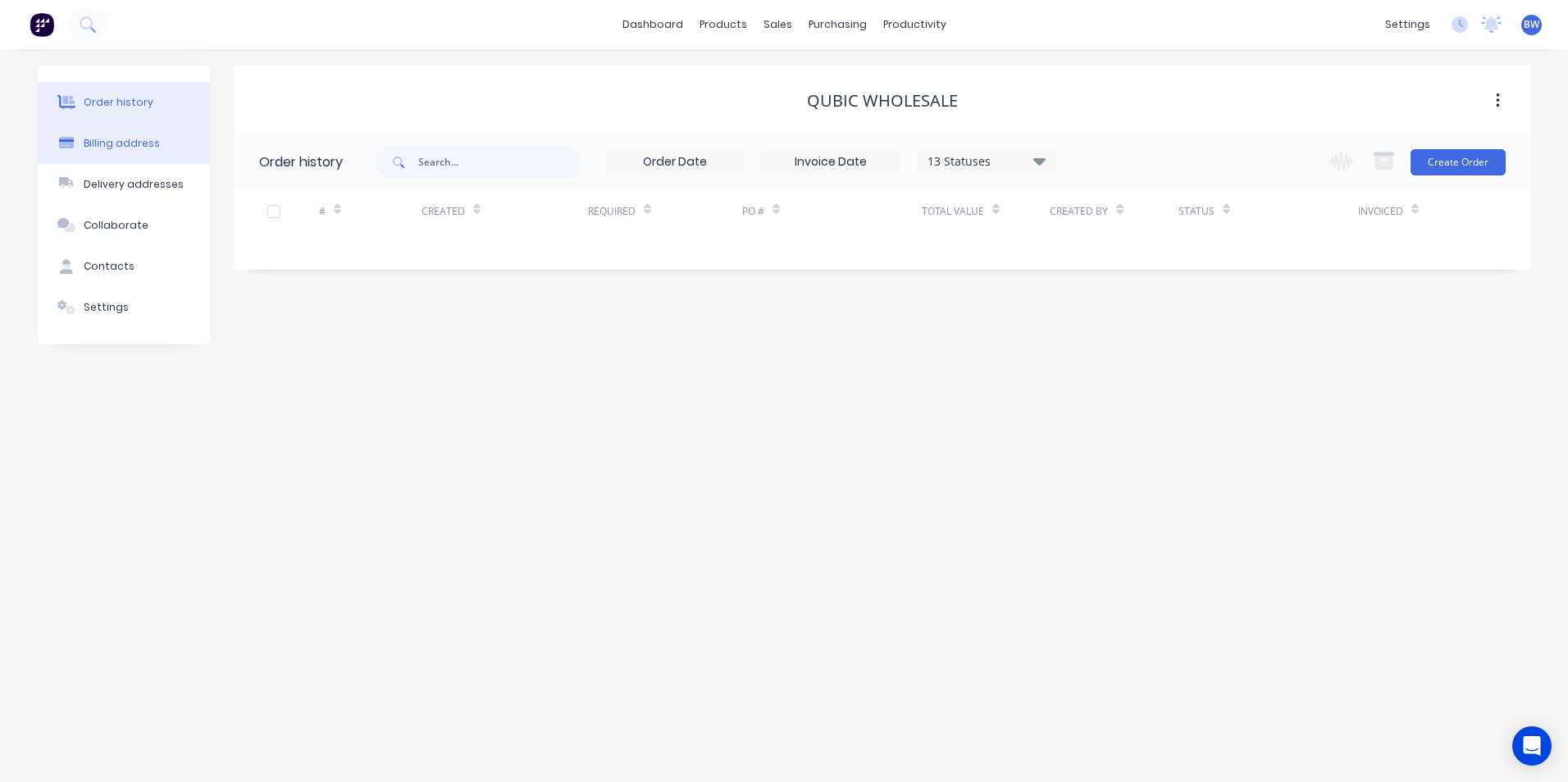
click at [126, 151] on button "Billing address" at bounding box center [124, 143] width 172 height 41
select select "AU"
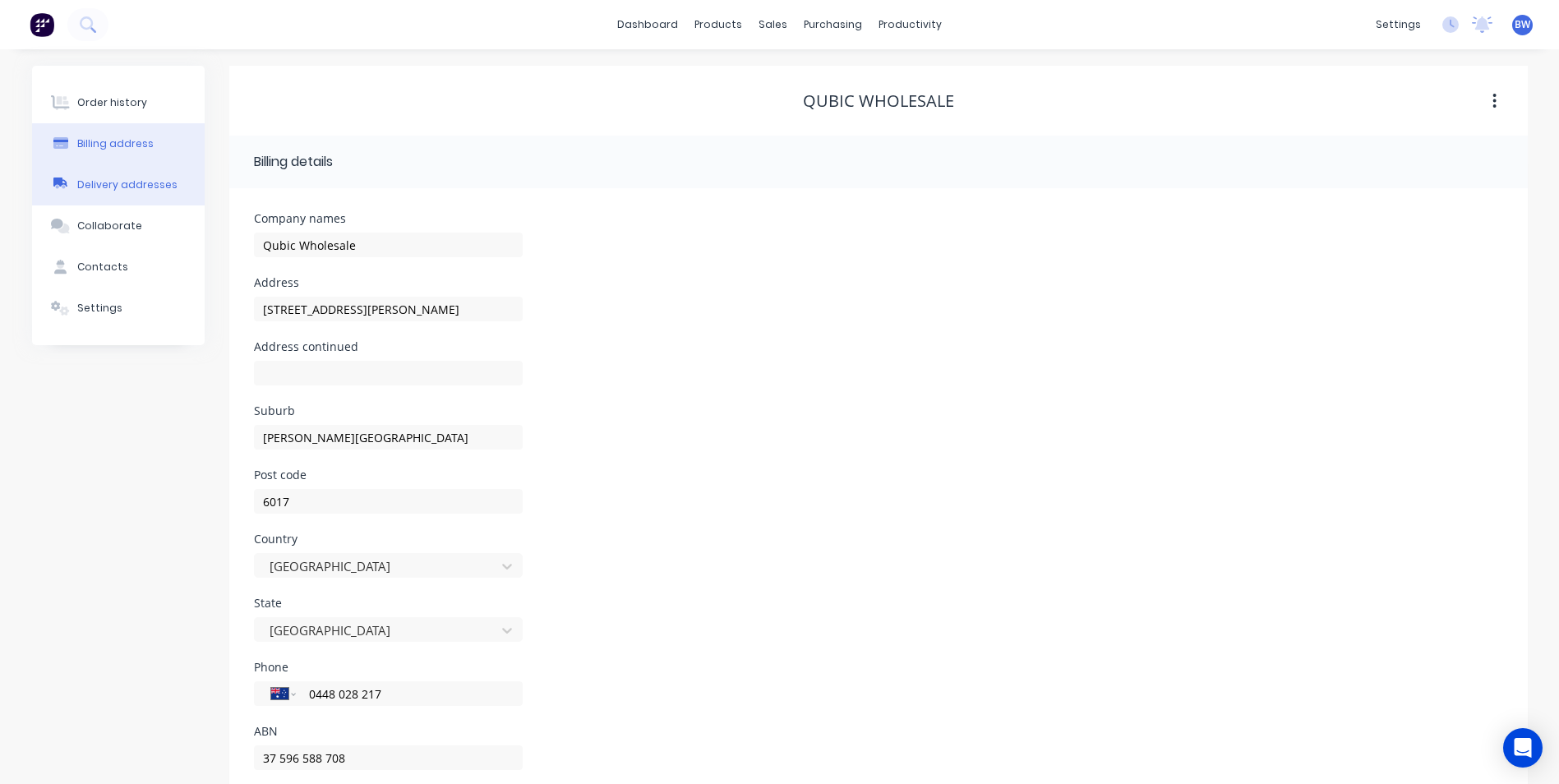
click at [134, 188] on div "Delivery addresses" at bounding box center [127, 185] width 101 height 15
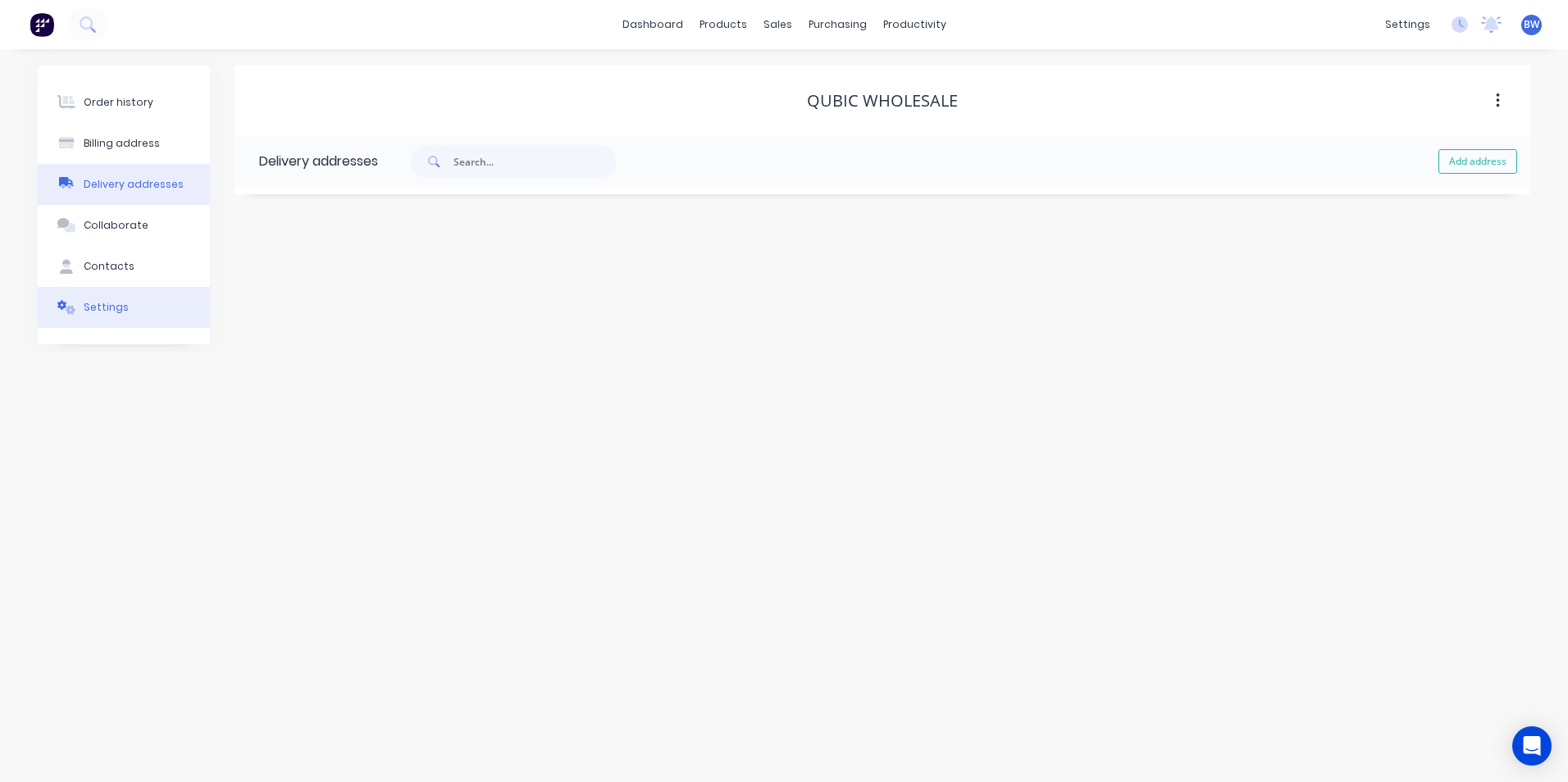
click at [129, 301] on button "Settings" at bounding box center [124, 307] width 172 height 41
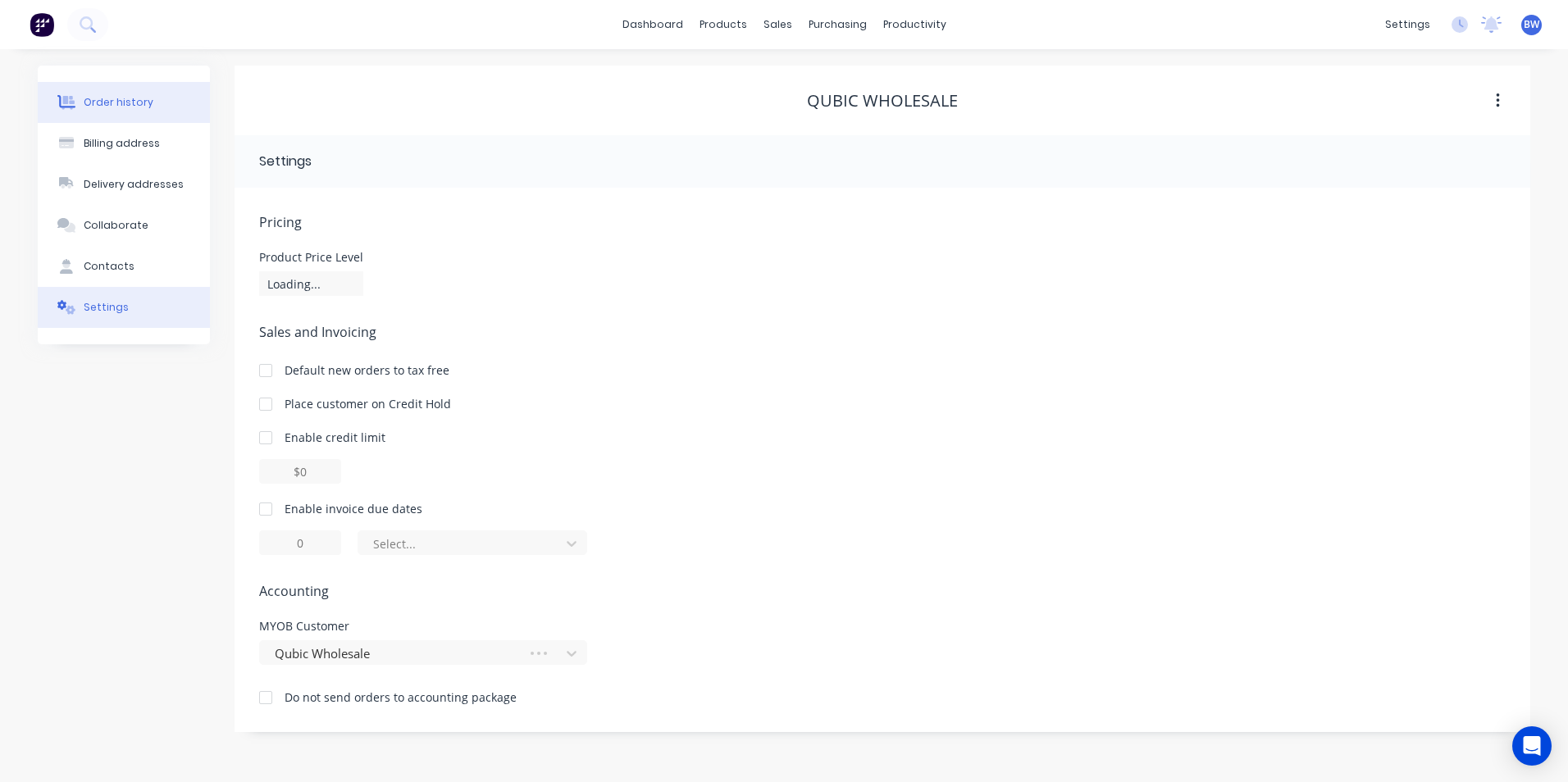
click at [123, 100] on div "Order history" at bounding box center [118, 103] width 70 height 15
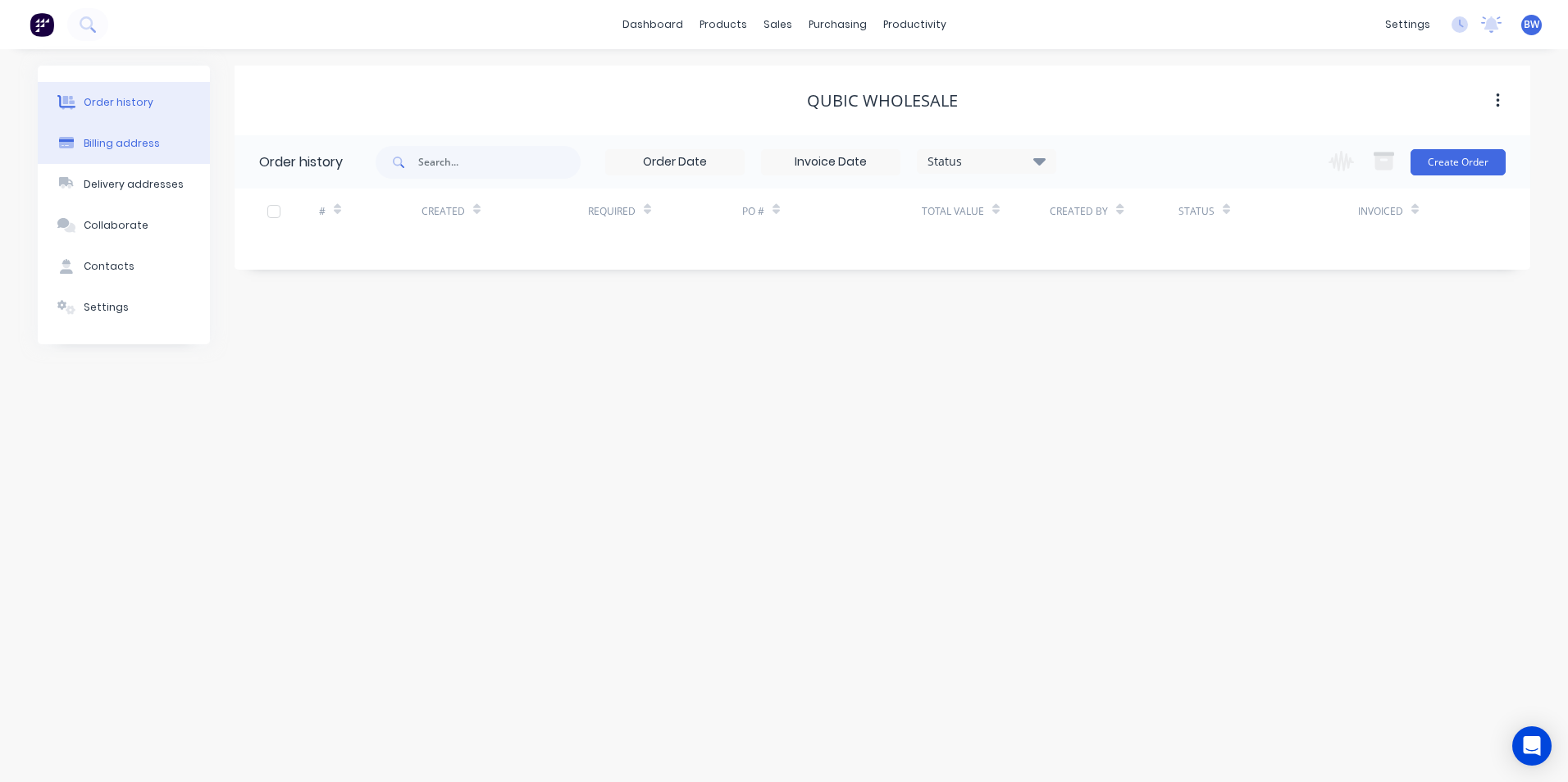
click at [128, 143] on div "Billing address" at bounding box center [121, 143] width 76 height 15
select select "AU"
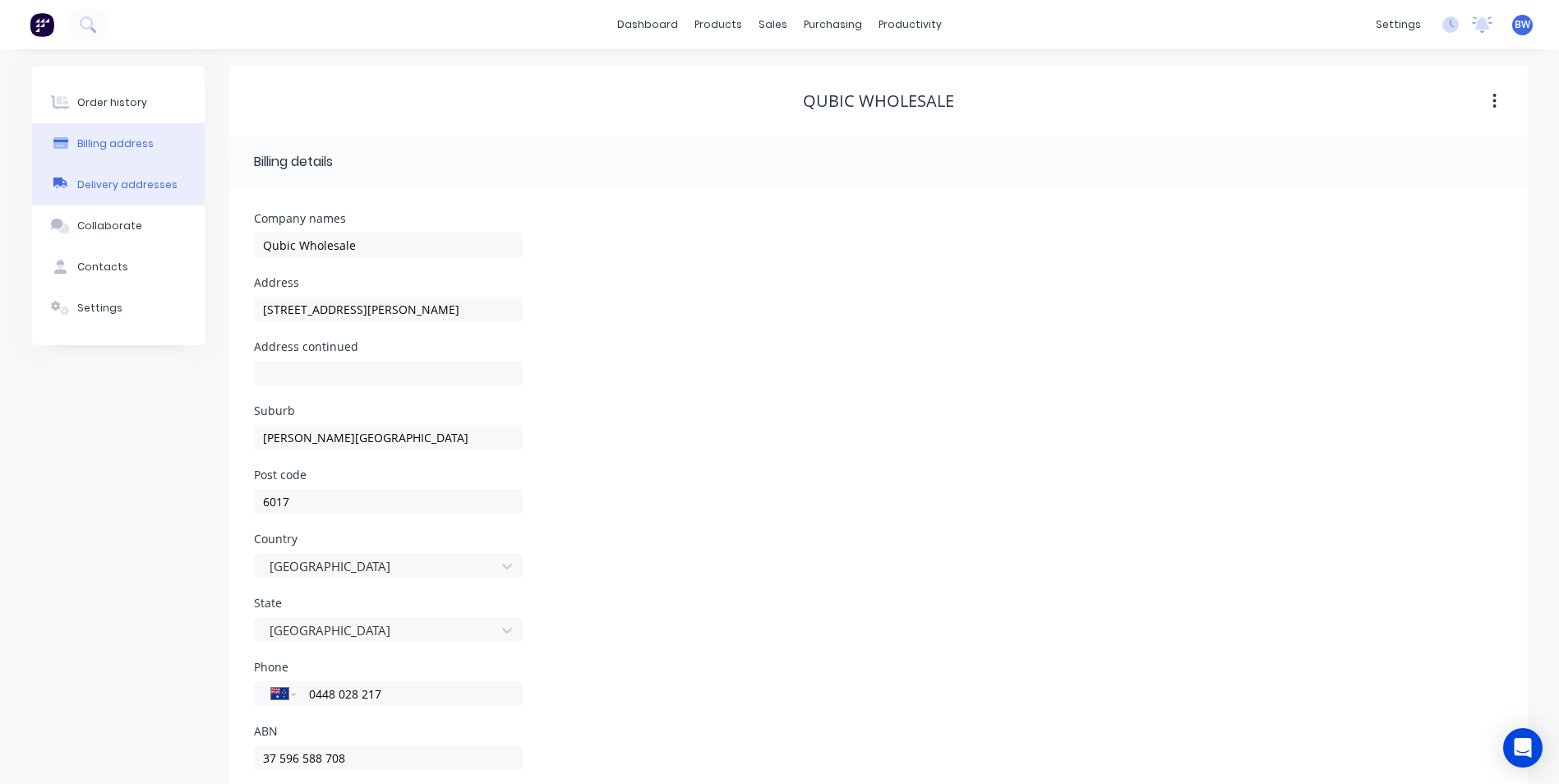
click at [126, 187] on div "Delivery addresses" at bounding box center [127, 185] width 101 height 15
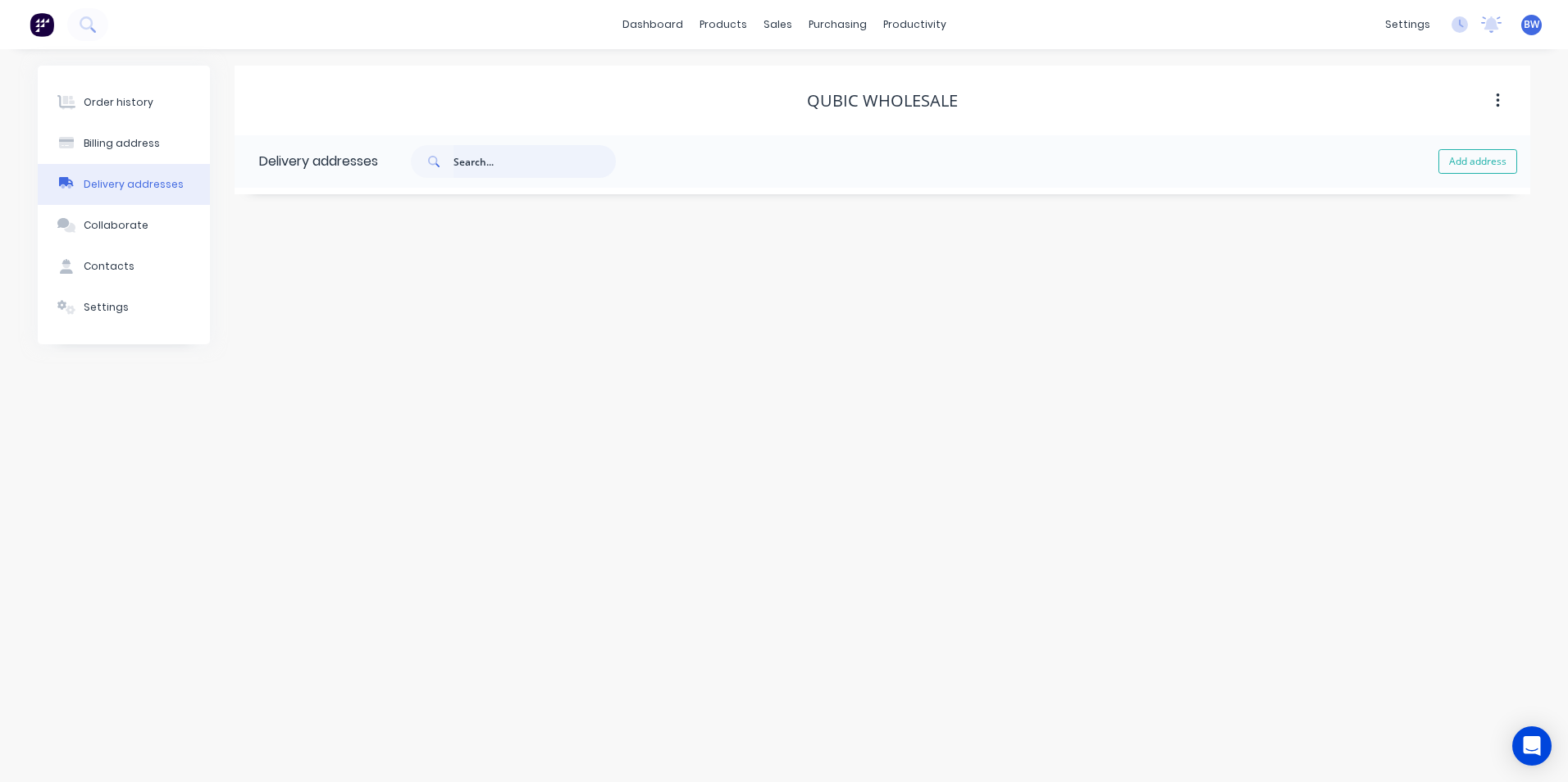
click at [486, 159] on input "text" at bounding box center [534, 161] width 163 height 33
click at [1179, 62] on div "Order history Billing address Delivery addresses Collaborate Contacts Settings …" at bounding box center [784, 415] width 1568 height 733
click at [1506, 99] on button "button" at bounding box center [1498, 100] width 39 height 29
click at [1501, 102] on button "button" at bounding box center [1498, 100] width 39 height 29
click at [890, 106] on div "Qubic Wholesale" at bounding box center [882, 100] width 151 height 19
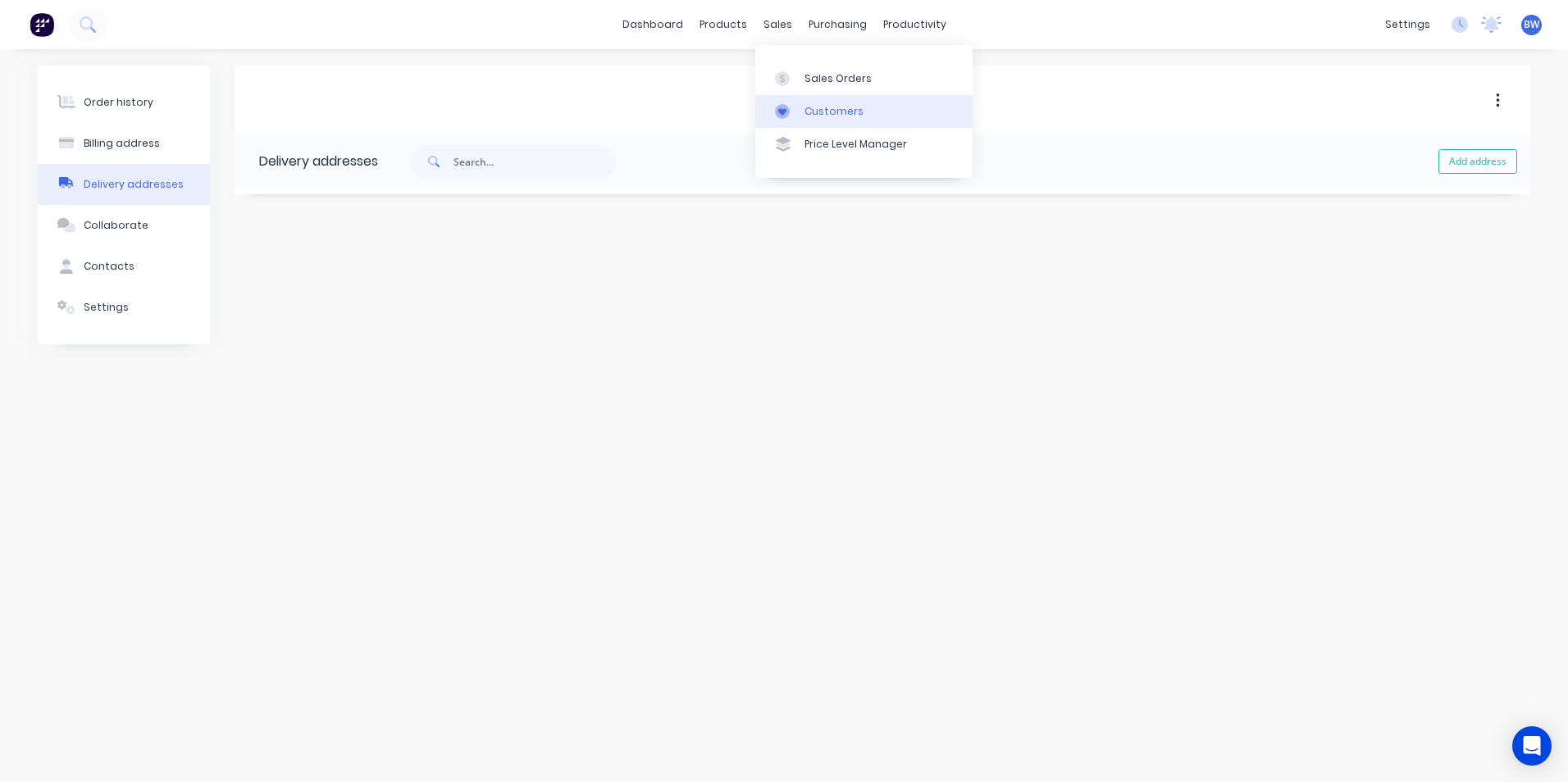
click at [804, 112] on div "Customers" at bounding box center [834, 112] width 59 height 15
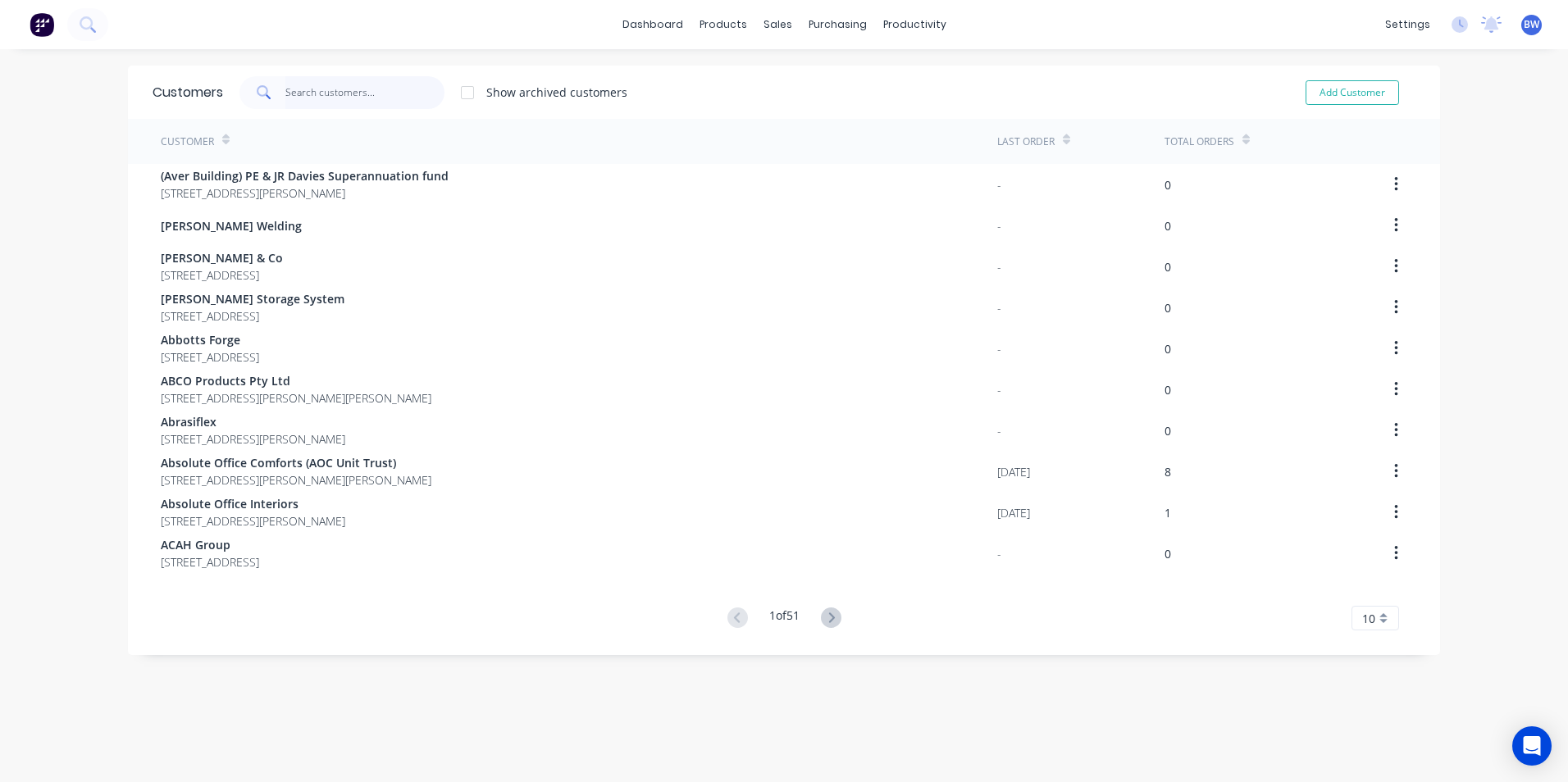
click at [320, 96] on input "text" at bounding box center [366, 92] width 160 height 33
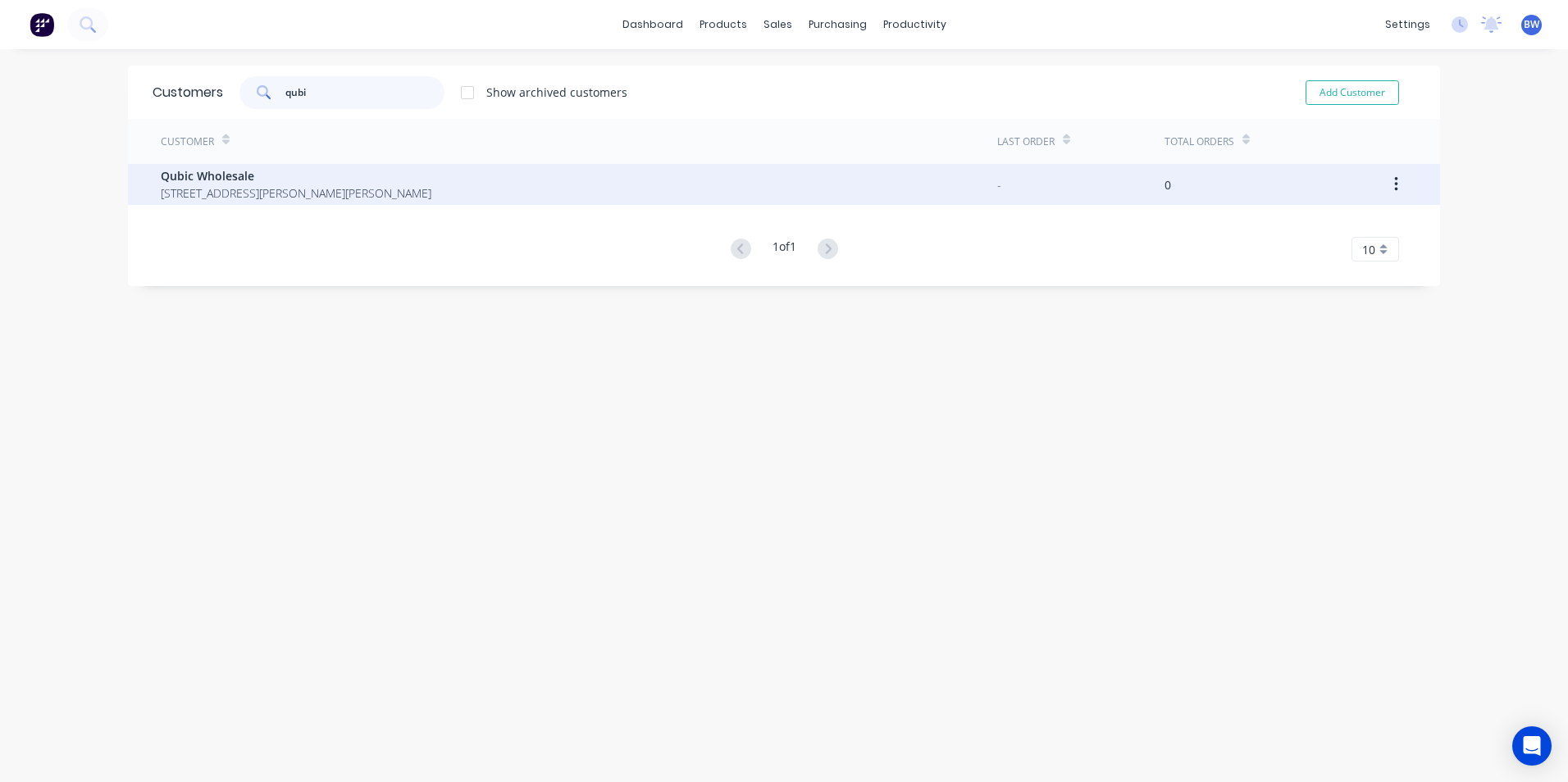
type input "qubi"
click at [239, 185] on span "[STREET_ADDRESS][PERSON_NAME][PERSON_NAME]" at bounding box center [296, 193] width 271 height 17
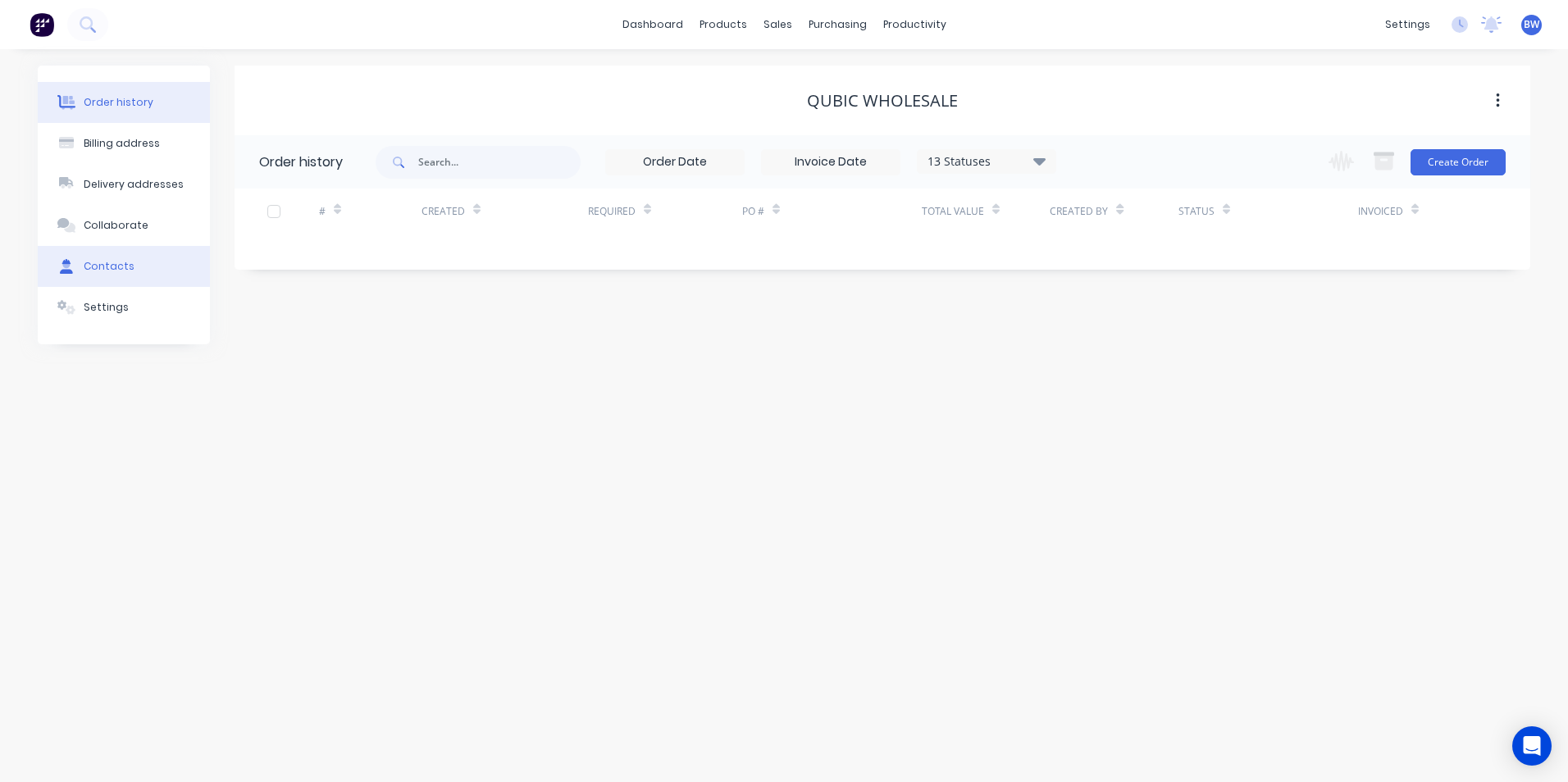
click at [136, 257] on button "Contacts" at bounding box center [124, 266] width 172 height 41
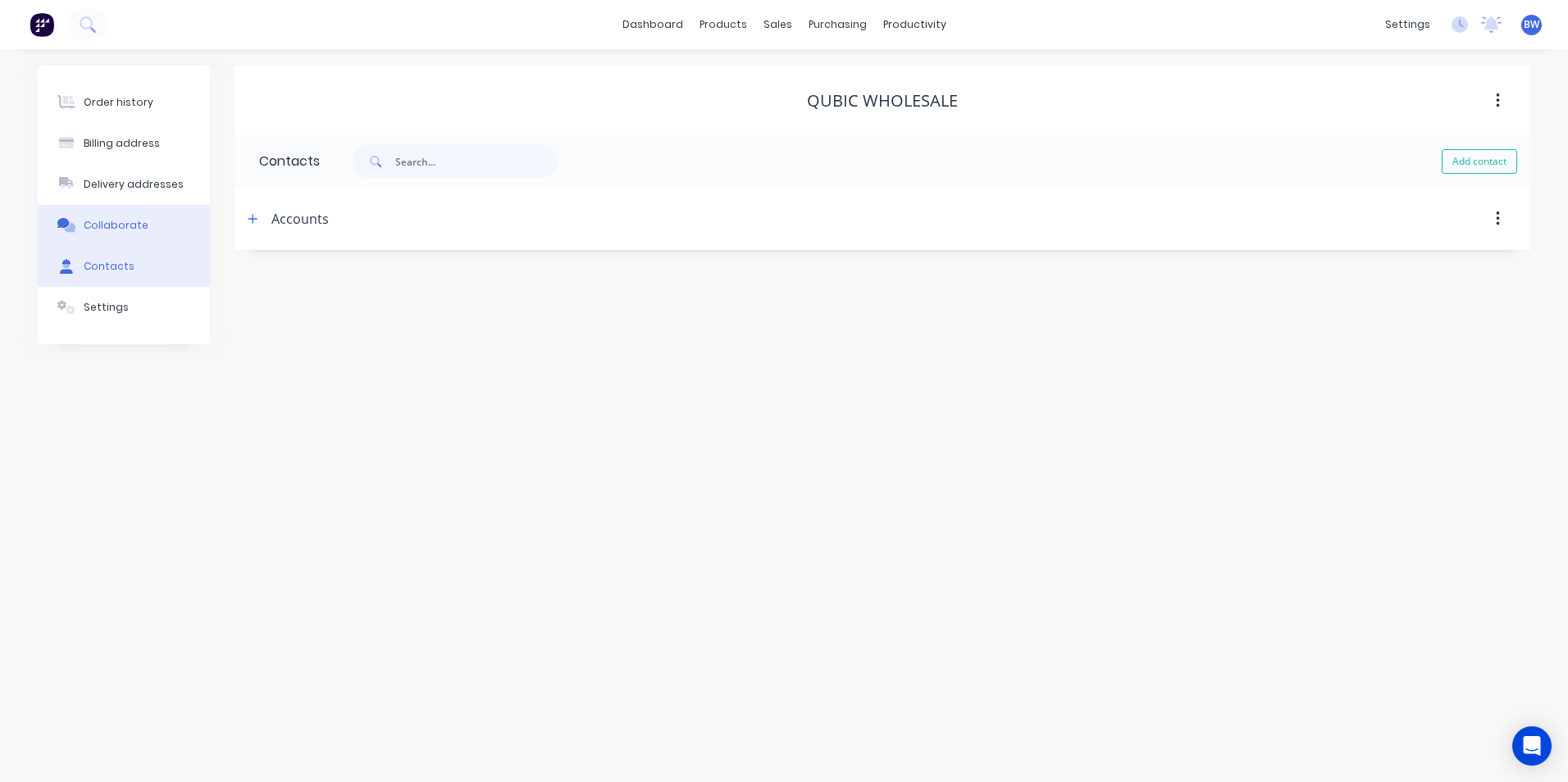
click at [141, 229] on div "Collaborate" at bounding box center [115, 226] width 65 height 15
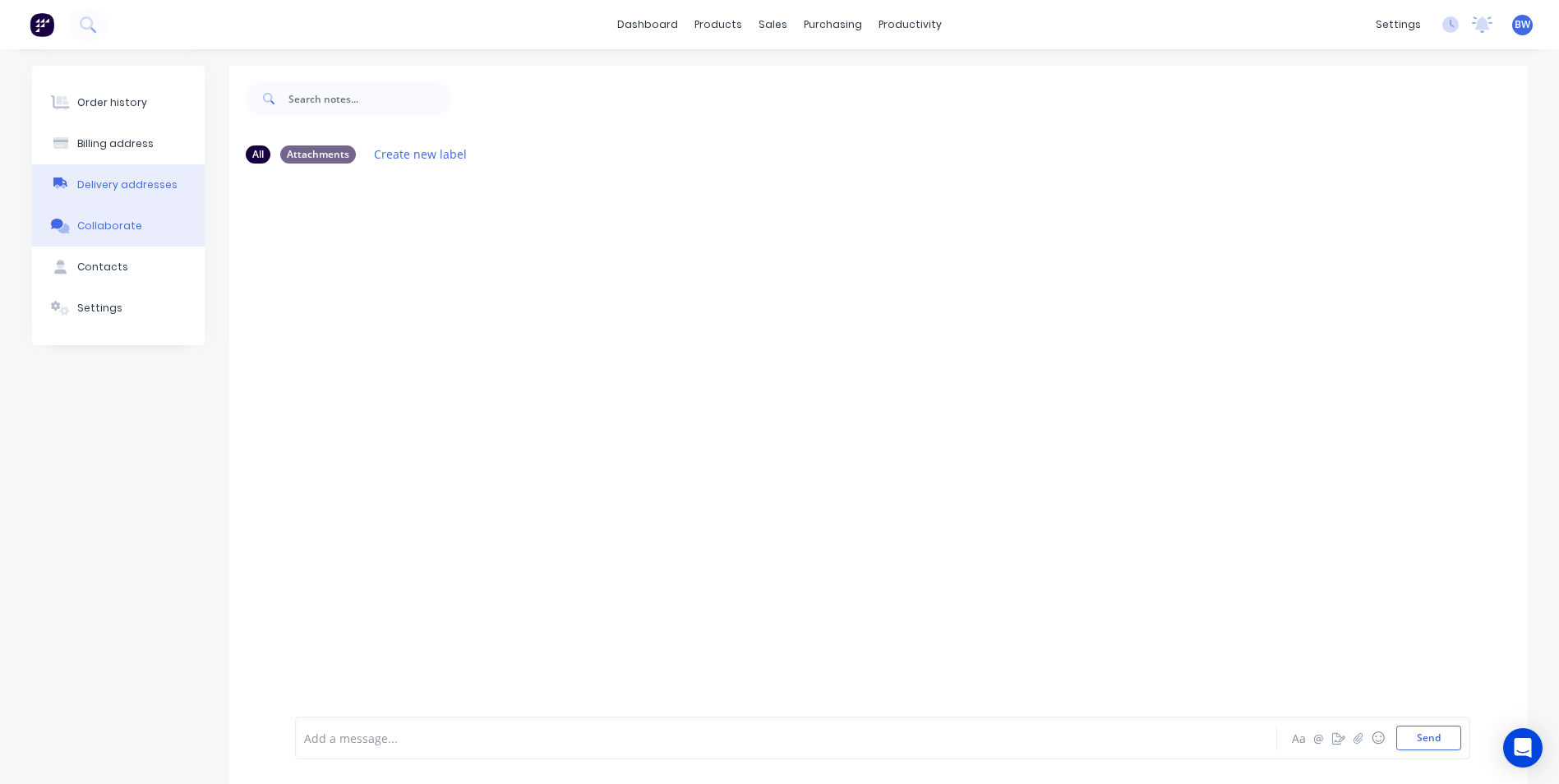
click at [139, 184] on div "Delivery addresses" at bounding box center [127, 185] width 101 height 15
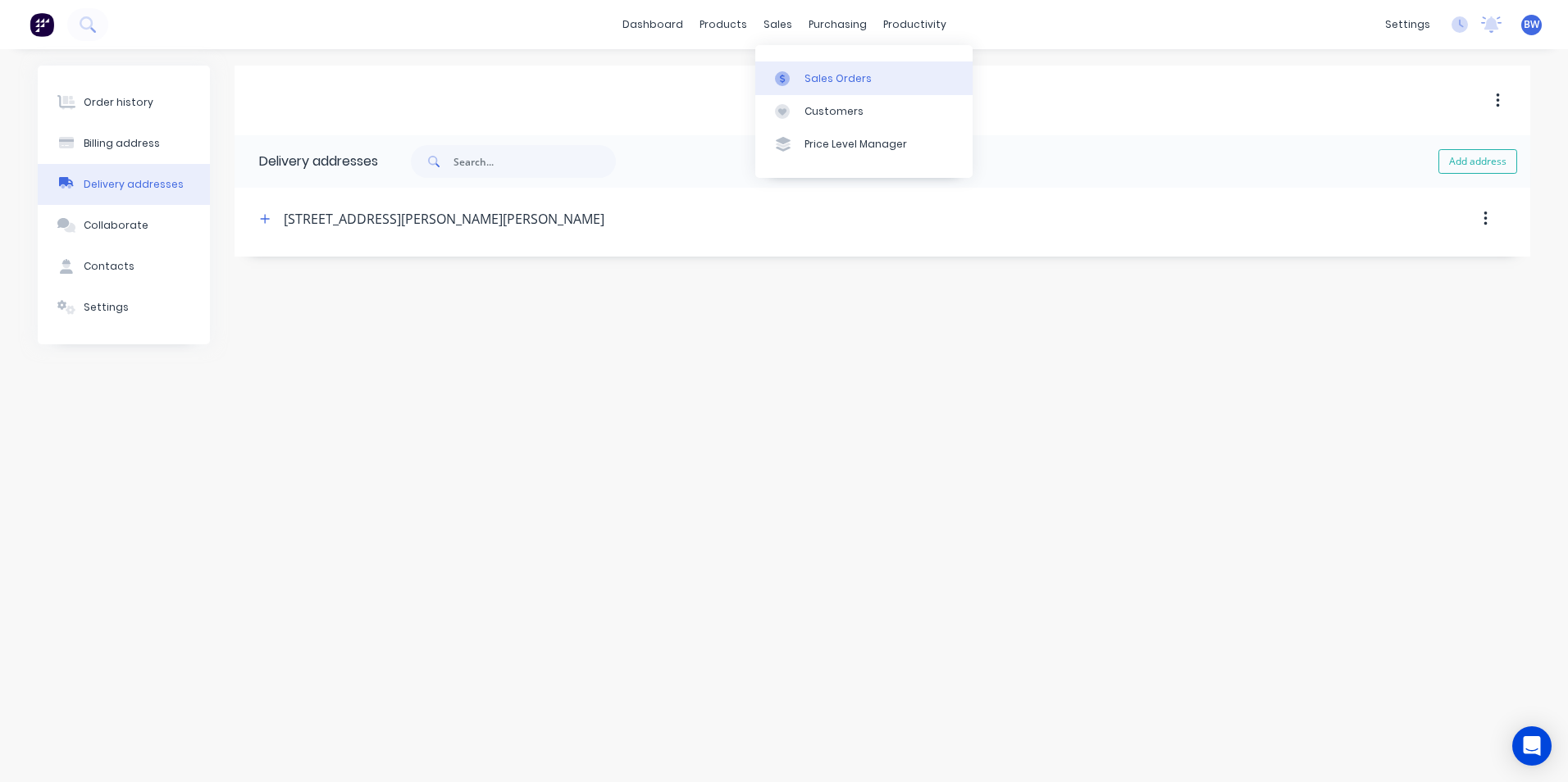
click at [801, 71] on link "Sales Orders" at bounding box center [864, 78] width 217 height 33
